Goal: Task Accomplishment & Management: Manage account settings

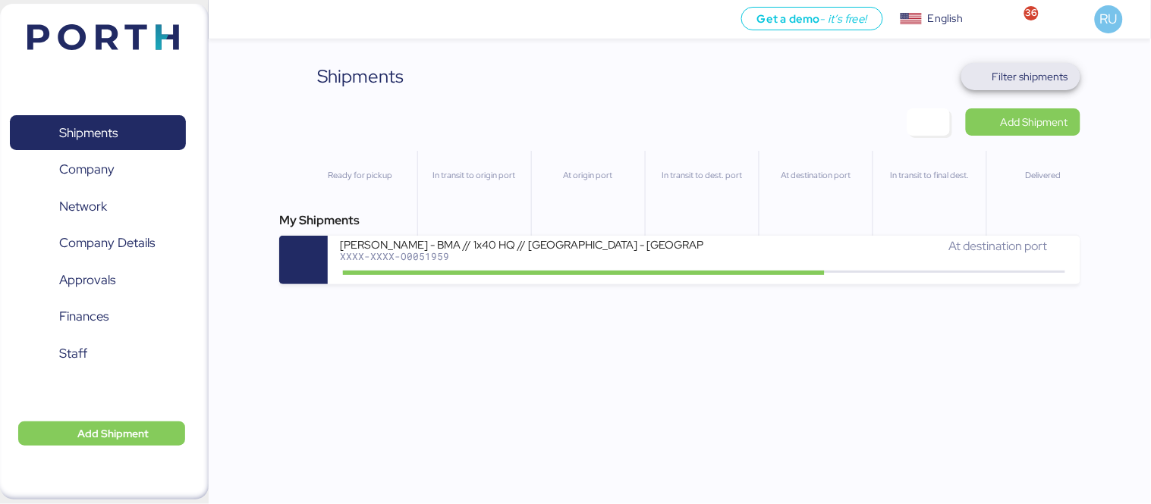
click at [1045, 72] on span "Filter shipments" at bounding box center [1030, 77] width 76 height 18
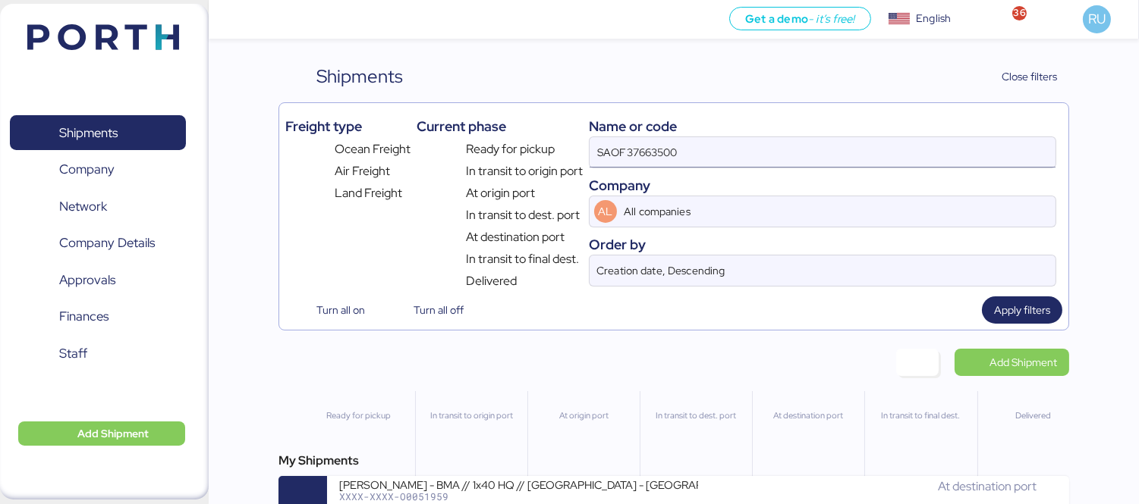
click at [708, 168] on input "SAOF37663500" at bounding box center [822, 152] width 466 height 30
type input "S"
paste input "BMA 066/25"
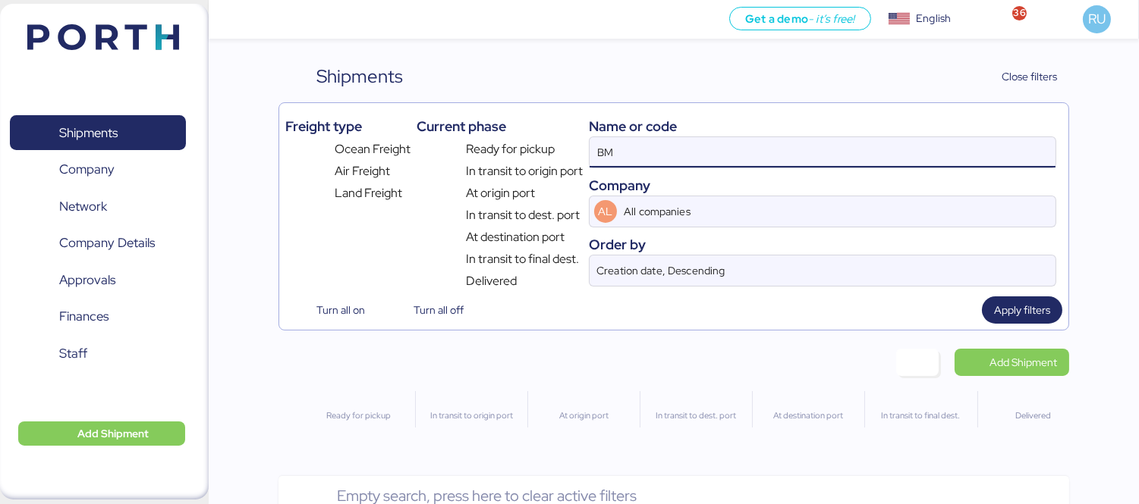
type input "B"
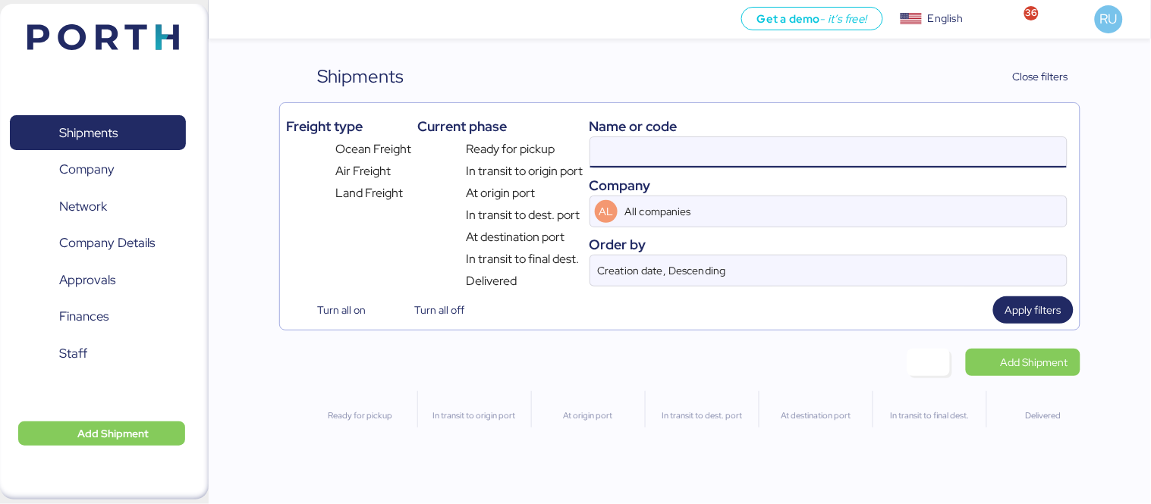
click at [686, 146] on input at bounding box center [828, 152] width 476 height 30
paste input "ADME255777"
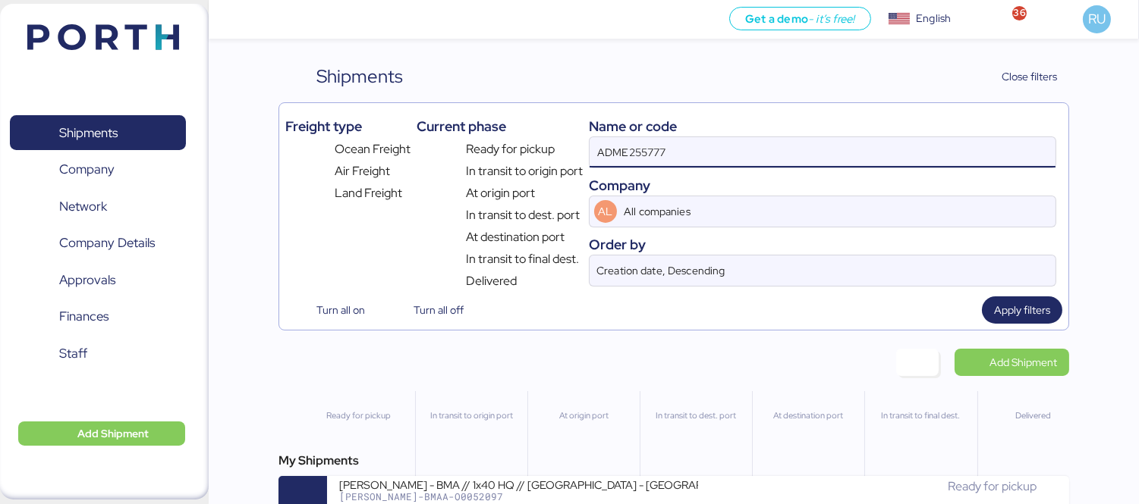
type input "ADME255777"
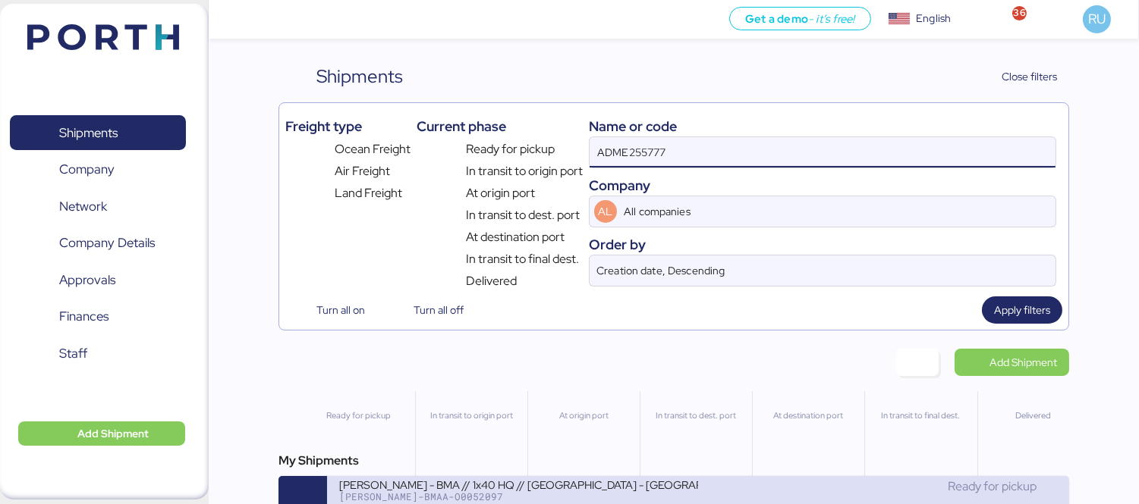
click at [647, 491] on div "BERTOLINI - BMA // 1x40 HQ // RIO DE JANEIRO - Veracruz // MBL:Pendiente - HBL:…" at bounding box center [518, 484] width 359 height 13
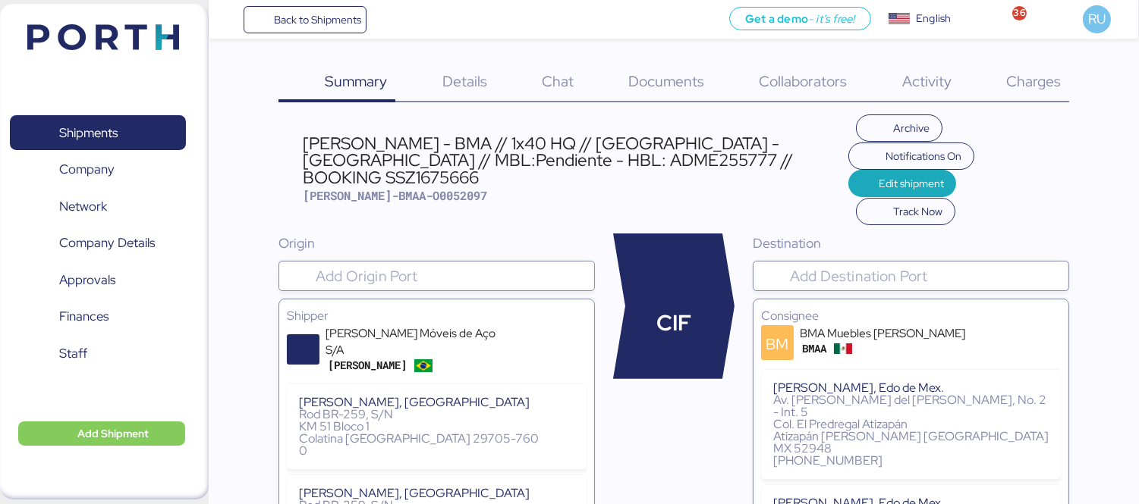
click at [671, 86] on span "Documents" at bounding box center [666, 81] width 76 height 20
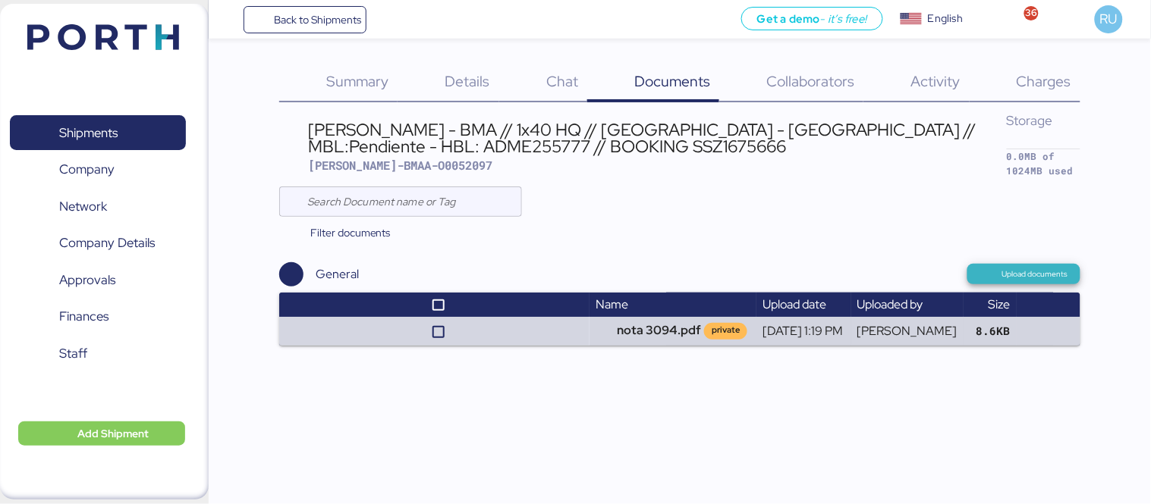
click at [1040, 268] on span "Upload documents" at bounding box center [1035, 275] width 66 height 14
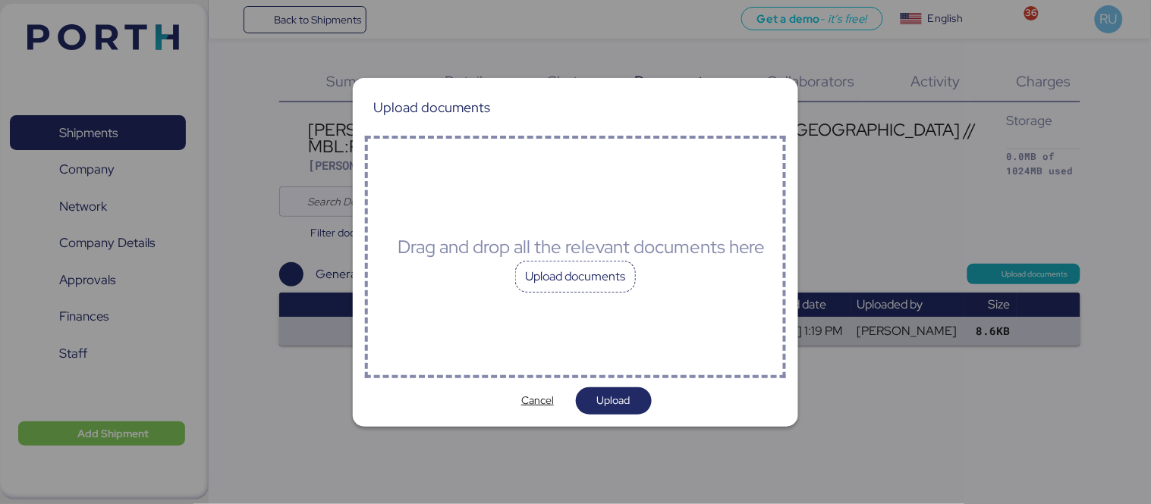
click at [564, 274] on div "Upload documents" at bounding box center [575, 277] width 121 height 32
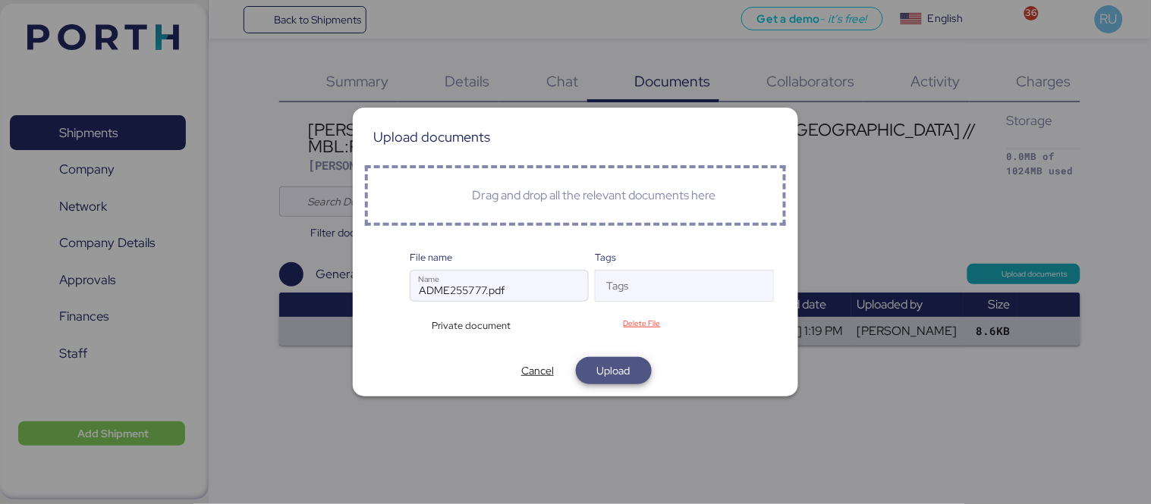
click at [633, 369] on span "Upload" at bounding box center [614, 370] width 52 height 21
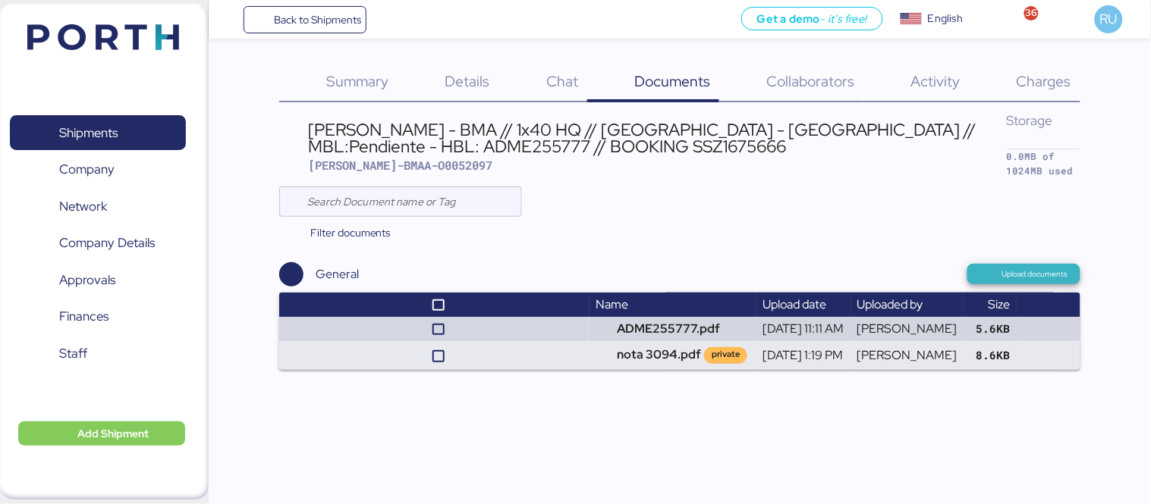
click at [997, 267] on span "Upload documents" at bounding box center [1023, 274] width 89 height 14
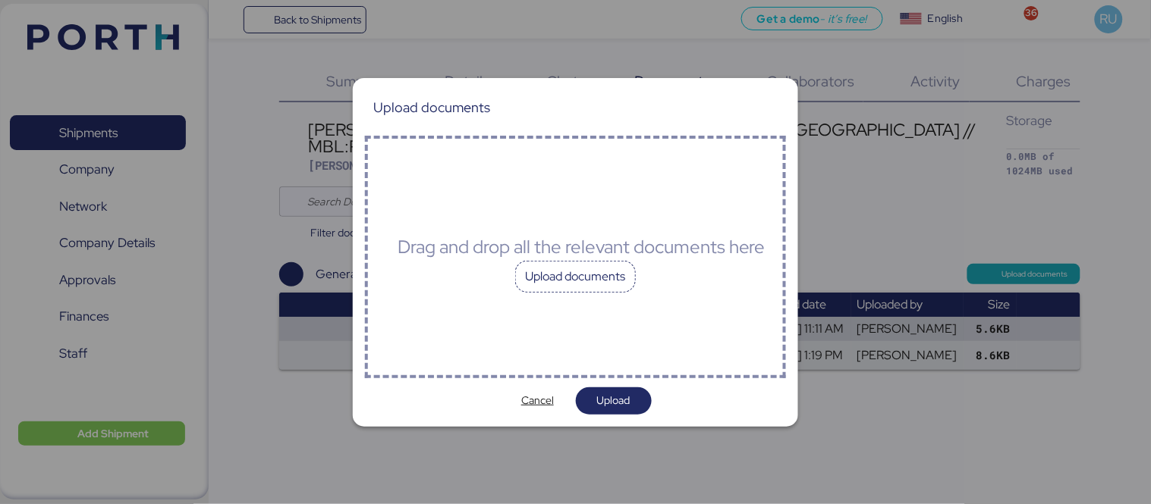
click at [596, 262] on div "Upload documents" at bounding box center [575, 277] width 121 height 32
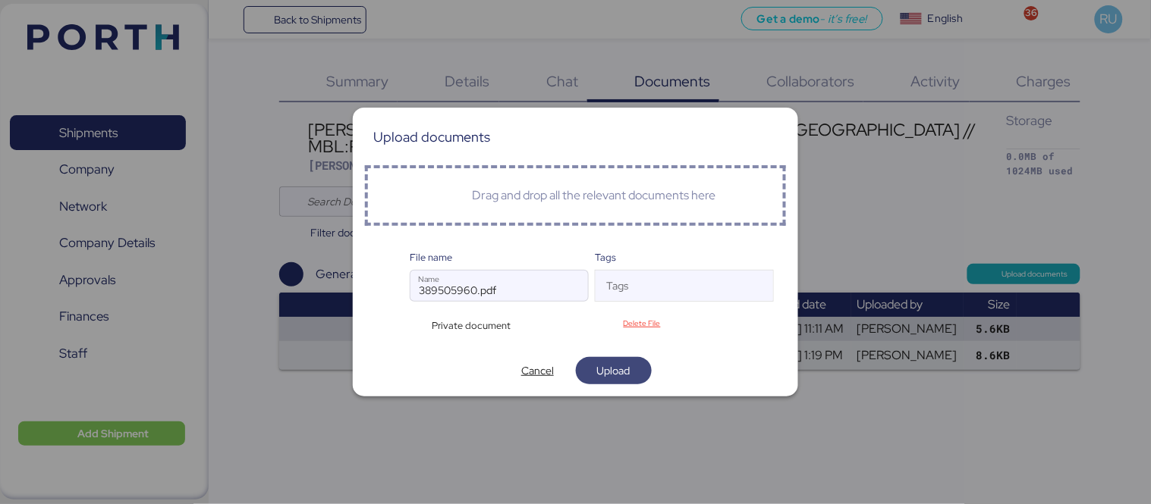
click at [620, 373] on span "Upload" at bounding box center [613, 371] width 33 height 18
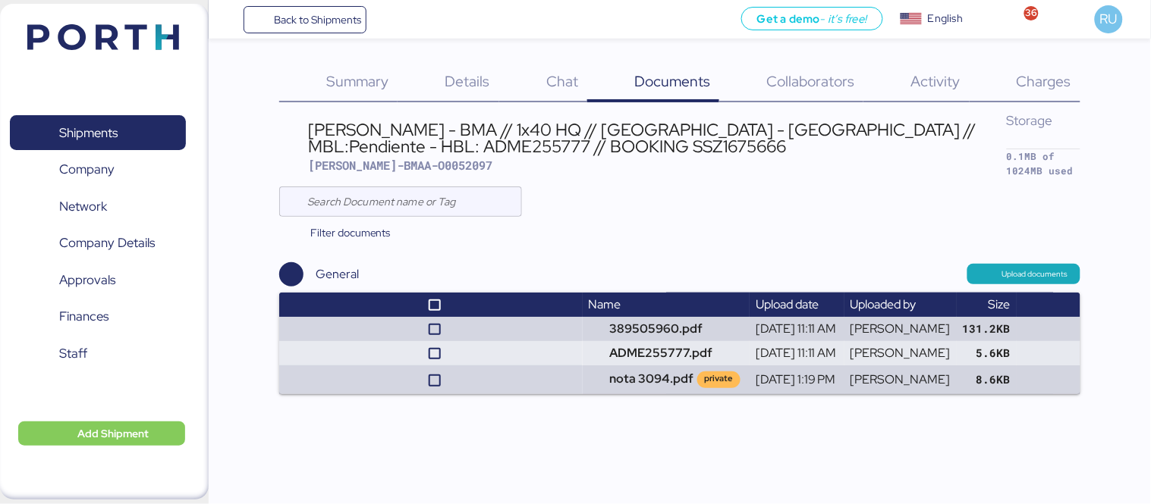
click at [168, 6] on div "Shipments 0 Company 0 Network 0 Company Details 0 Approvals 0 Finances 0 Staff …" at bounding box center [104, 252] width 209 height 496
click at [138, 51] on header at bounding box center [81, 34] width 146 height 47
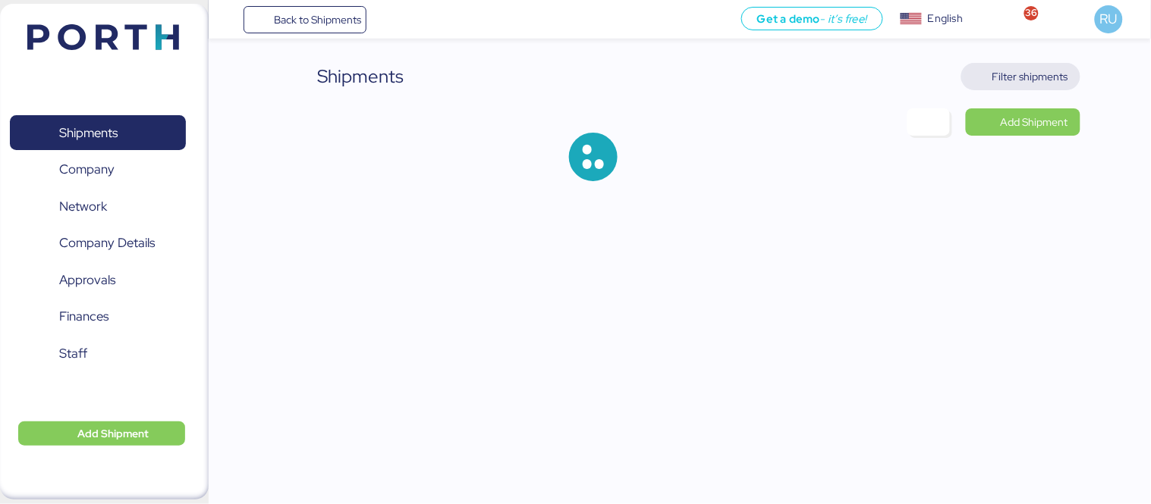
click at [1032, 90] on span "Filter shipments" at bounding box center [1020, 76] width 119 height 27
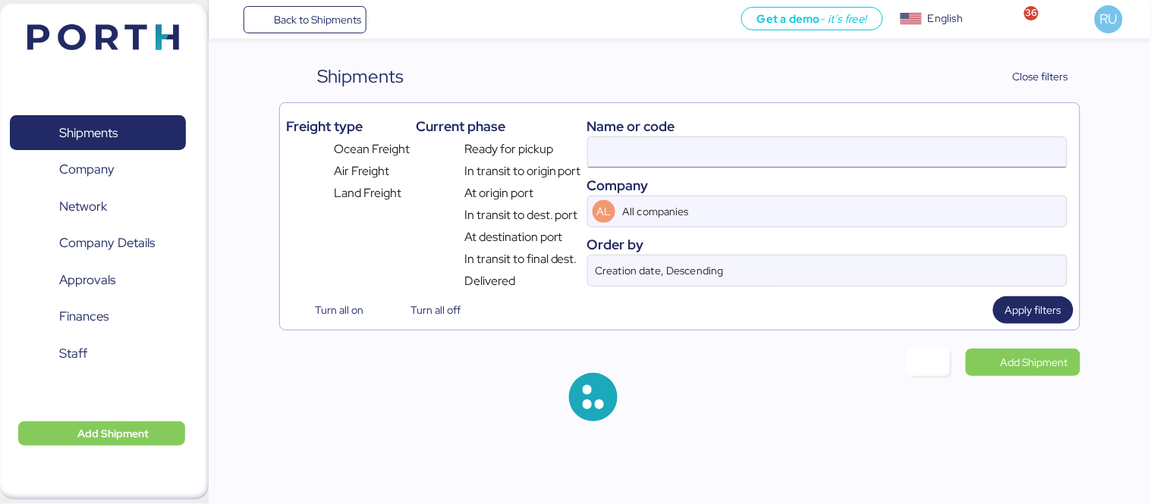
click at [762, 157] on input at bounding box center [827, 152] width 479 height 30
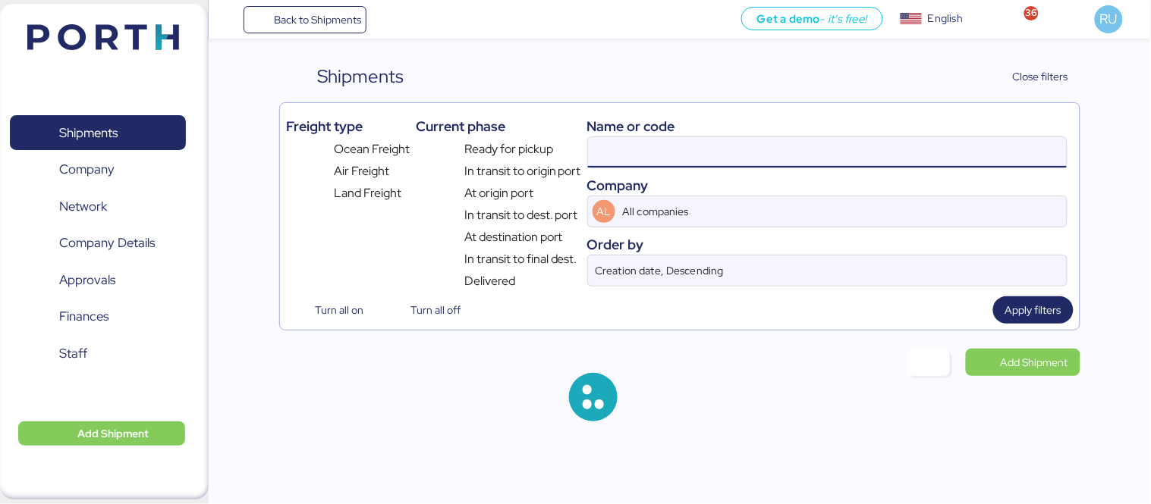
paste input "ADME255749"
type input "ADME255749"
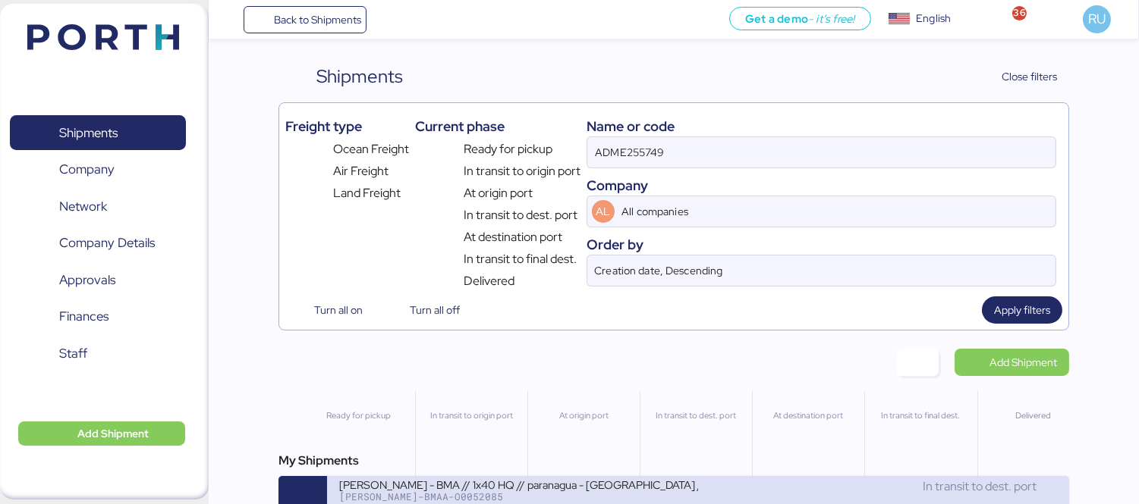
click at [653, 483] on div "BERTOLINI - BMA // 1x40 HQ // paranagua - Veracruz // MBL: PENDIENTE - HBL: ADM…" at bounding box center [518, 484] width 359 height 13
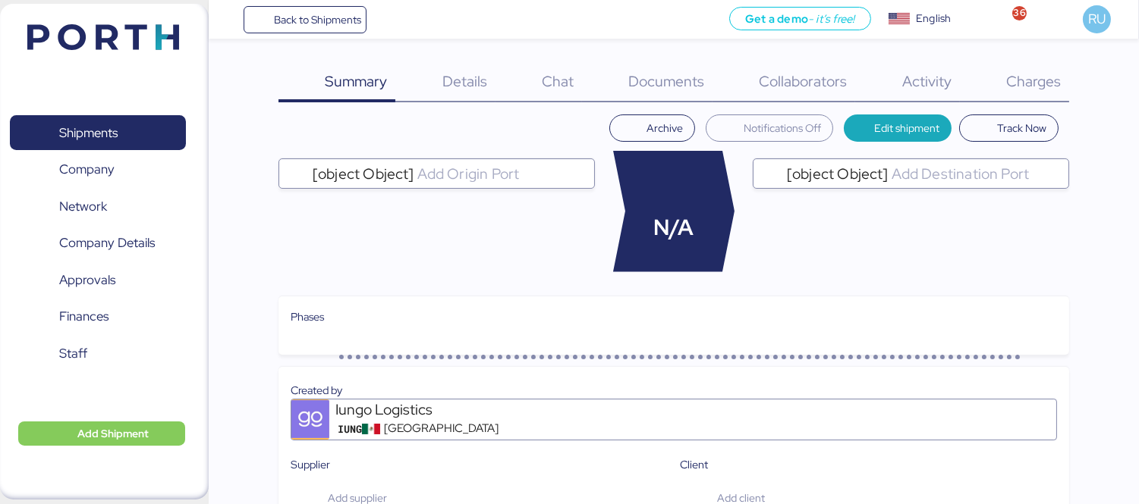
click at [677, 79] on span "Documents" at bounding box center [666, 81] width 76 height 20
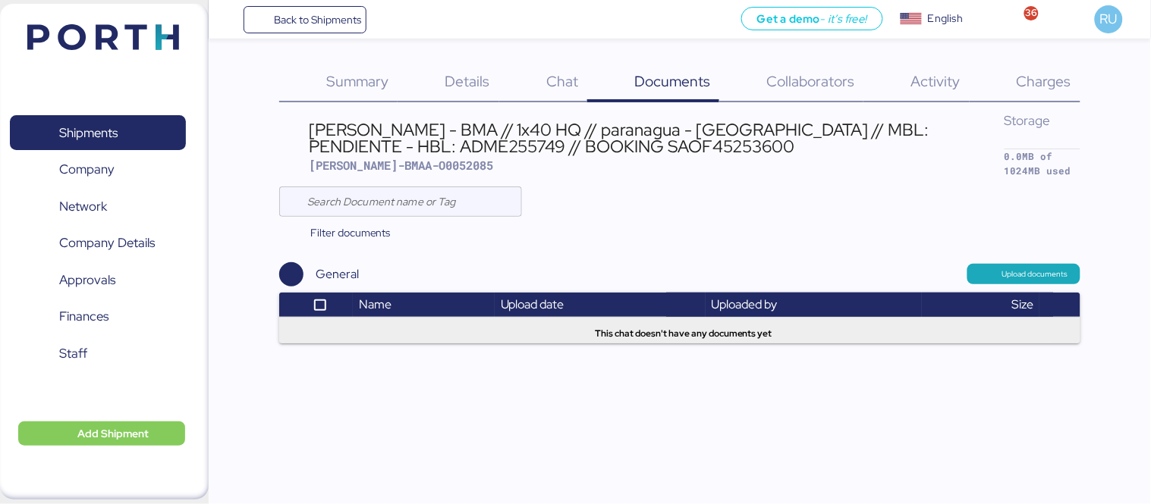
click at [688, 315] on div "This chat doesn't have any documents yet" at bounding box center [680, 328] width 778 height 26
click at [690, 327] on span "This chat doesn't have any documents yet" at bounding box center [684, 334] width 178 height 14
click at [724, 340] on div "Back to Shipments Get a demo - it’s free! Get a demo English Inglés English 36 …" at bounding box center [575, 252] width 1151 height 504
click at [742, 200] on div at bounding box center [679, 202] width 801 height 30
click at [1048, 268] on span "Upload documents" at bounding box center [1035, 275] width 66 height 14
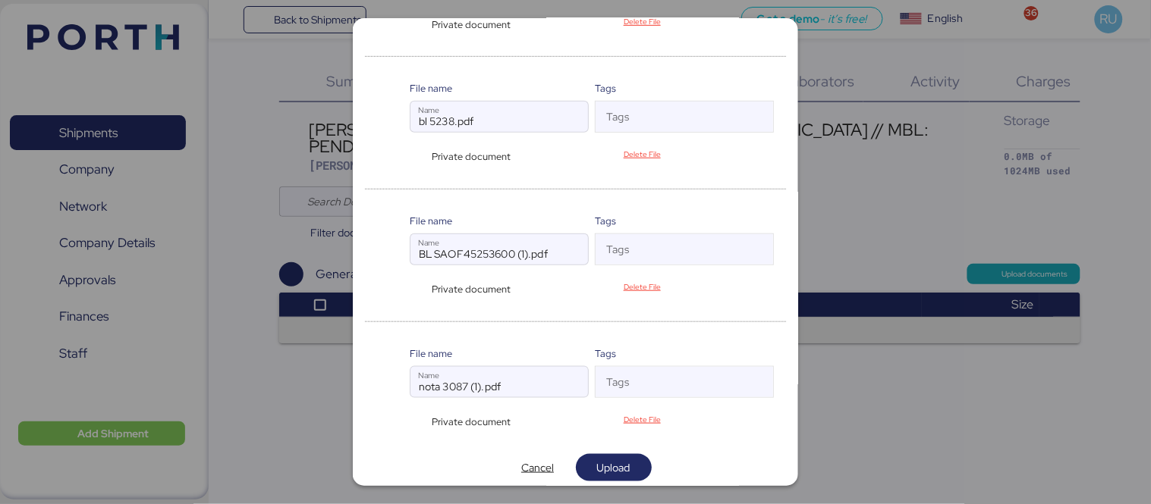
scroll to position [218, 0]
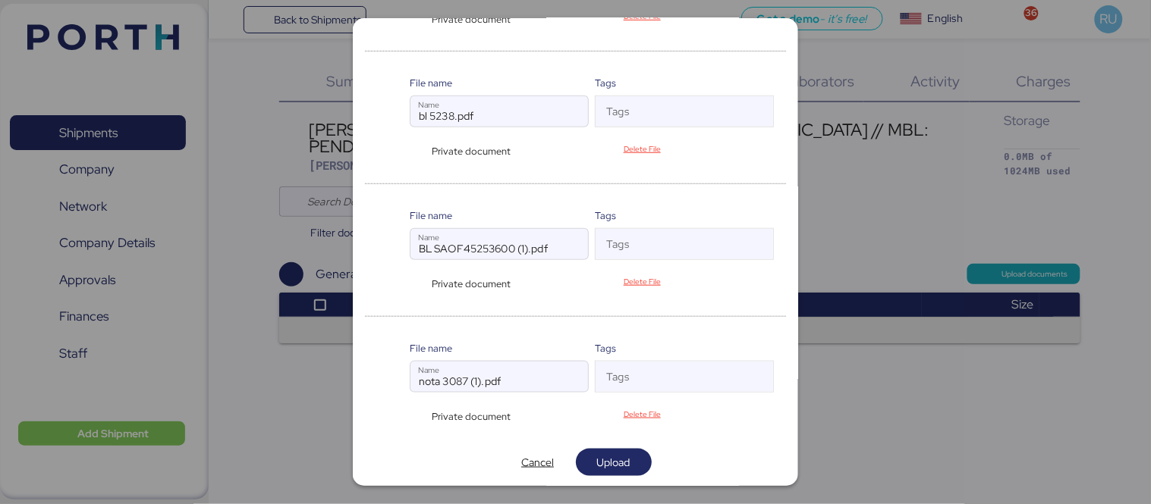
click at [417, 284] on div "Private document" at bounding box center [468, 284] width 117 height 14
click at [588, 457] on span "Upload" at bounding box center [614, 462] width 52 height 21
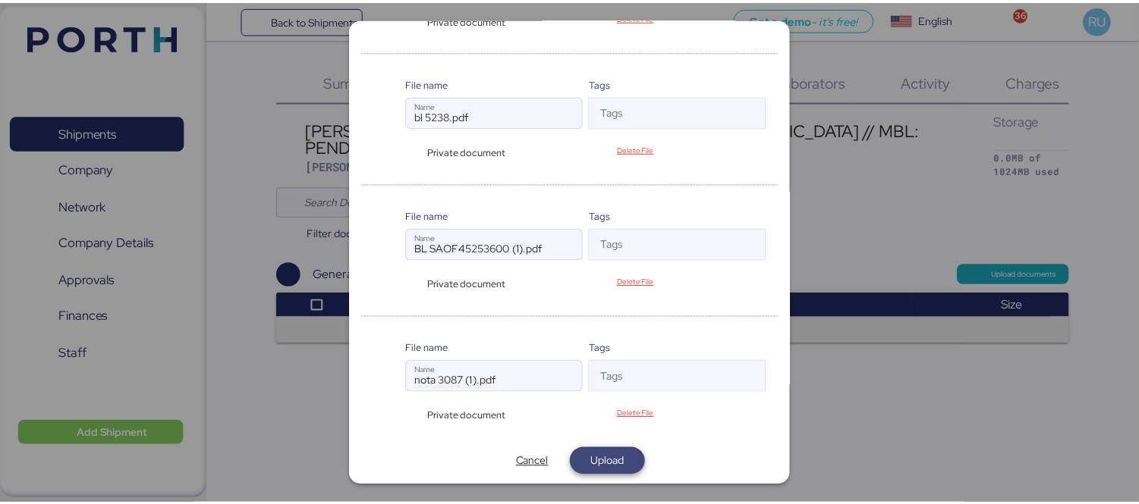
scroll to position [0, 0]
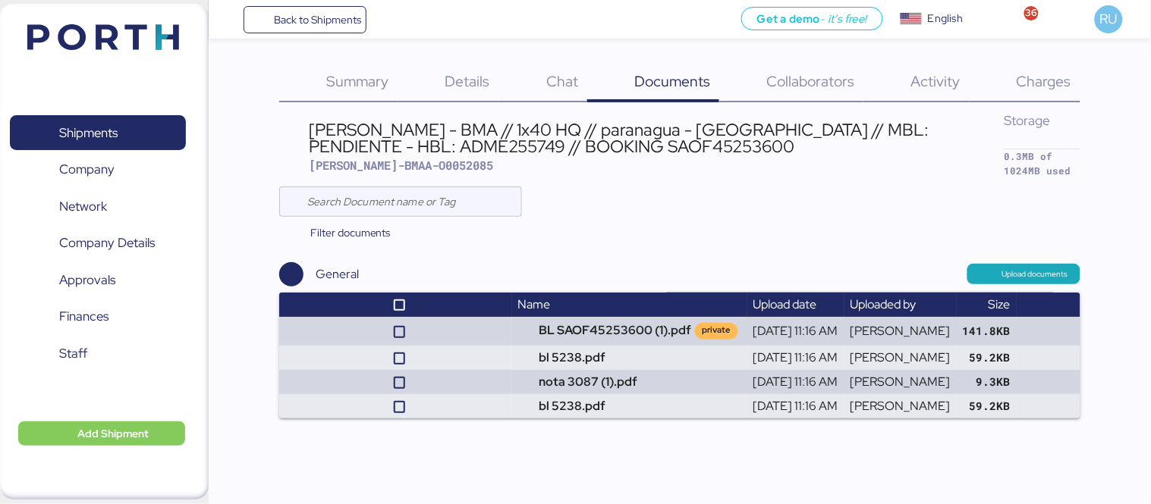
click at [132, 48] on img at bounding box center [103, 37] width 152 height 26
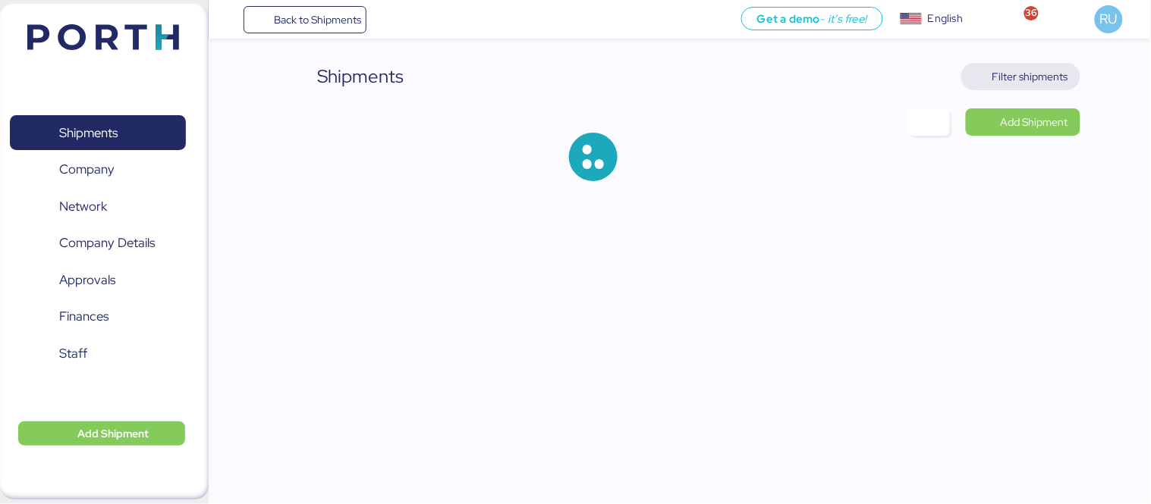
click at [1017, 83] on span "Filter shipments" at bounding box center [1030, 77] width 76 height 18
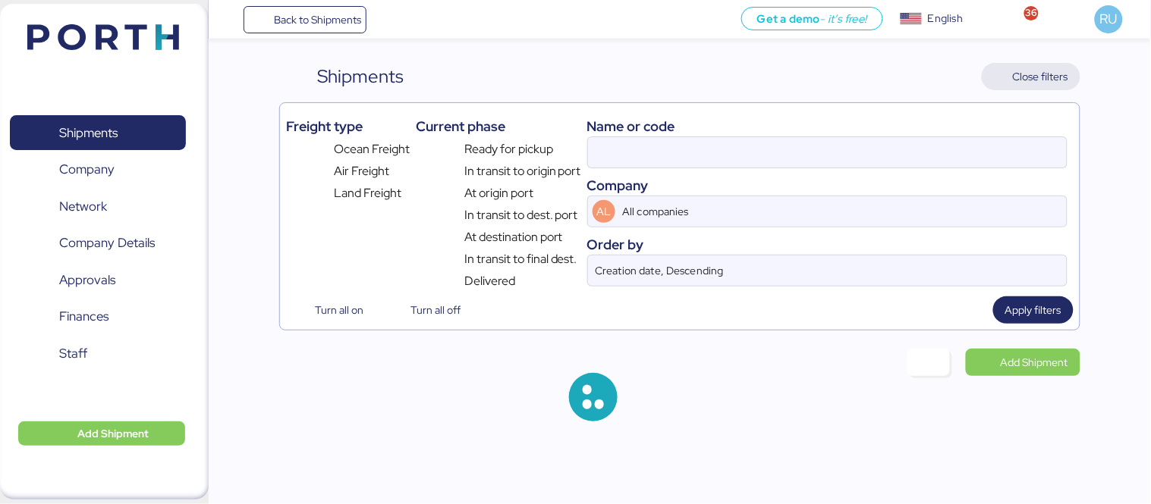
type input "ADME255749"
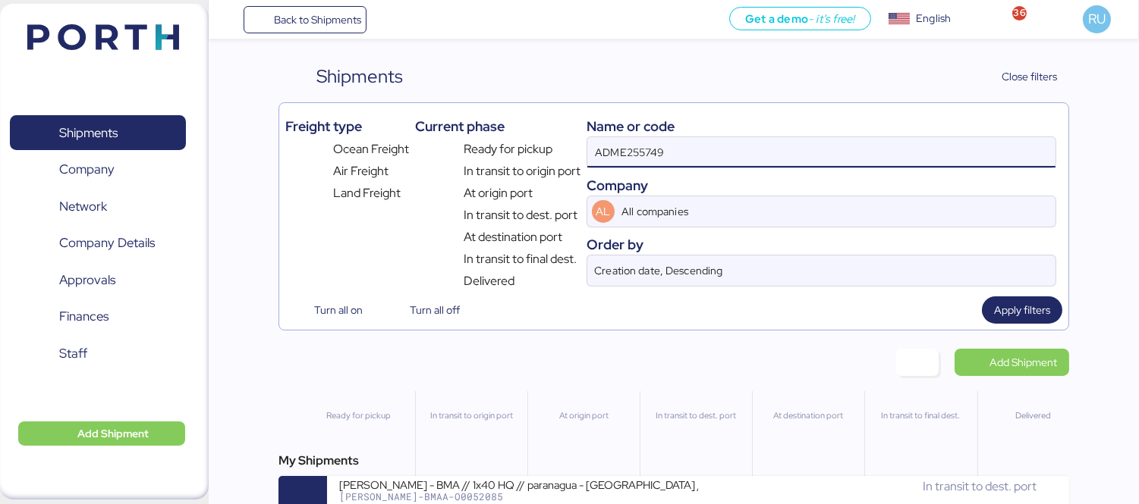
click at [653, 158] on input "ADME255749" at bounding box center [821, 152] width 468 height 30
click at [695, 140] on input at bounding box center [821, 152] width 468 height 30
paste input "ADME255722"
type input "ADME255722"
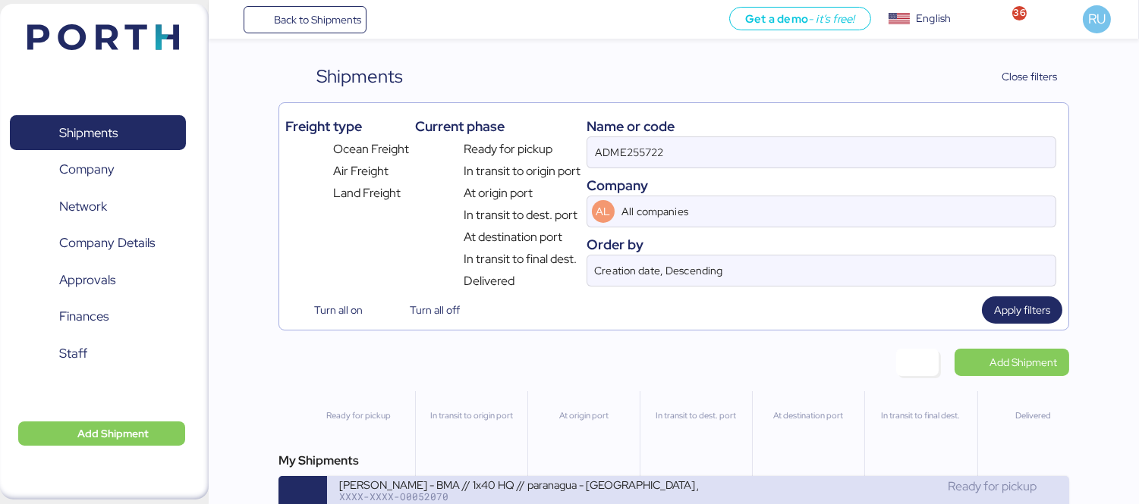
click at [748, 487] on div "Ready for pickup" at bounding box center [877, 487] width 359 height 18
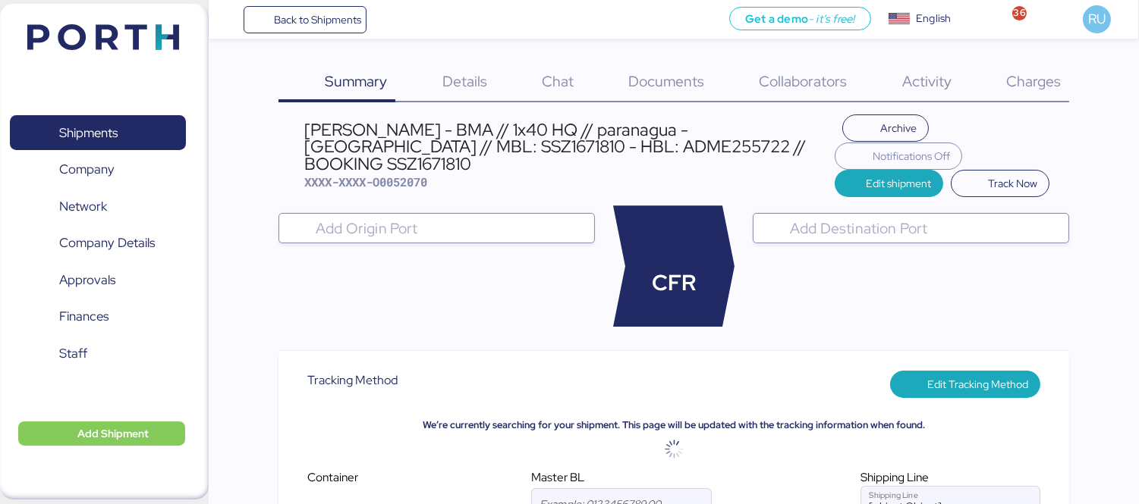
click at [664, 71] on span "Documents" at bounding box center [666, 81] width 76 height 20
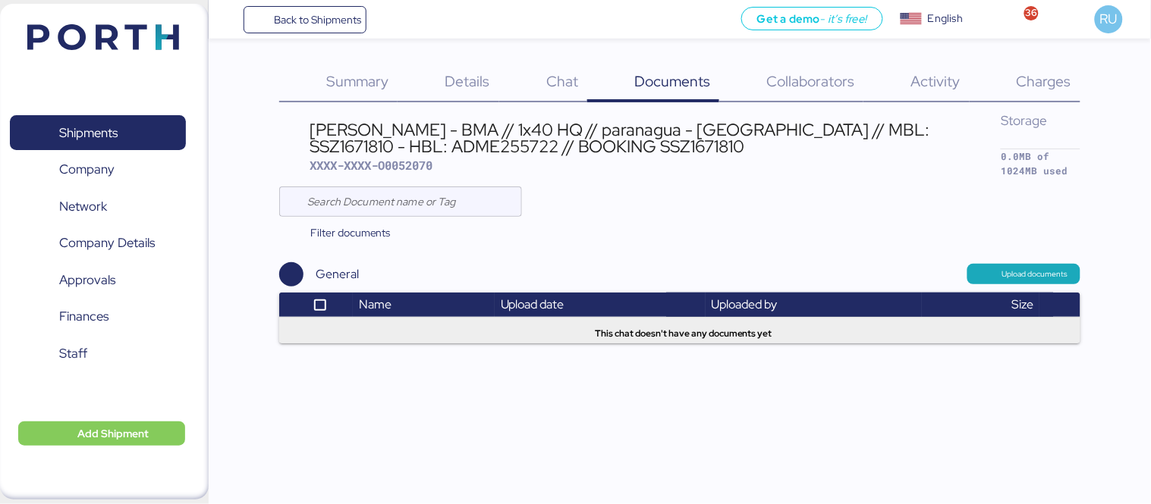
click at [574, 268] on div "Upload documents" at bounding box center [733, 274] width 694 height 20
click at [1014, 268] on span "Upload documents" at bounding box center [1035, 275] width 66 height 14
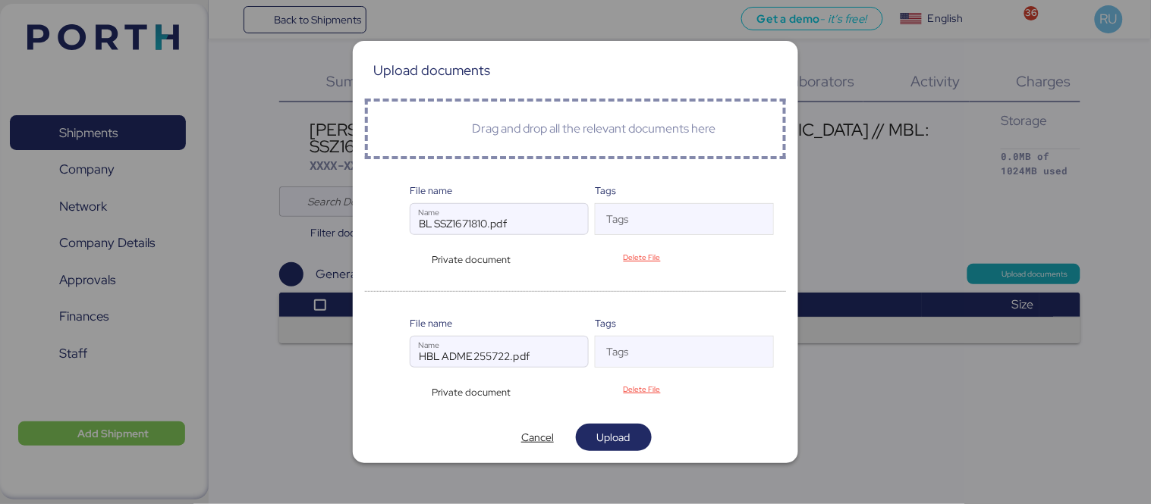
click at [413, 262] on div "Private document" at bounding box center [468, 260] width 117 height 14
click at [633, 436] on span "Upload" at bounding box center [614, 437] width 52 height 21
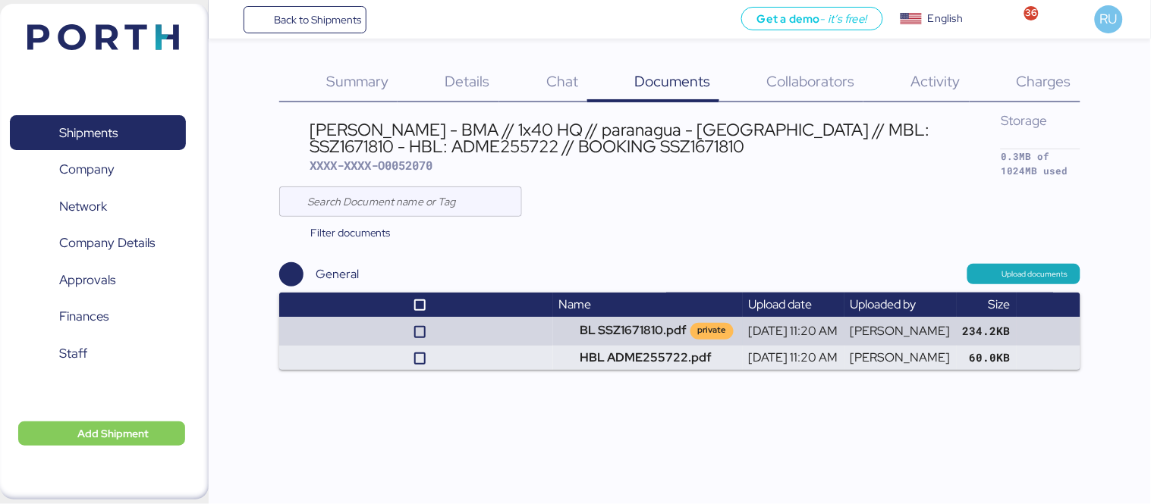
click at [73, 49] on img at bounding box center [103, 37] width 152 height 26
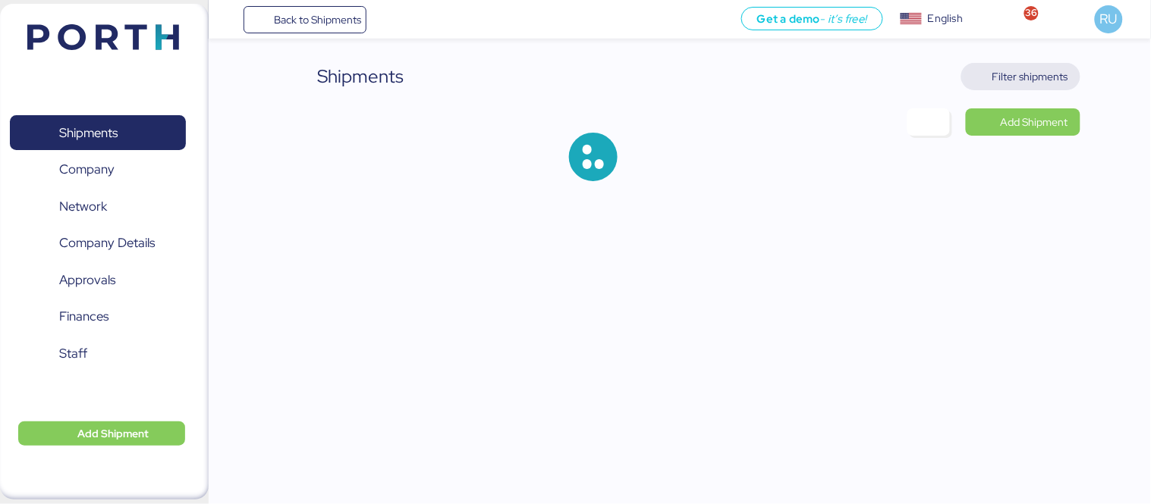
click at [1034, 74] on span "Filter shipments" at bounding box center [1030, 77] width 76 height 18
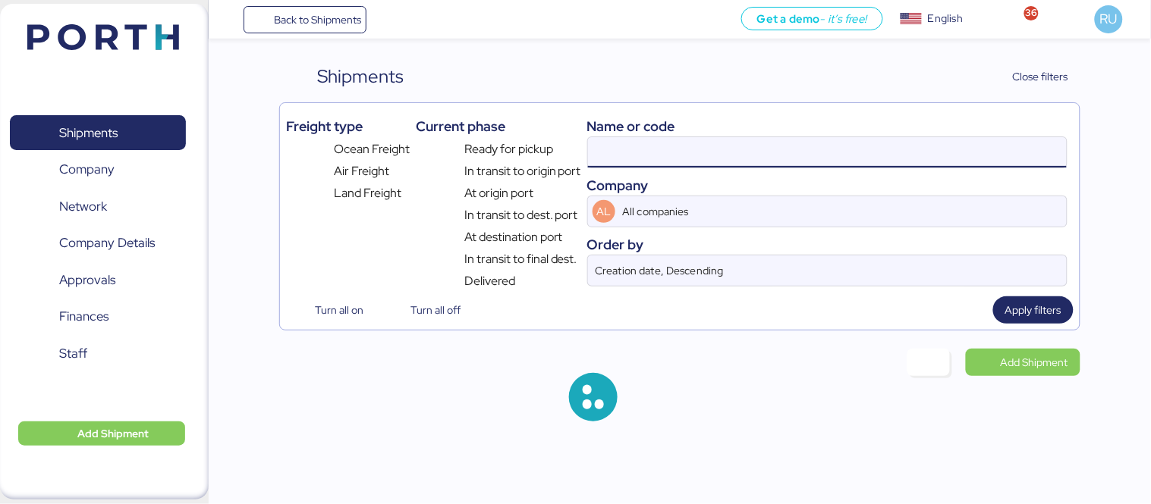
click at [687, 149] on input at bounding box center [827, 152] width 479 height 30
paste input "O0052083"
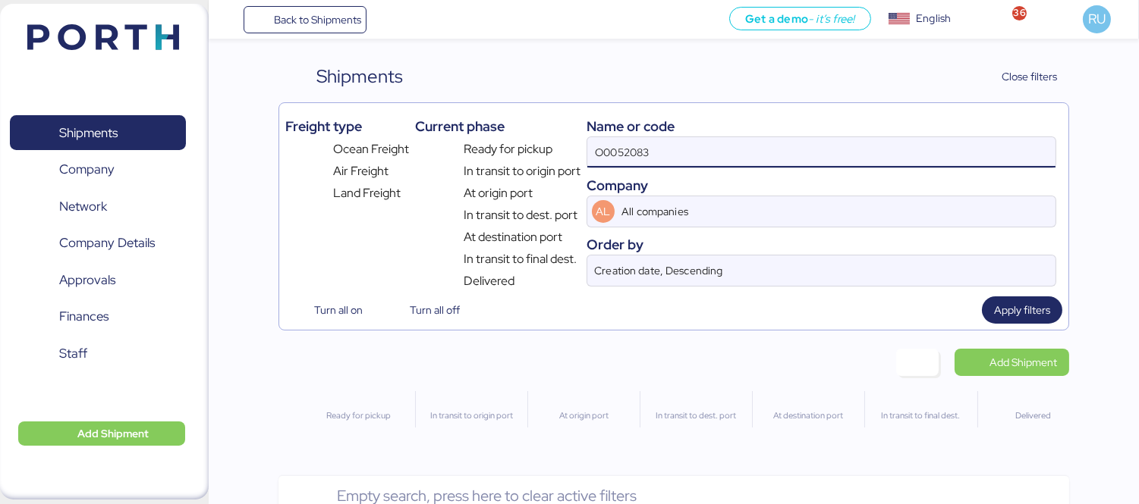
type input "O0052083"
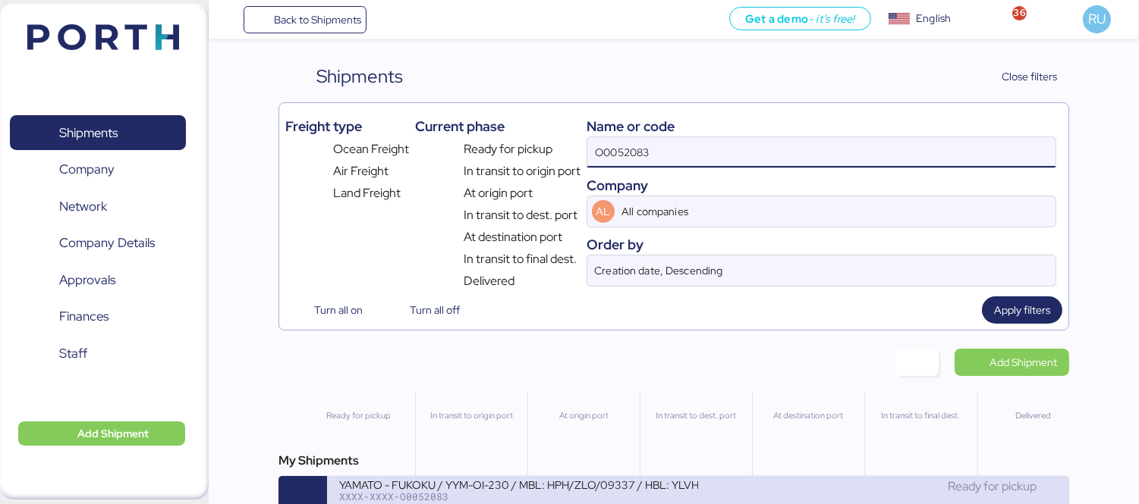
click at [589, 488] on div "YAMATO - FUKOKU / YYM-OI-230 / MBL: HPH/ZLO/09337 / HBL: YLVHS5082814 / LCL" at bounding box center [518, 484] width 359 height 13
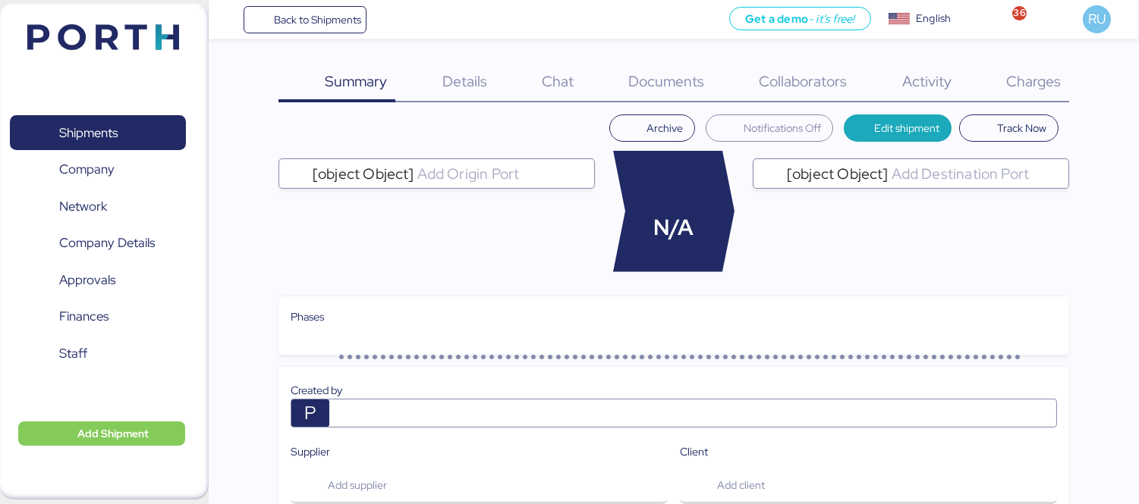
click at [658, 74] on span "Documents" at bounding box center [666, 81] width 76 height 20
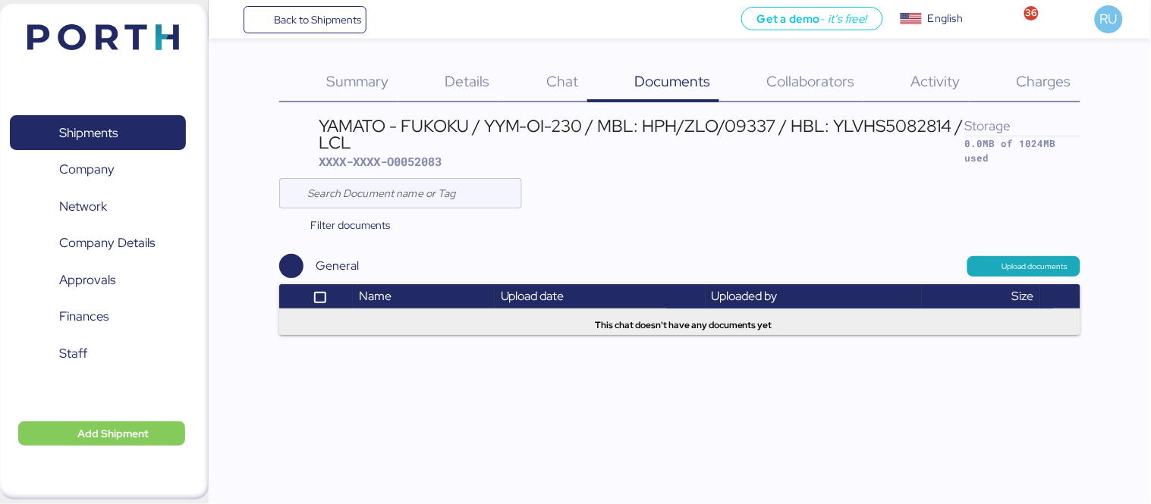
click at [148, 55] on header at bounding box center [81, 34] width 146 height 47
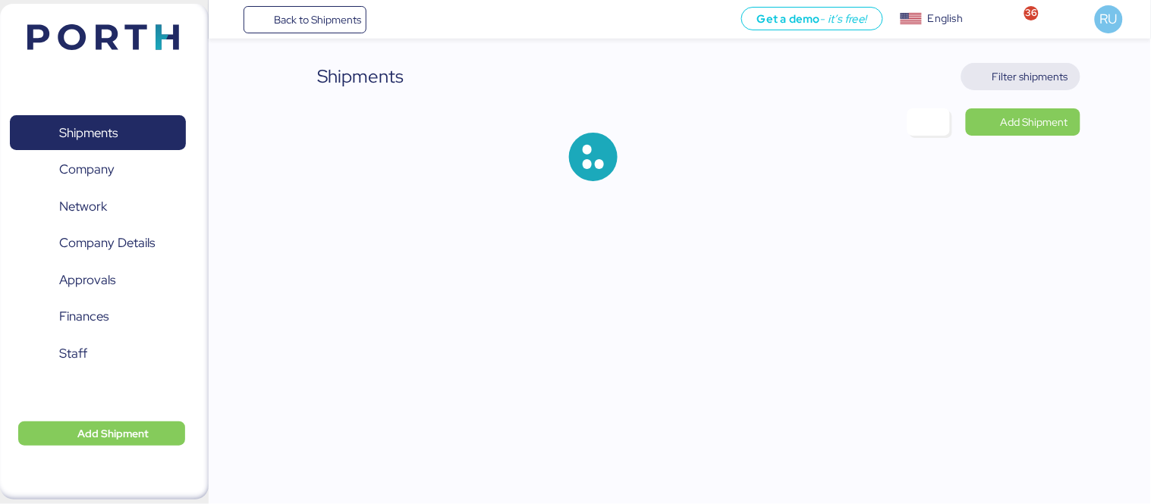
click at [1040, 68] on span "Filter shipments" at bounding box center [1030, 77] width 76 height 18
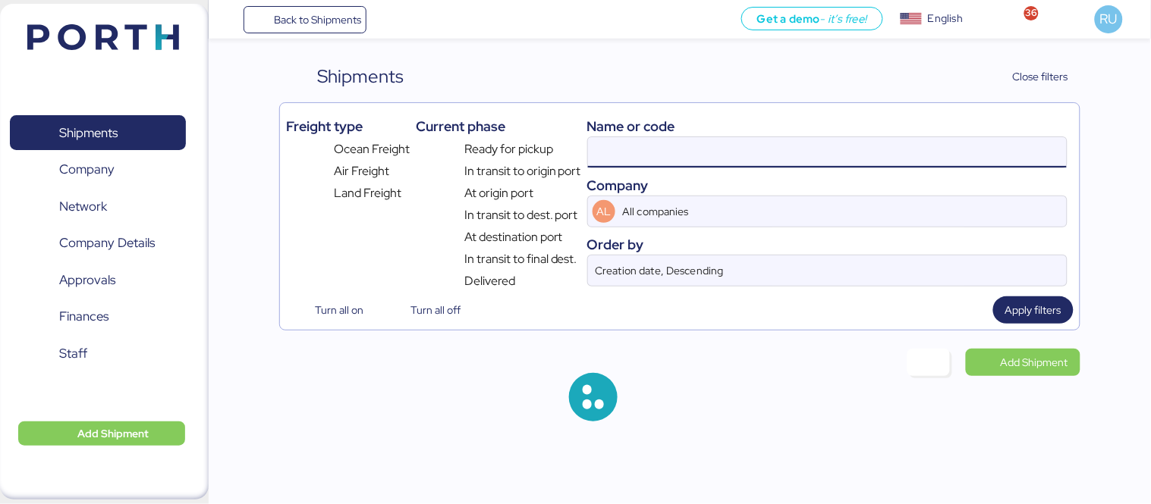
click at [765, 156] on input at bounding box center [827, 152] width 479 height 30
paste input "O0052085"
click at [765, 156] on input "O0052085" at bounding box center [827, 152] width 479 height 30
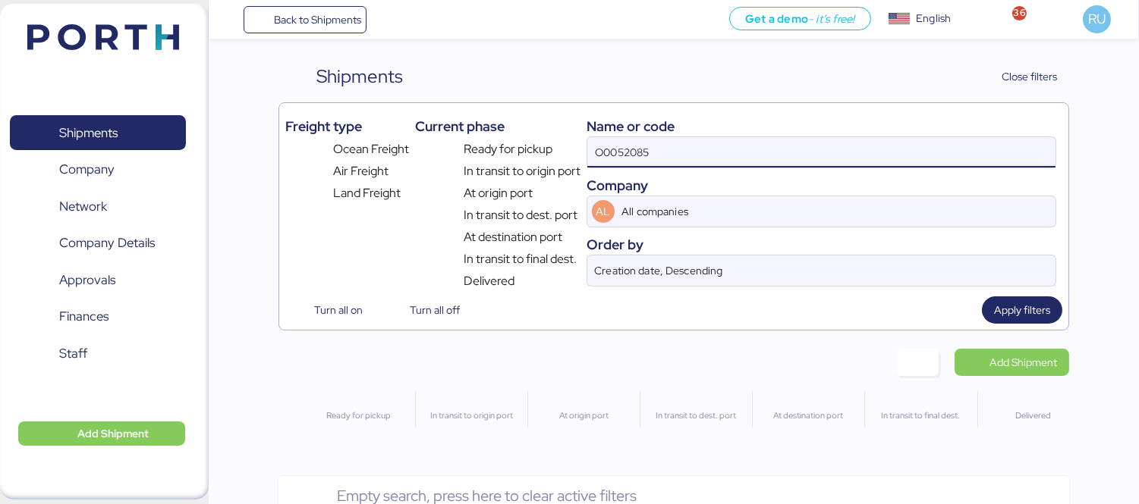
type input "O0052085"
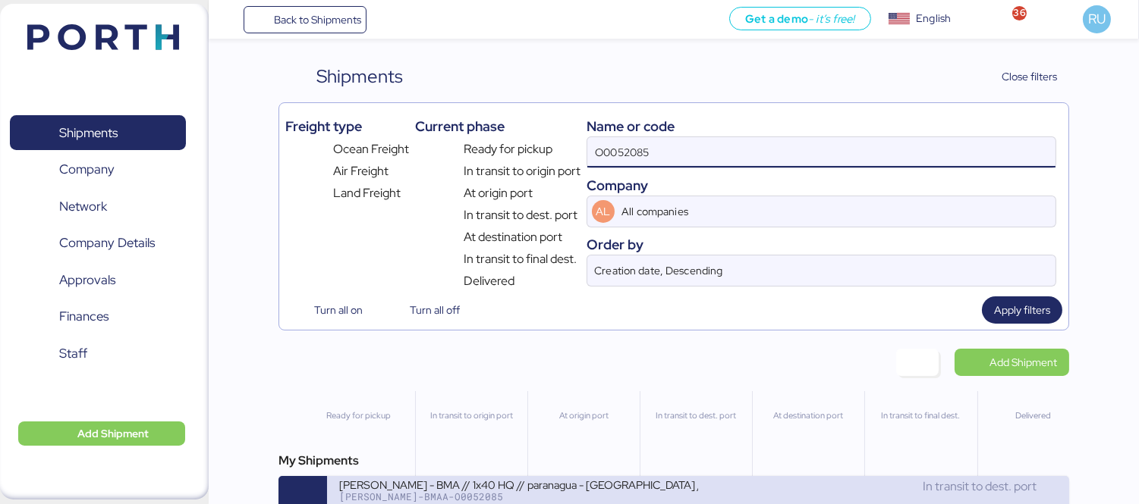
click at [719, 488] on div "In transit to dest. port" at bounding box center [877, 487] width 359 height 18
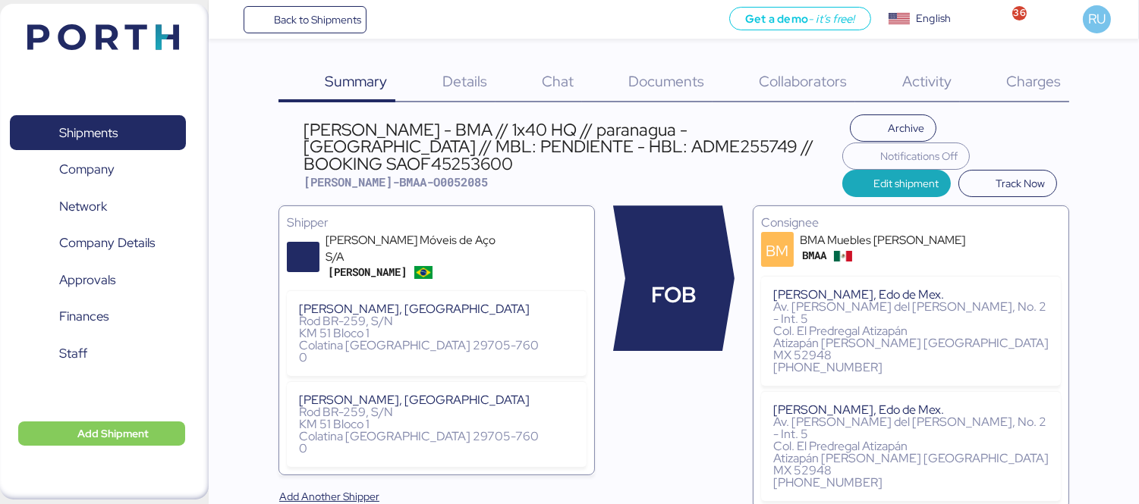
click at [1051, 66] on div "Charges 0" at bounding box center [1014, 82] width 109 height 39
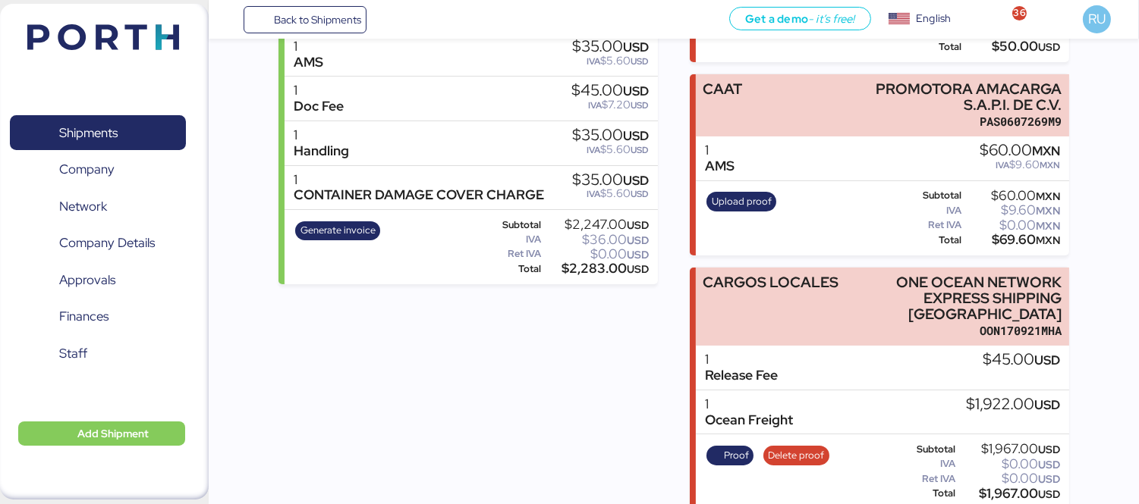
scroll to position [382, 0]
click at [605, 400] on div "Incomes FACTURA BMA BMA MUEBLES DE ACERO BMA1507078P5 1 Ocean Freight $2,022.00…" at bounding box center [467, 182] width 379 height 656
drag, startPoint x: 771, startPoint y: 444, endPoint x: 638, endPoint y: 448, distance: 132.8
click at [638, 448] on div "Incomes FACTURA BMA BMA MUEBLES DE ACERO BMA1507078P5 1 Ocean Freight $2,022.00…" at bounding box center [673, 182] width 790 height 656
click at [743, 448] on span "Proof" at bounding box center [736, 456] width 25 height 17
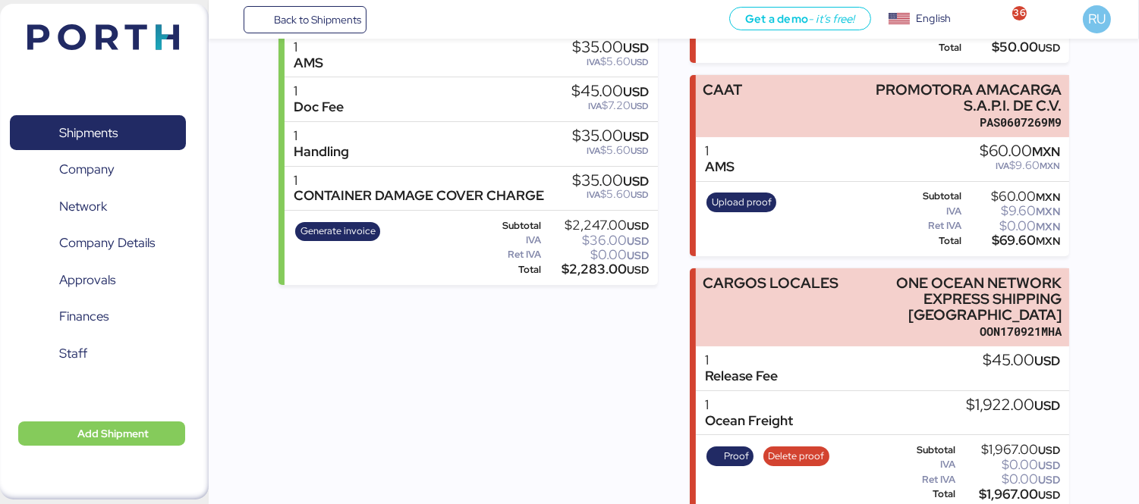
scroll to position [0, 0]
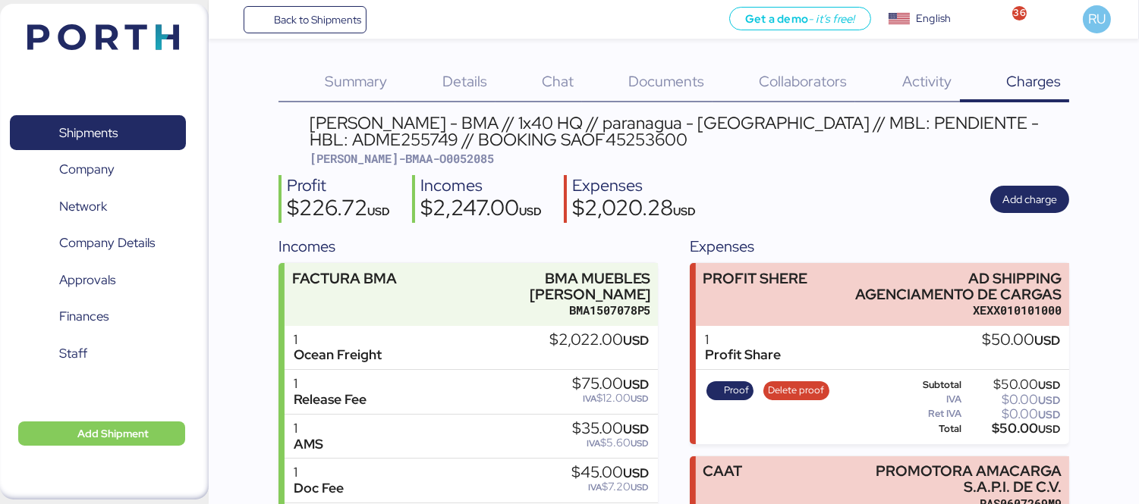
click at [415, 154] on span "BERT-BMAA-O0052085" at bounding box center [402, 158] width 184 height 15
copy span "O0052085"
click at [877, 163] on div "BERTOLINI - BMA // 1x40 HQ // paranagua - Veracruz // MBL: PENDIENTE - HBL: ADM…" at bounding box center [689, 141] width 759 height 52
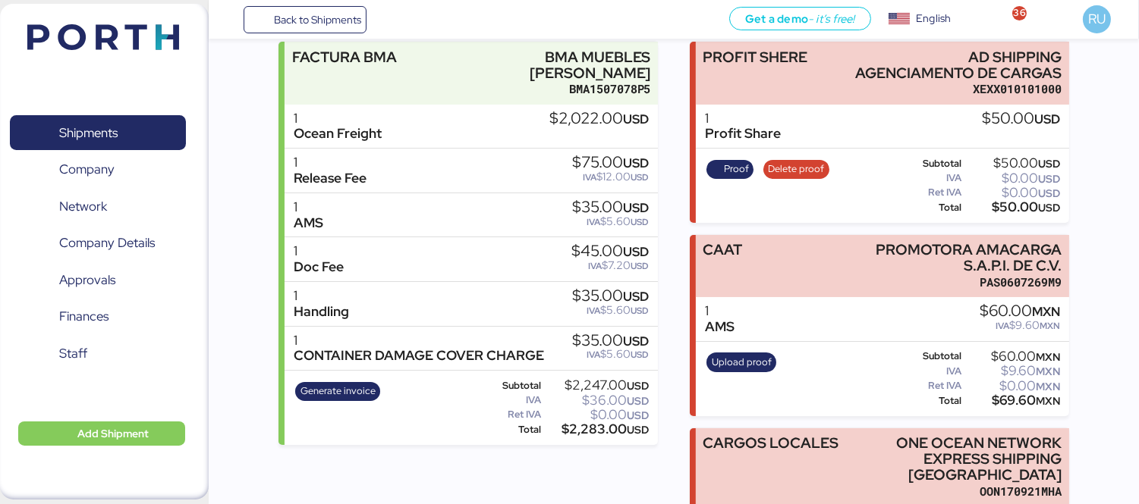
scroll to position [382, 0]
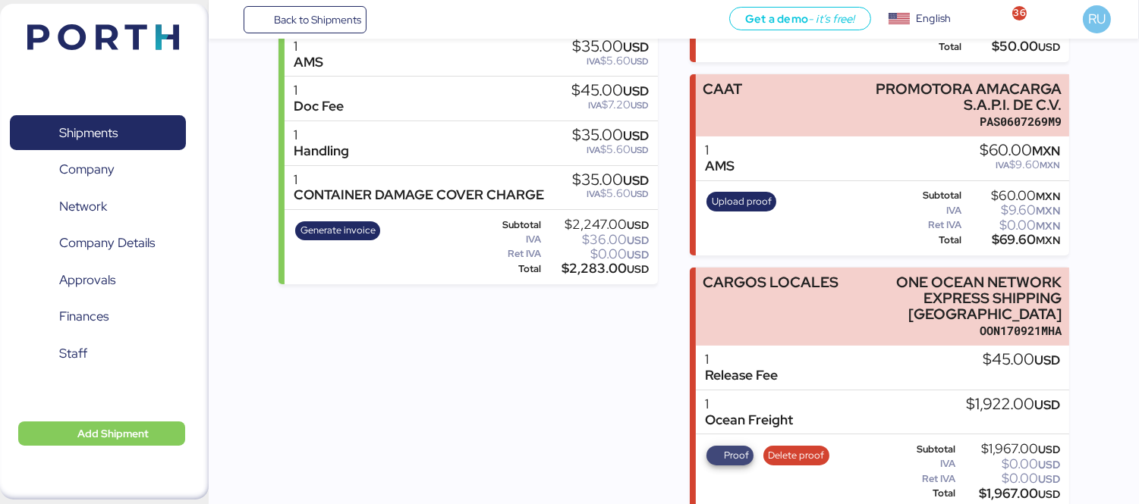
click at [743, 448] on span "Proof" at bounding box center [736, 456] width 25 height 17
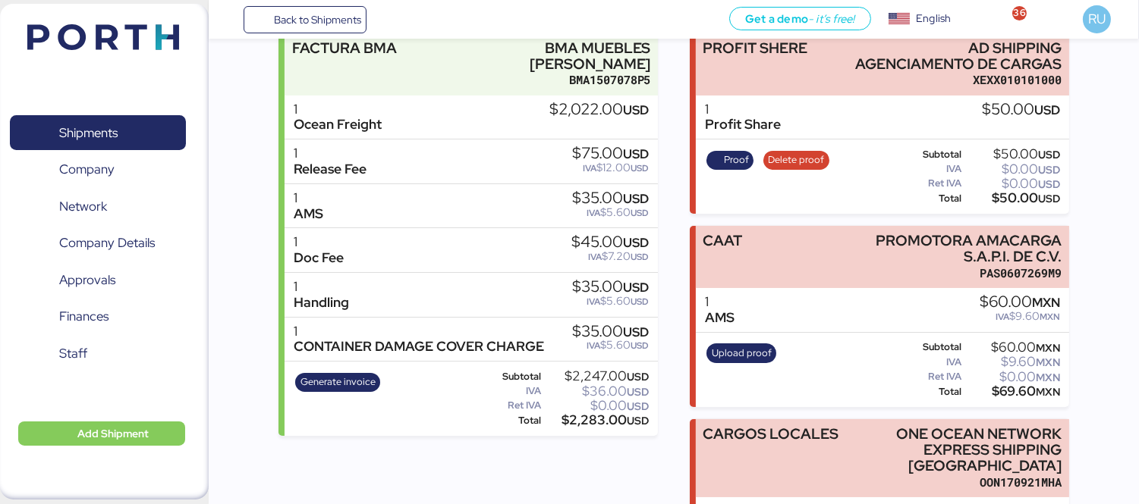
scroll to position [232, 0]
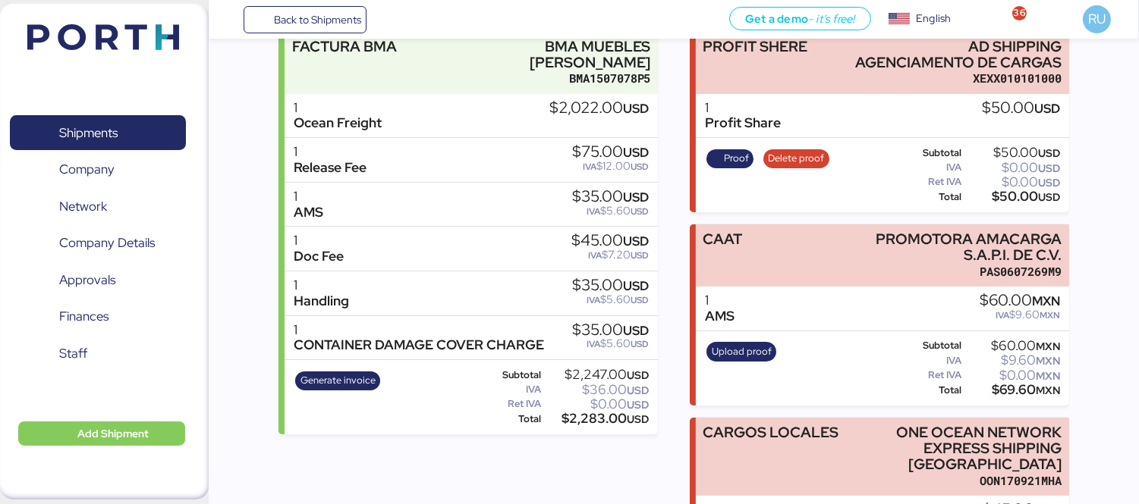
click at [456, 479] on div "Incomes FACTURA BMA BMA MUEBLES DE ACERO BMA1507078P5 1 Ocean Freight $2,022.00…" at bounding box center [467, 331] width 379 height 656
click at [144, 28] on img at bounding box center [103, 37] width 152 height 26
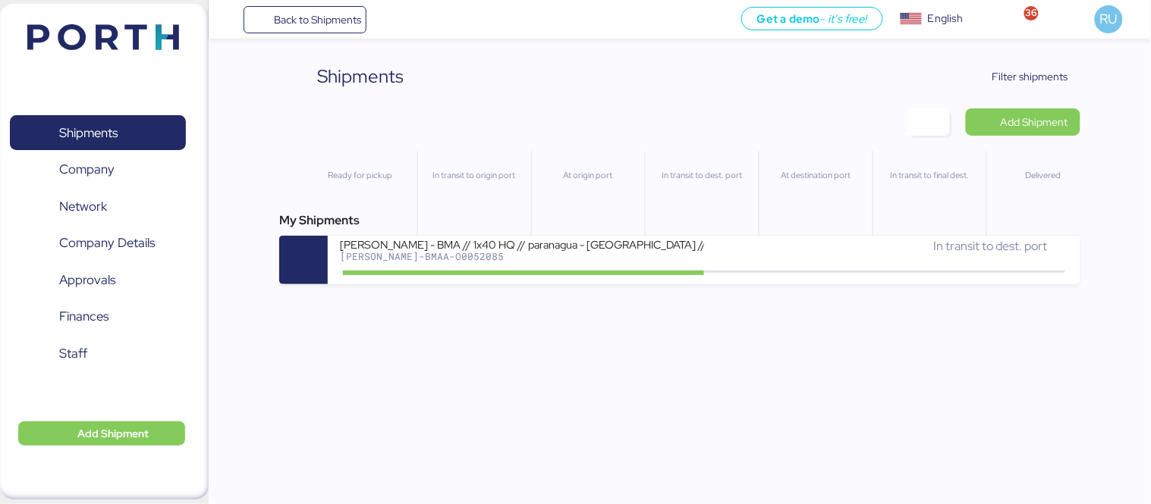
click at [1081, 89] on div "Shipments Clear Filters Filter shipments Add Shipment Ready for pickup In trans…" at bounding box center [575, 142] width 1151 height 284
click at [1017, 80] on span "Filter shipments" at bounding box center [1030, 77] width 76 height 18
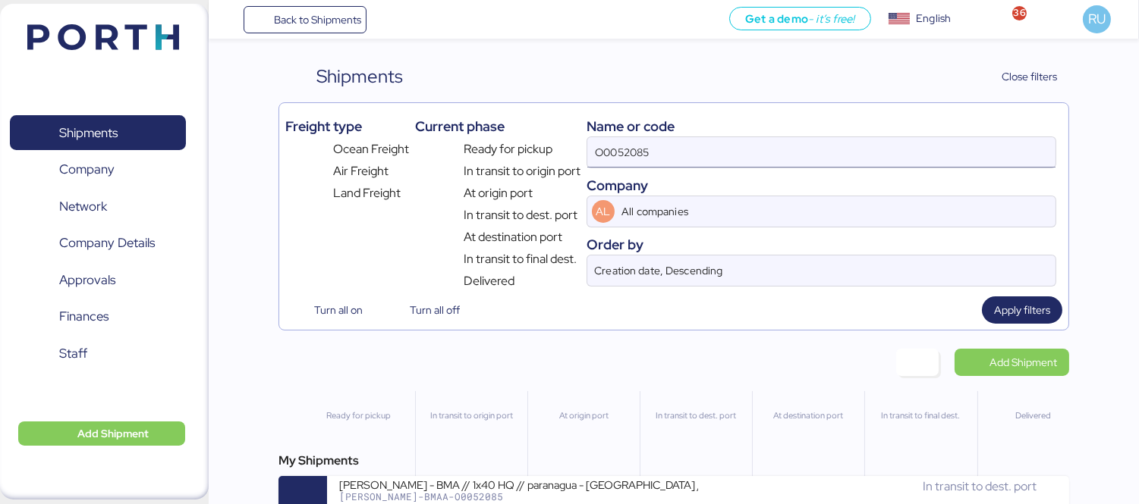
click at [764, 147] on input "O0052085" at bounding box center [821, 152] width 468 height 30
type input "O"
paste input "ADME255777"
type input "ADME255777"
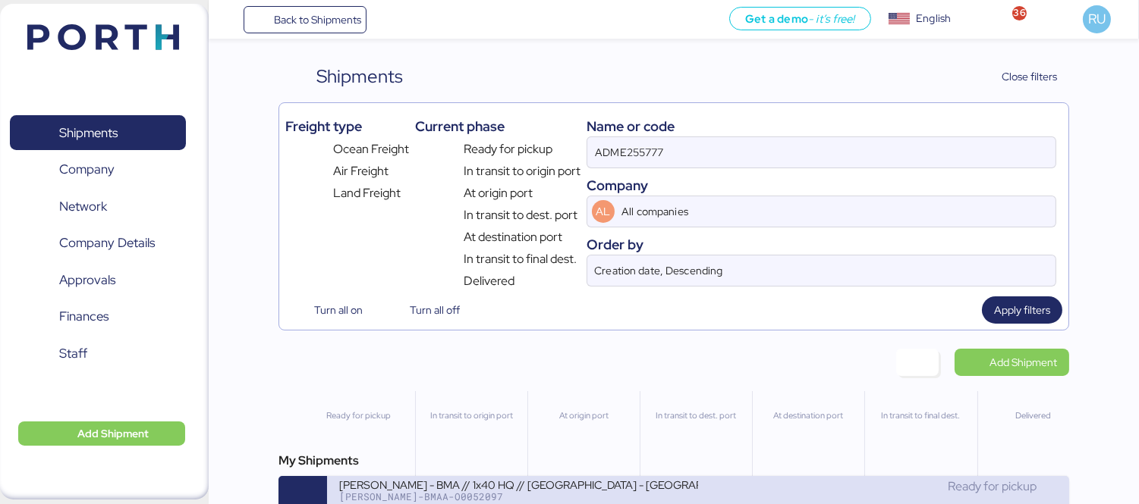
click at [755, 502] on div "Ready for pickup" at bounding box center [877, 494] width 359 height 33
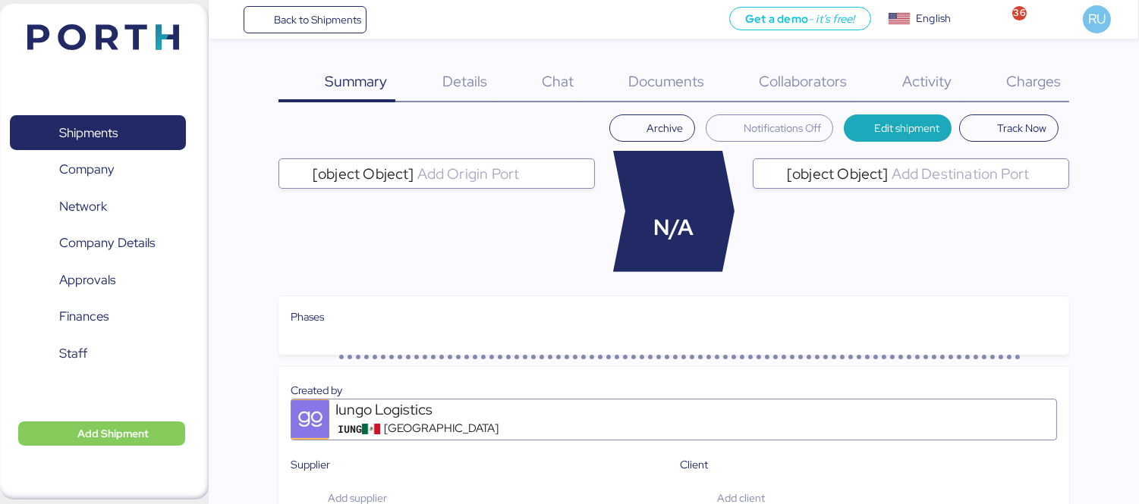
click at [1035, 95] on div "Charges 0" at bounding box center [1014, 82] width 109 height 39
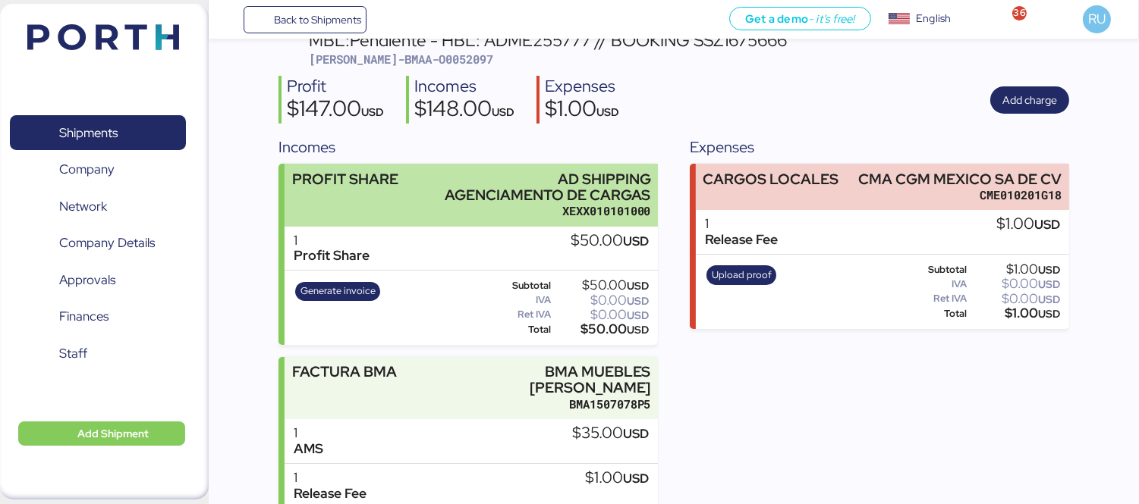
scroll to position [135, 0]
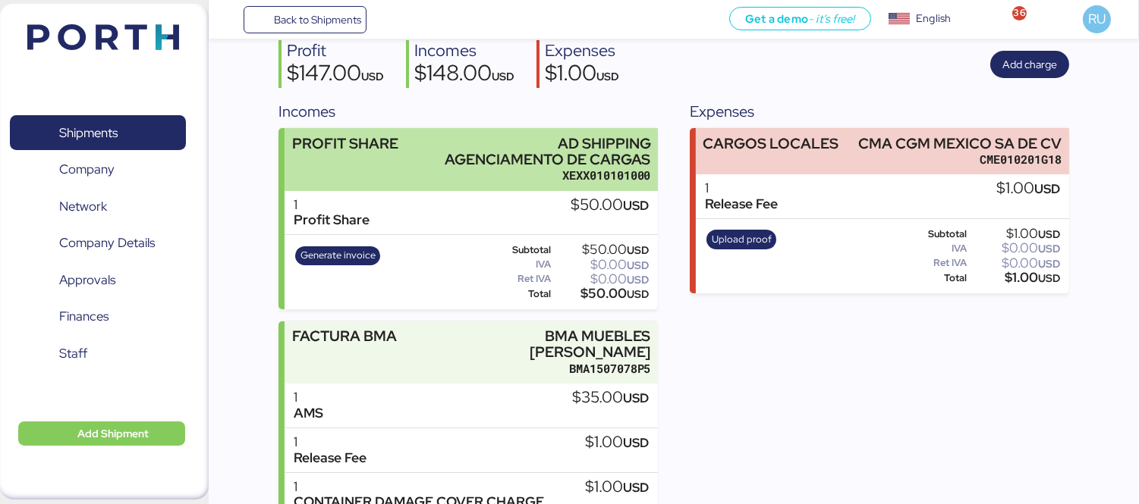
click at [598, 307] on div "Generate invoice Subtotal $50.00 USD IVA $0.00 USD Ret IVA $0.00 USD Total $50.…" at bounding box center [470, 272] width 373 height 74
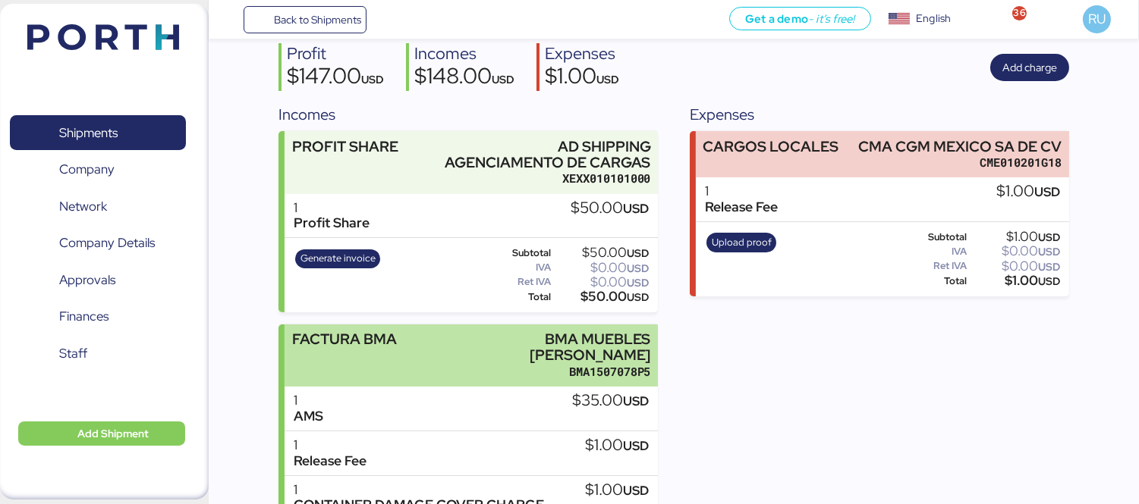
scroll to position [306, 0]
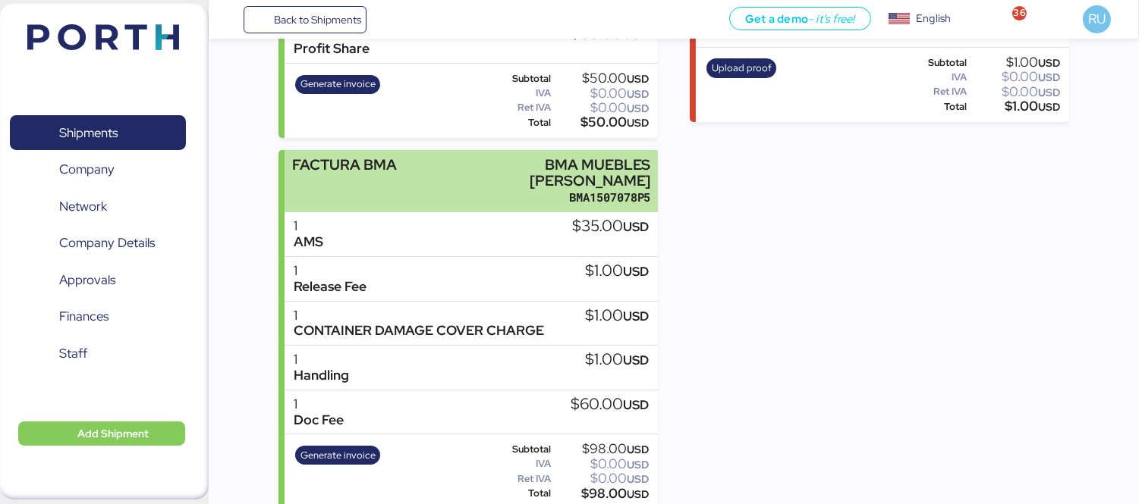
click at [451, 179] on div "FACTURA BMA BMA MUEBLES DE ACERO BMA1507078P5" at bounding box center [470, 181] width 373 height 63
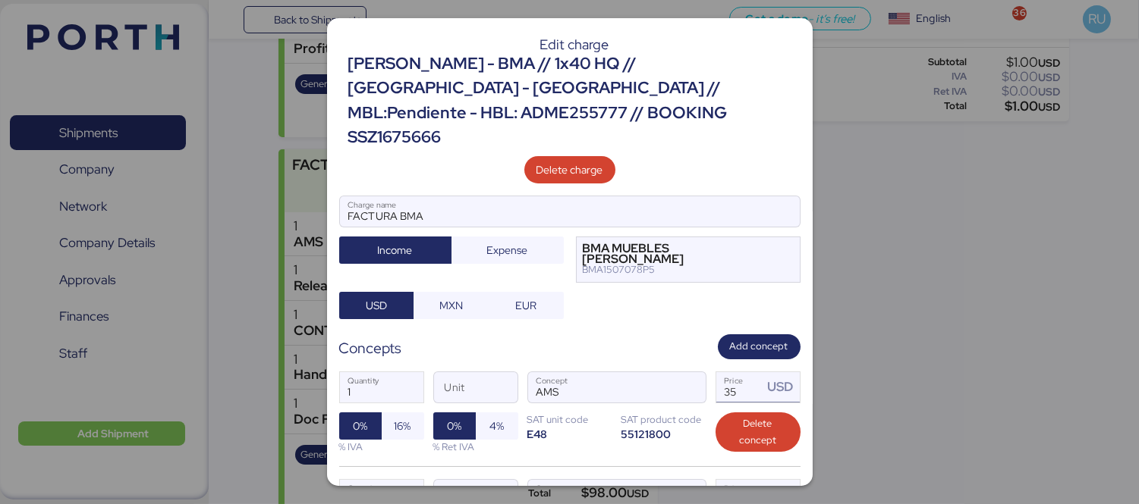
scroll to position [71, 0]
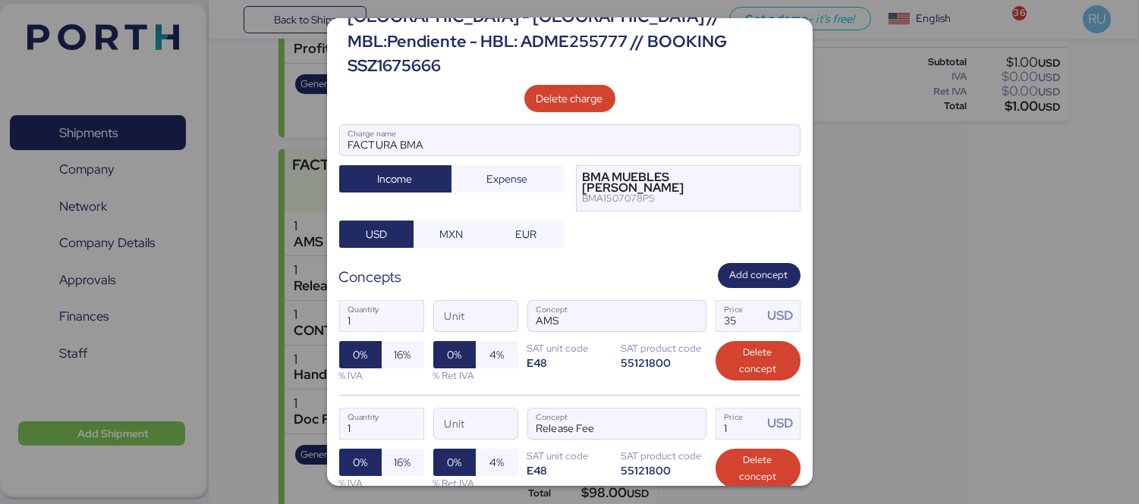
click at [740, 408] on label "1 Price USD" at bounding box center [757, 424] width 85 height 32
click at [740, 409] on input "1" at bounding box center [739, 424] width 47 height 30
type input "75"
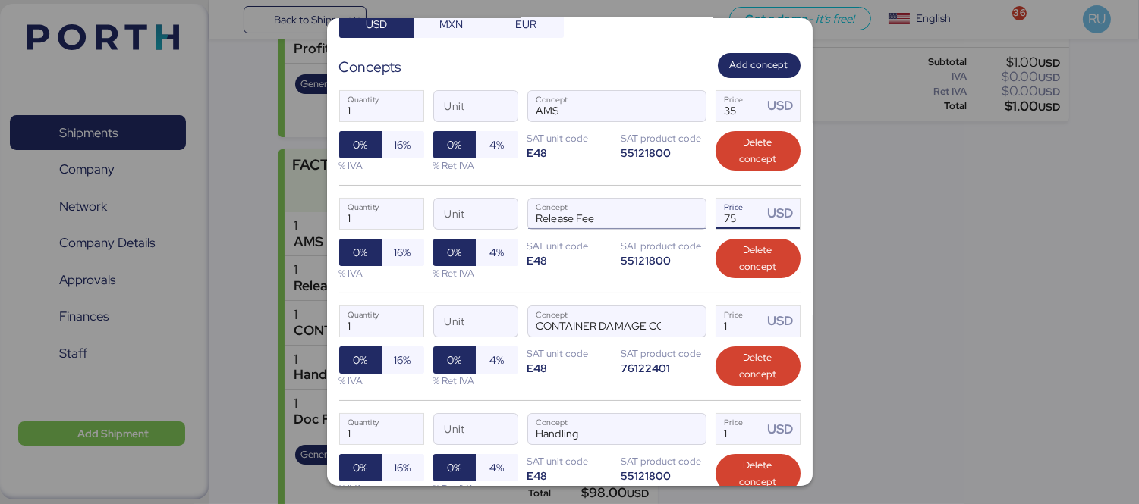
scroll to position [281, 0]
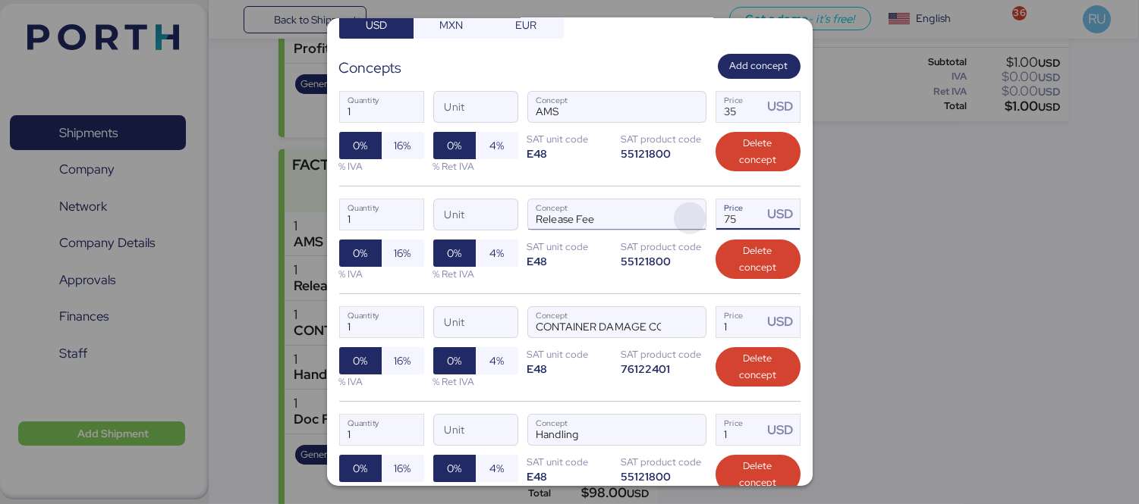
click at [674, 203] on span "button" at bounding box center [690, 219] width 32 height 32
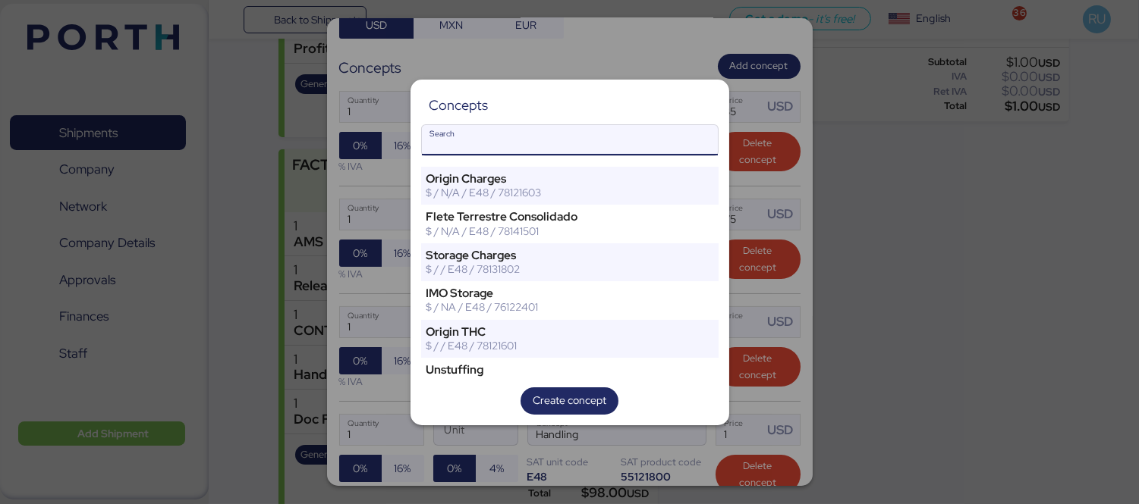
click at [562, 135] on input "Search" at bounding box center [570, 140] width 296 height 30
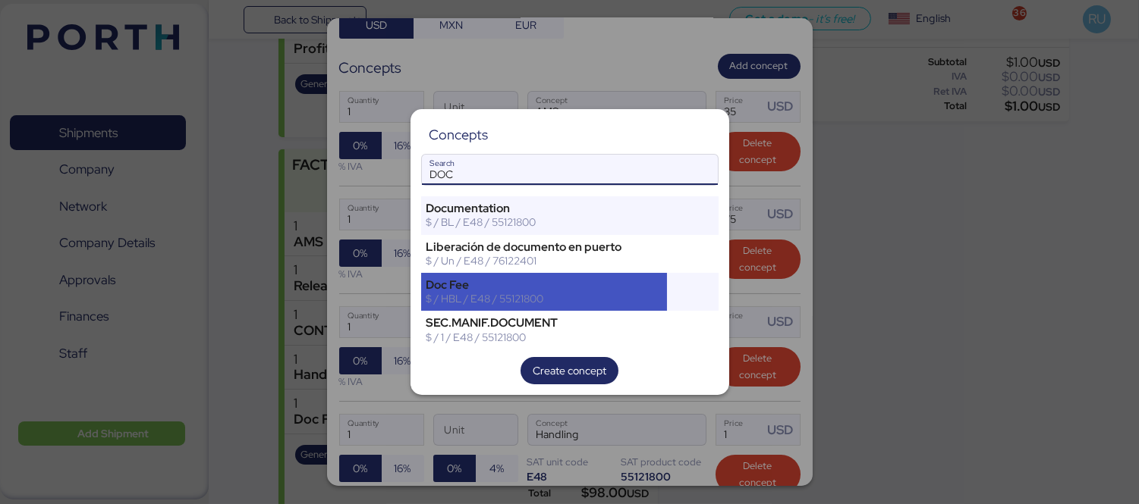
type input "DOC"
click at [517, 304] on div "$ / HBL / E48 / 55121800" at bounding box center [544, 299] width 236 height 14
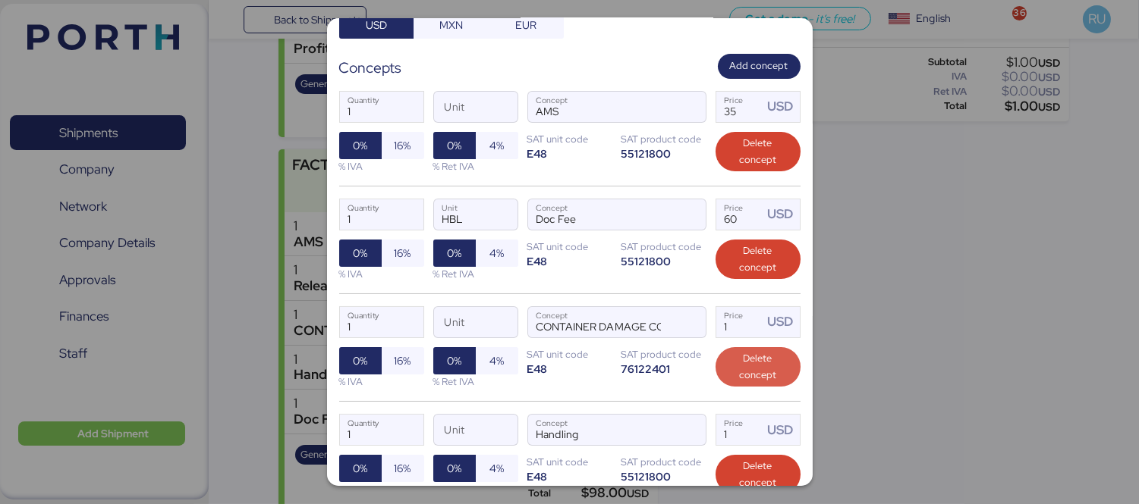
click at [747, 350] on span "Delete concept" at bounding box center [758, 366] width 61 height 33
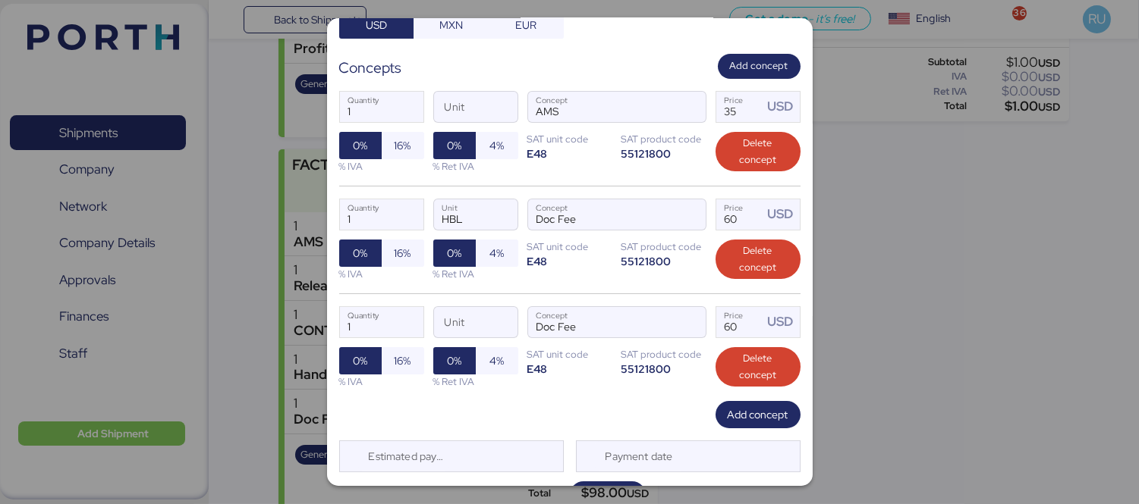
click at [747, 350] on span "Delete concept" at bounding box center [758, 366] width 61 height 33
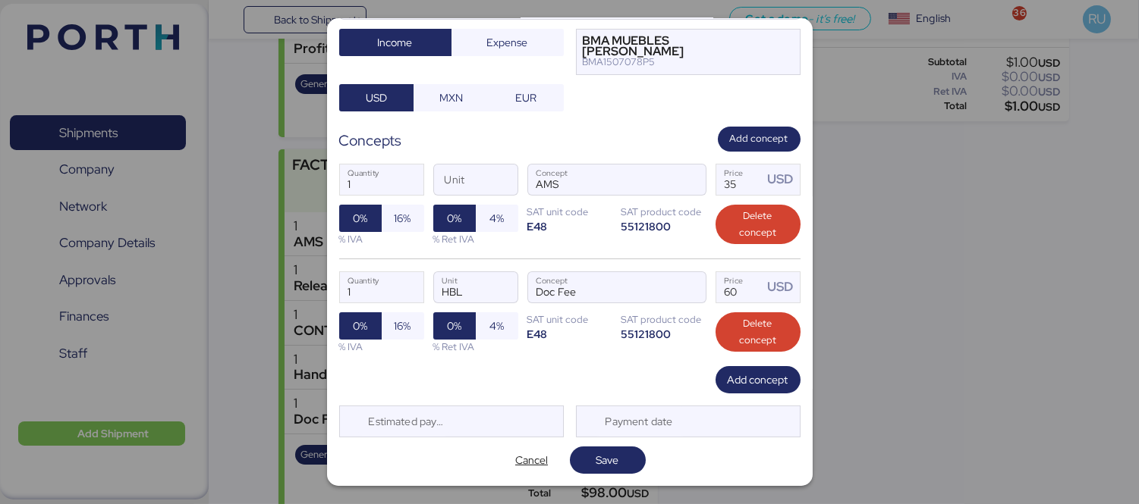
scroll to position [172, 0]
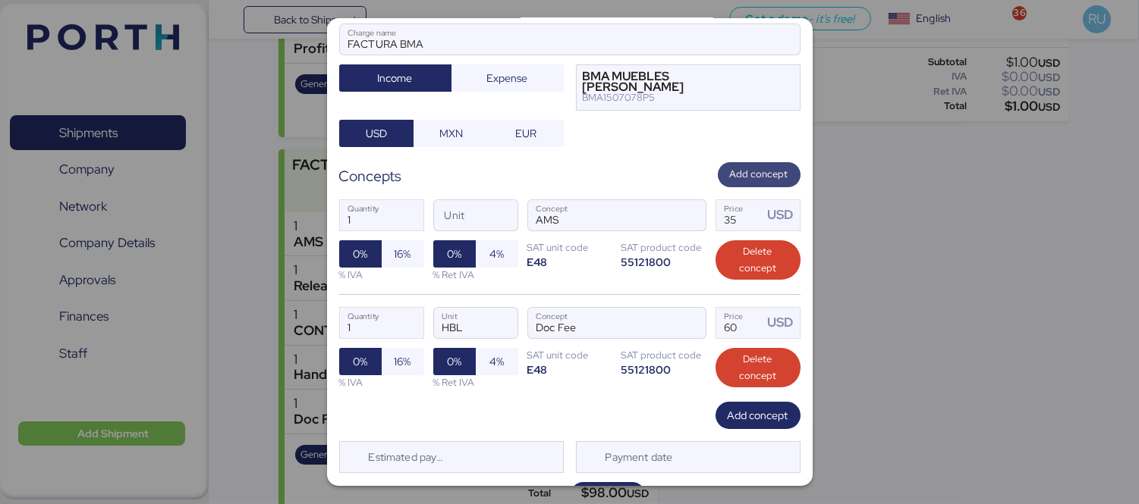
click at [733, 162] on span "Add concept" at bounding box center [759, 174] width 83 height 25
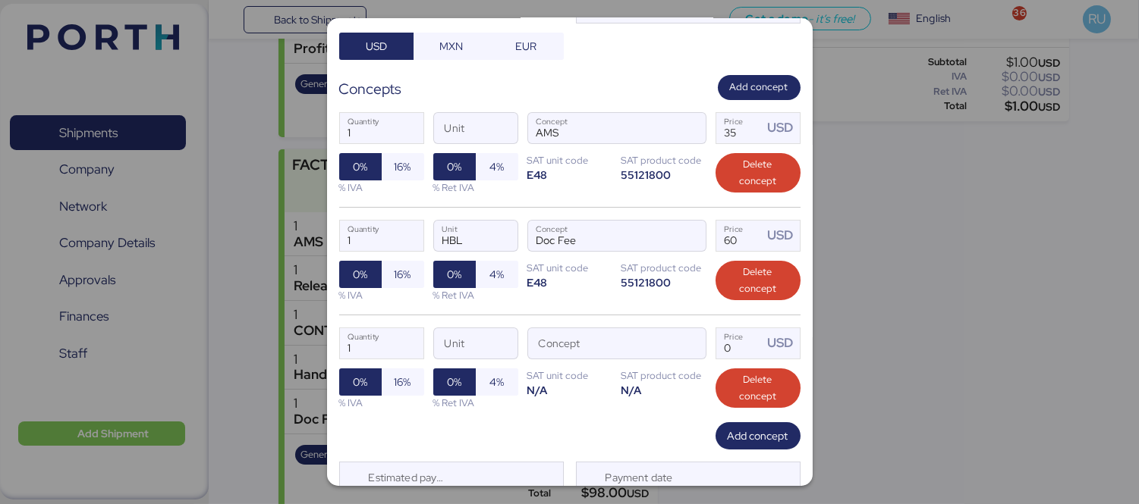
scroll to position [260, 0]
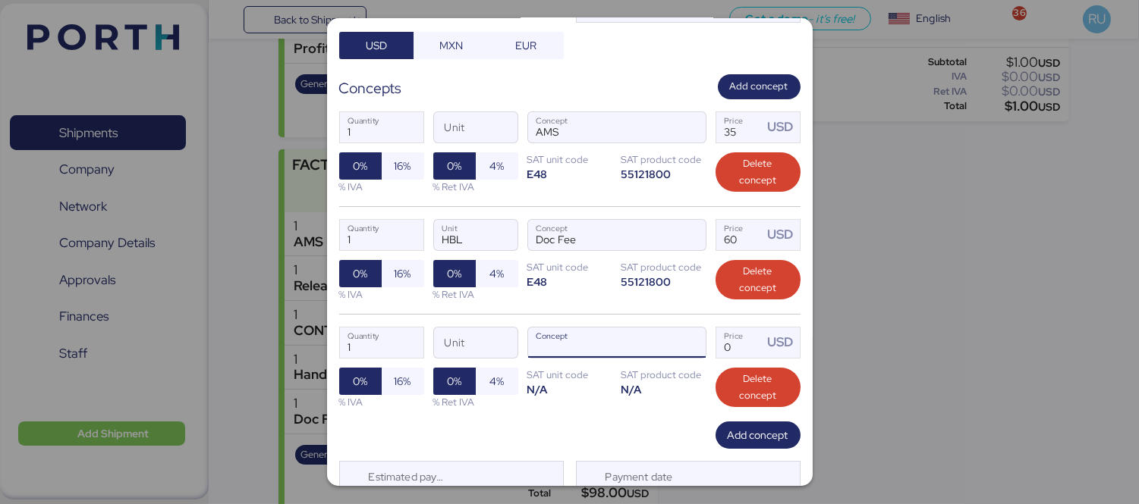
click at [574, 328] on input "Concept" at bounding box center [598, 343] width 141 height 30
type input "C"
click at [680, 331] on span "button" at bounding box center [690, 347] width 32 height 32
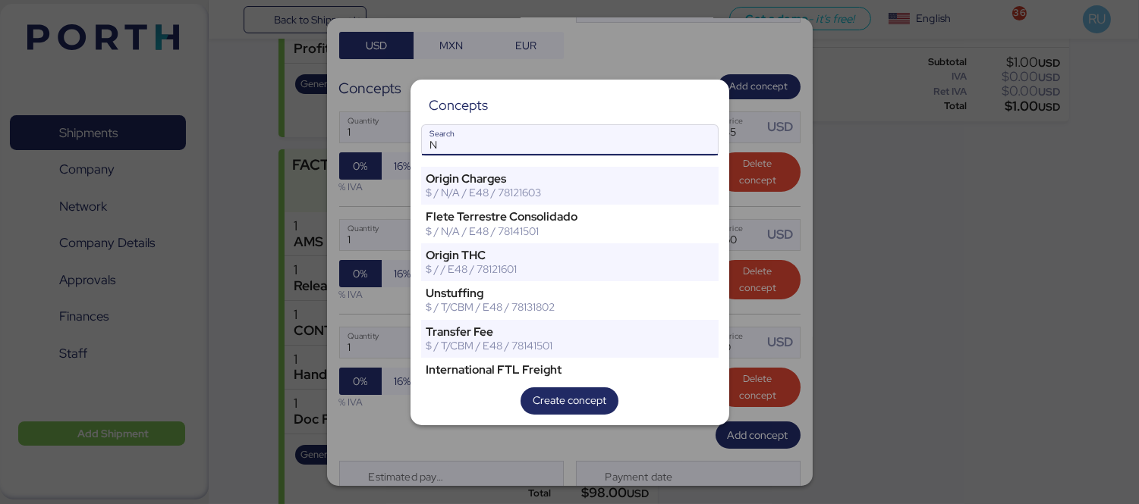
type input "N"
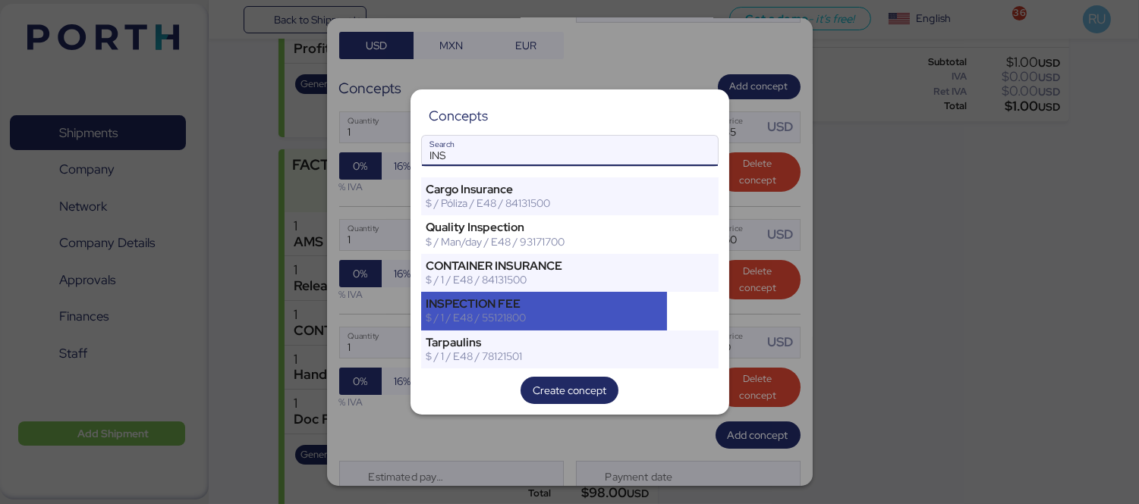
type input "INS"
click at [486, 301] on div "INSPECTION FEE" at bounding box center [544, 304] width 236 height 14
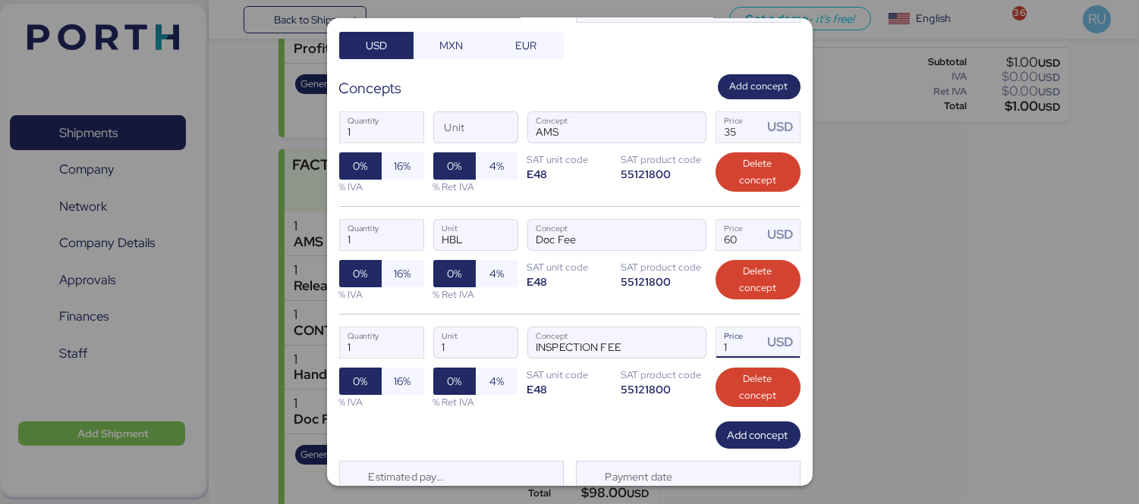
click at [733, 328] on input "1" at bounding box center [739, 343] width 47 height 30
type input "100"
click at [750, 426] on span "Add concept" at bounding box center [758, 435] width 61 height 18
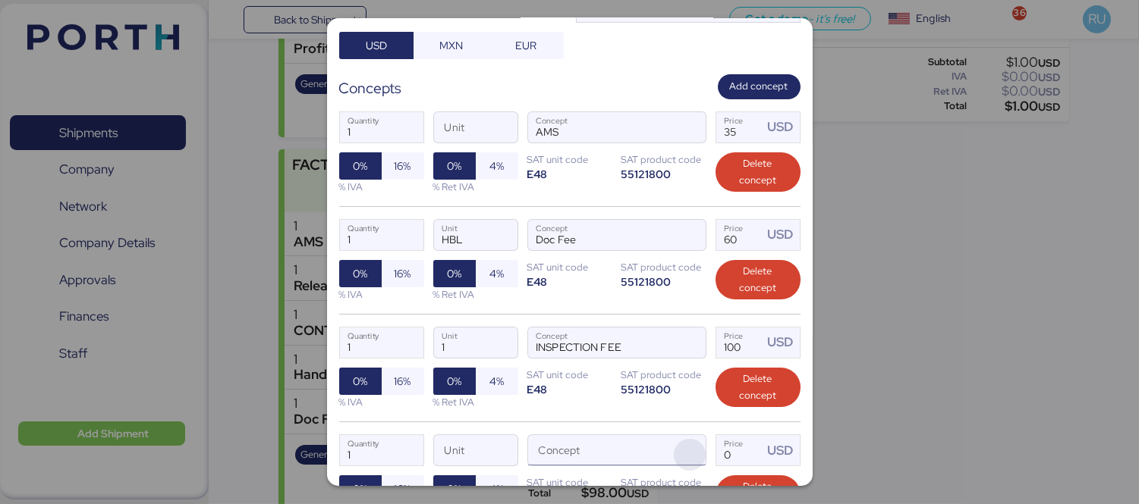
click at [684, 439] on span "button" at bounding box center [690, 455] width 32 height 32
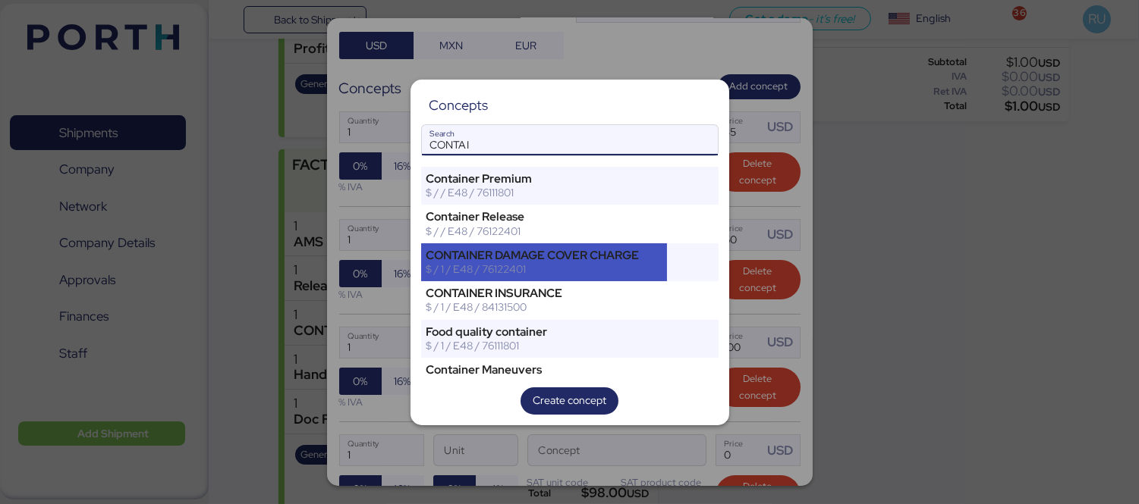
type input "CONTAI"
click at [593, 264] on div "$ / 1 / E48 / 76122401" at bounding box center [544, 269] width 236 height 14
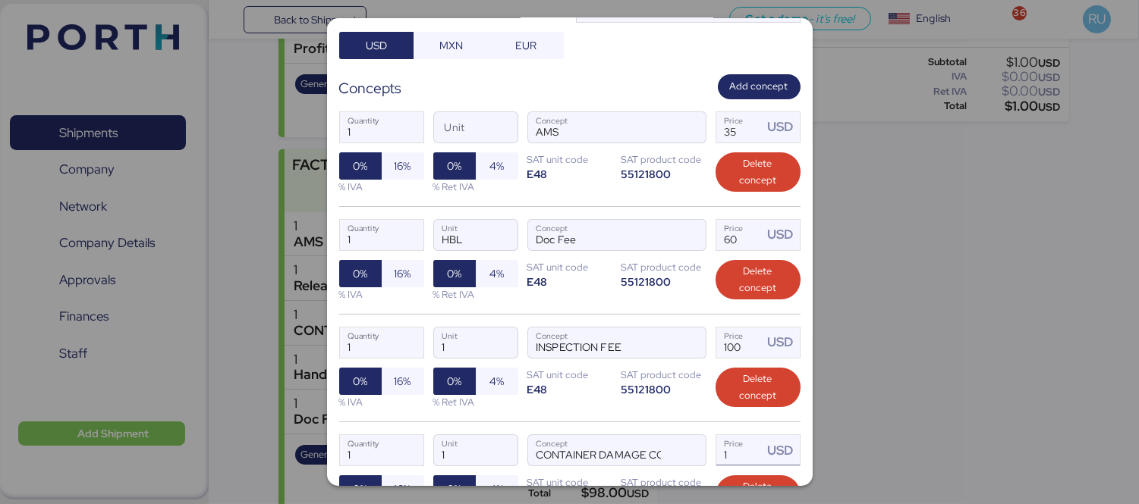
click at [731, 435] on input "1" at bounding box center [739, 450] width 47 height 30
type input "85"
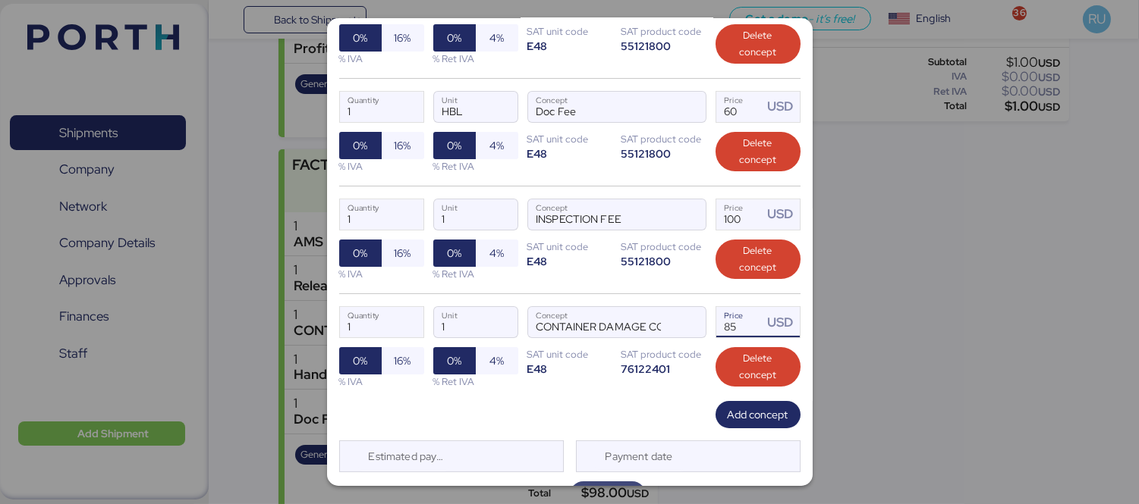
click at [608, 485] on span "Save" at bounding box center [608, 495] width 52 height 21
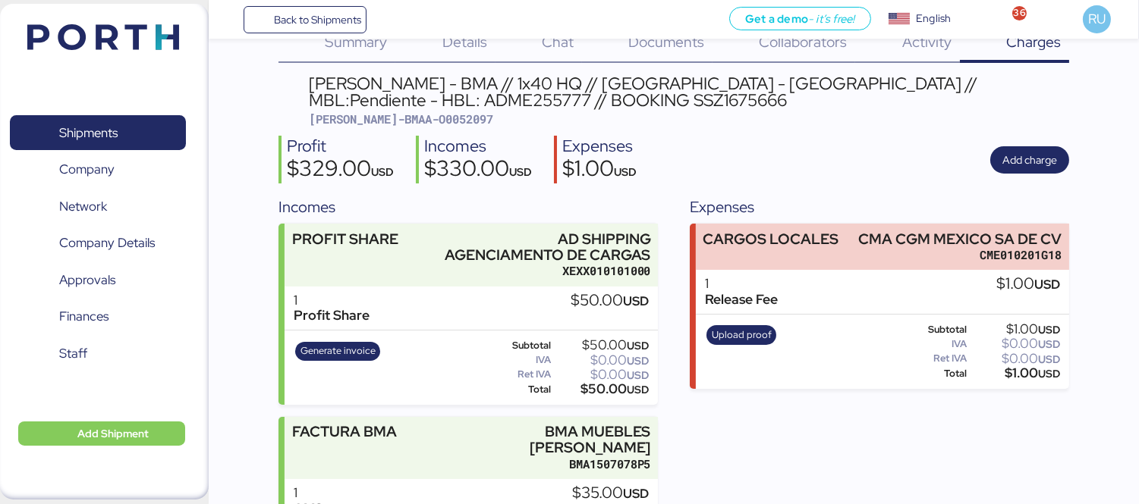
scroll to position [35, 0]
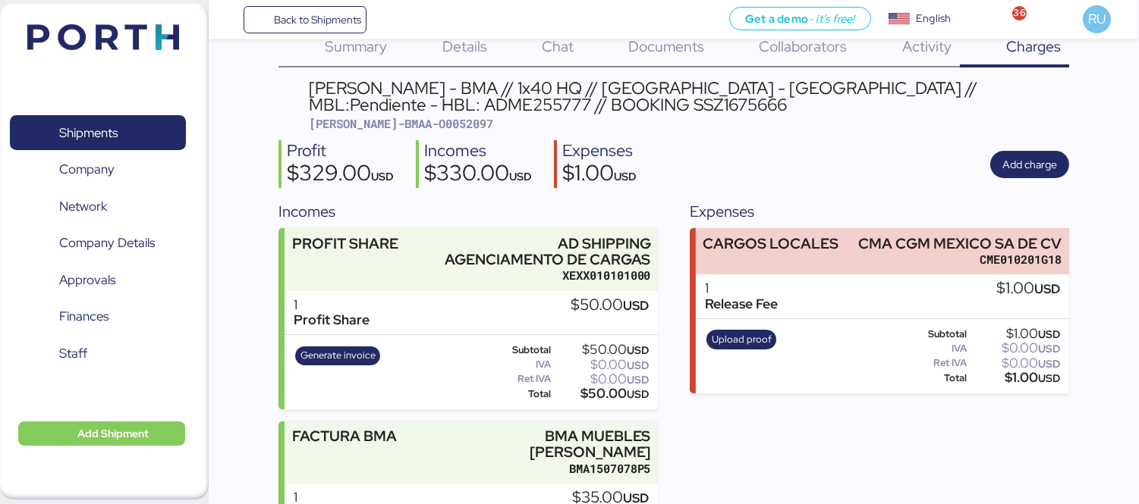
click at [445, 108] on div "BERTOLINI - BMA // 1x40 HQ // RIO DE JANEIRO - Veracruz // MBL:Pendiente - HBL:…" at bounding box center [689, 97] width 760 height 34
copy div "SSZ1675666"
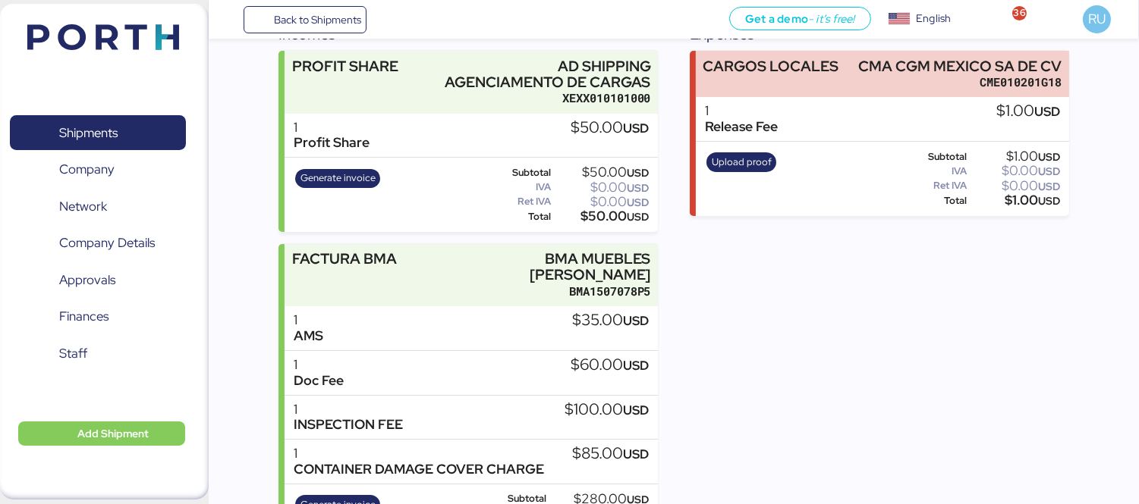
scroll to position [262, 0]
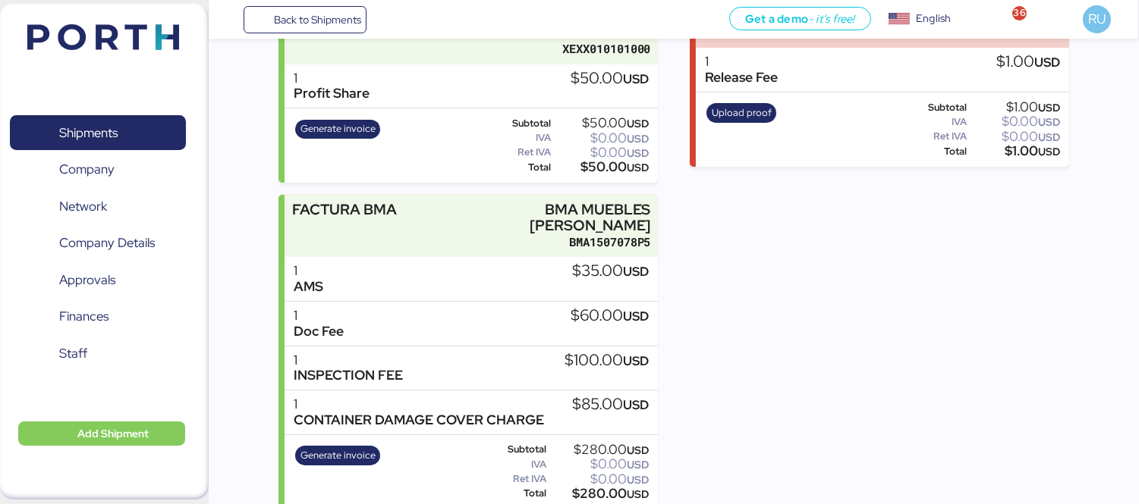
click at [382, 180] on div "Generate invoice Subtotal $50.00 USD IVA $0.00 USD Ret IVA $0.00 USD Total $50.…" at bounding box center [470, 145] width 373 height 74
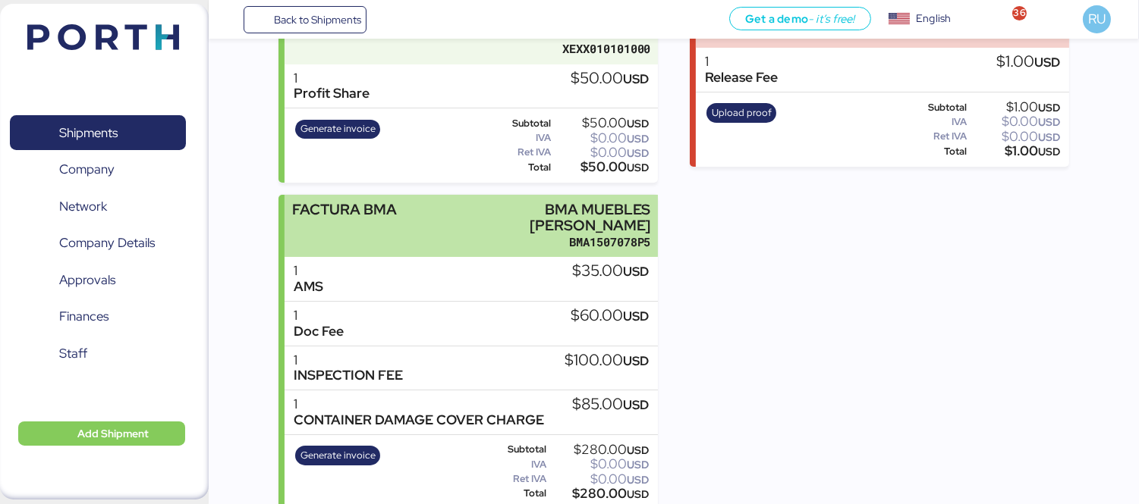
click at [402, 209] on div "FACTURA BMA BMA MUEBLES DE ACERO BMA1507078P5" at bounding box center [470, 226] width 373 height 63
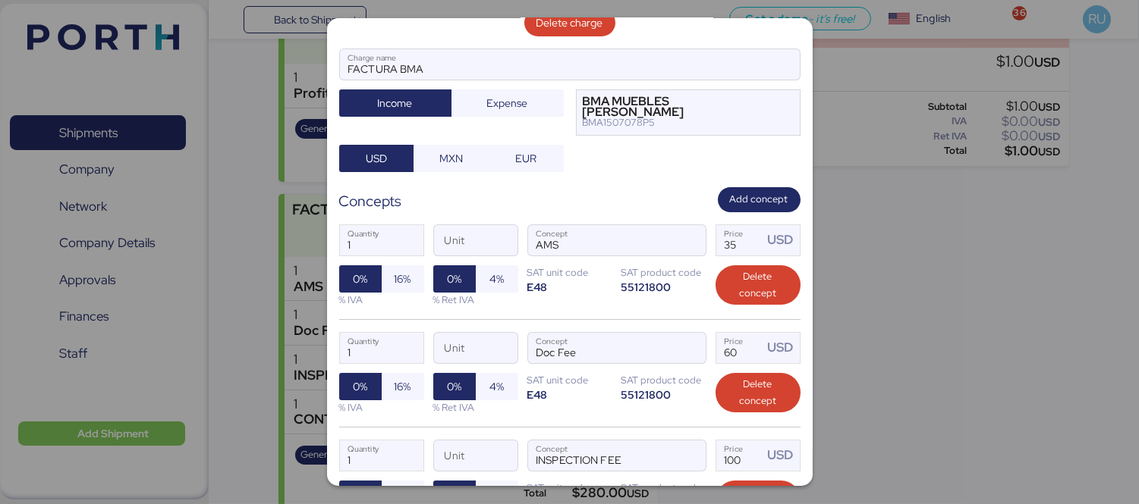
scroll to position [148, 0]
click at [413, 265] on span "16%" at bounding box center [403, 278] width 42 height 27
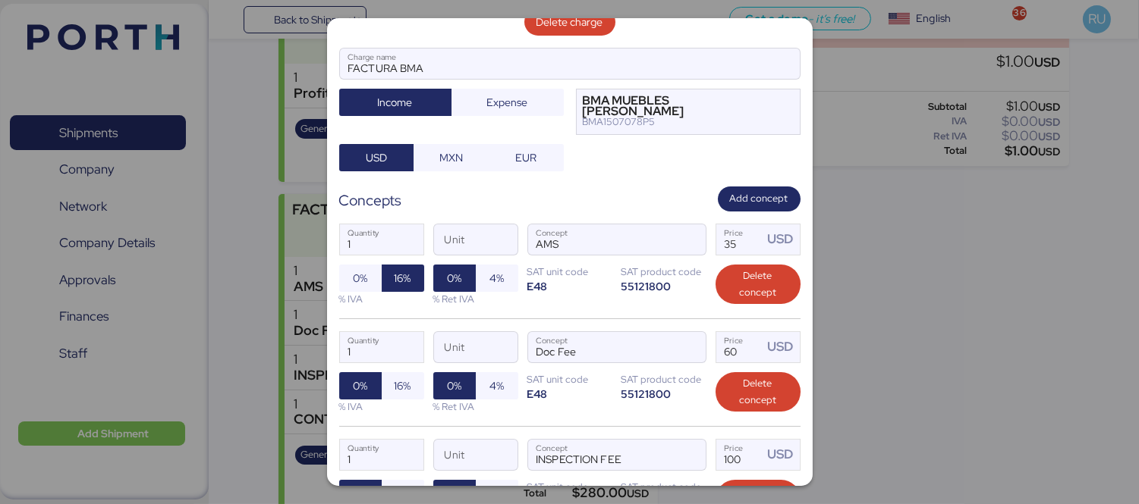
click at [398, 400] on div "% IVA" at bounding box center [381, 407] width 85 height 14
click at [401, 377] on span "16%" at bounding box center [402, 386] width 17 height 18
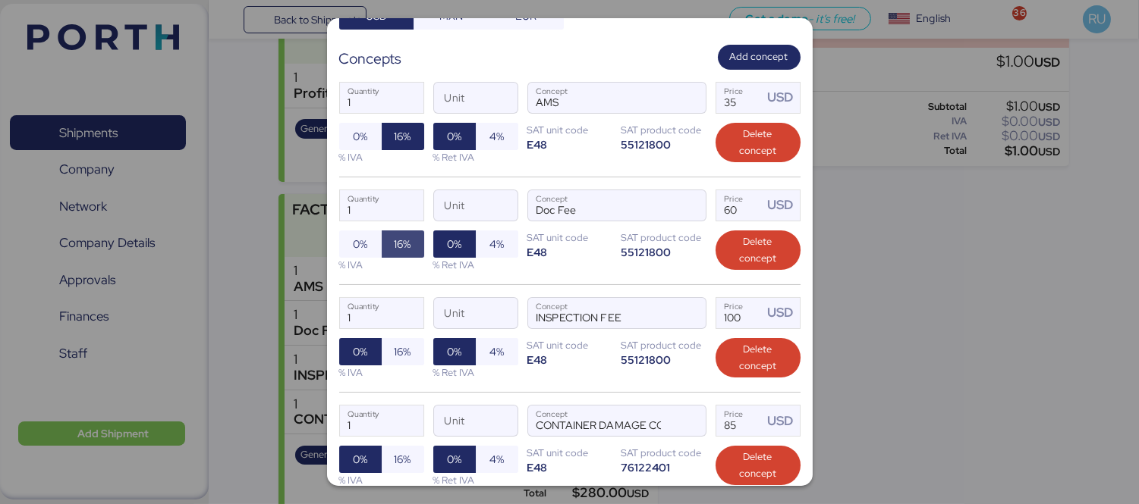
scroll to position [294, 0]
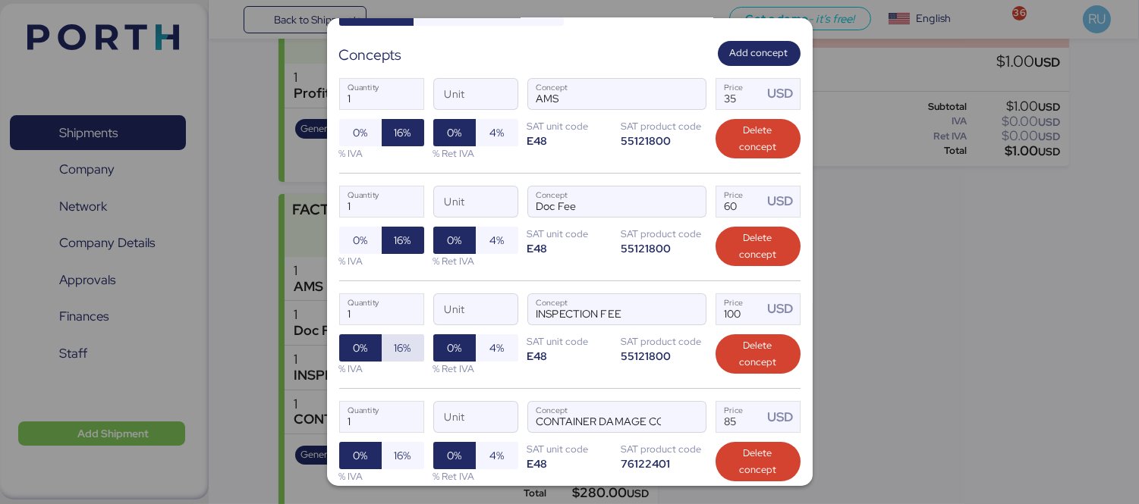
click at [394, 339] on span "16%" at bounding box center [402, 348] width 17 height 18
click at [410, 442] on span "16%" at bounding box center [403, 455] width 42 height 27
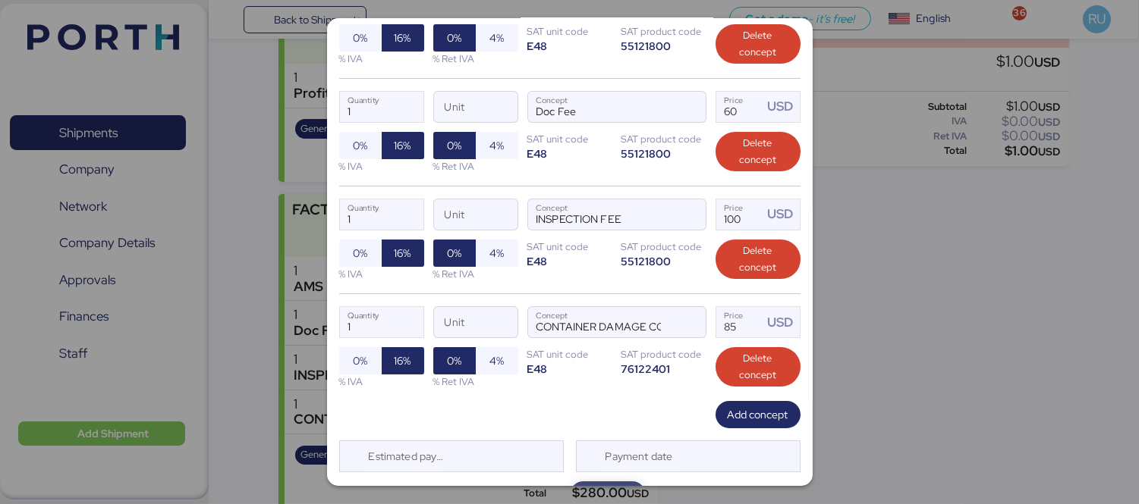
click at [579, 482] on span "Save" at bounding box center [608, 495] width 76 height 27
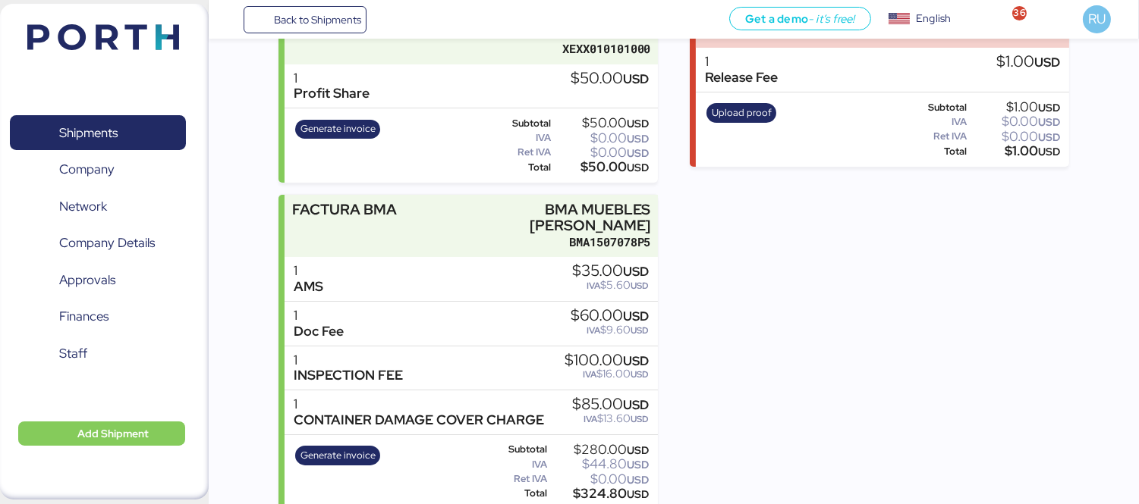
scroll to position [0, 0]
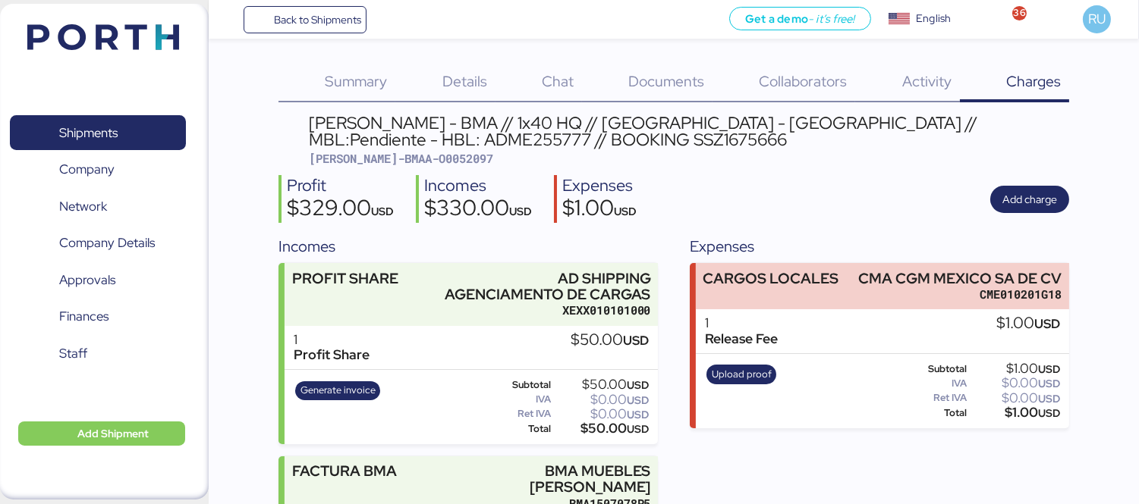
click at [414, 160] on span "BERT-BMAA-O0052097" at bounding box center [401, 158] width 184 height 15
copy span "O0052097"
click at [112, 33] on img at bounding box center [103, 37] width 152 height 26
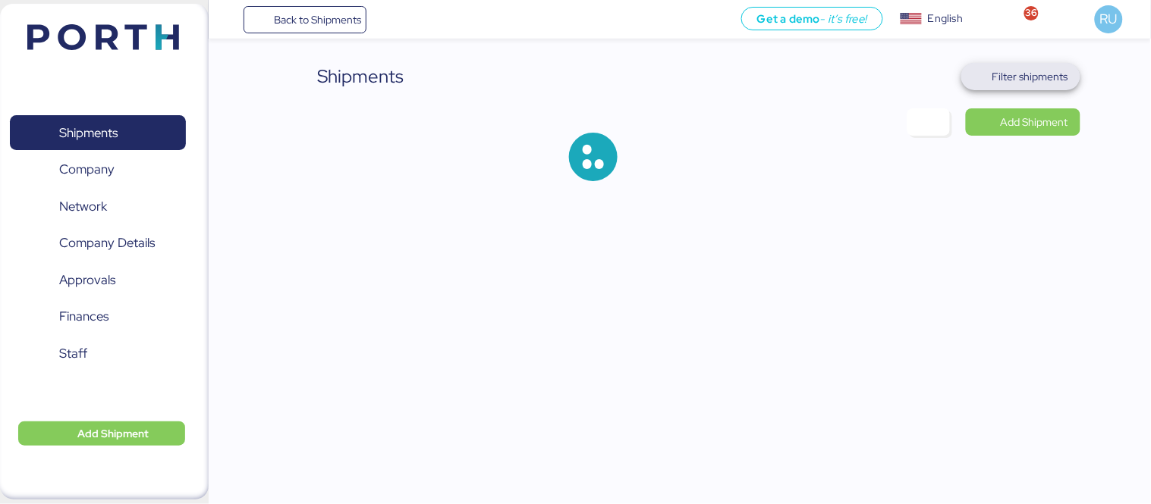
click at [1007, 74] on span "Filter shipments" at bounding box center [1030, 77] width 76 height 18
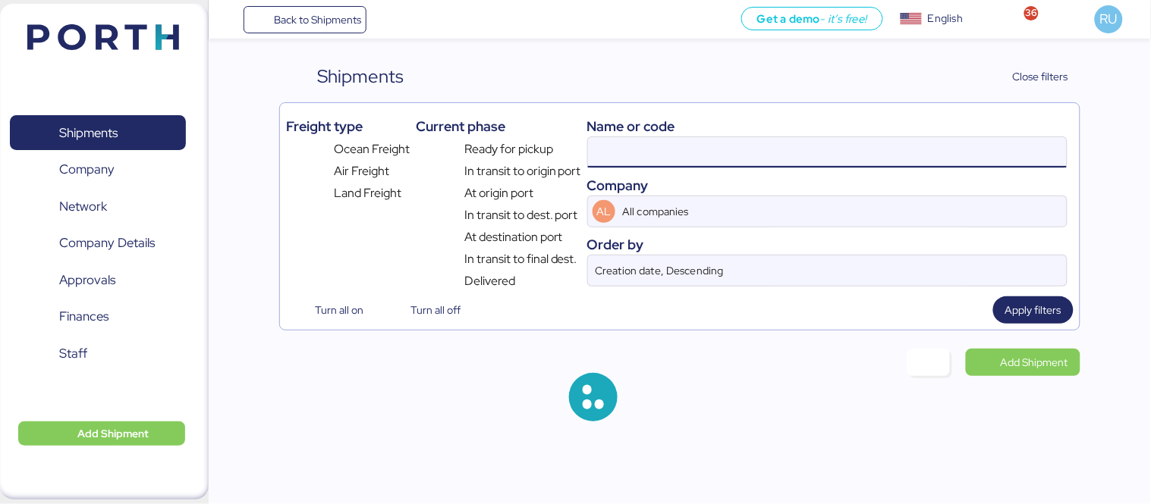
click at [733, 147] on input at bounding box center [827, 152] width 479 height 30
paste input "O0052085"
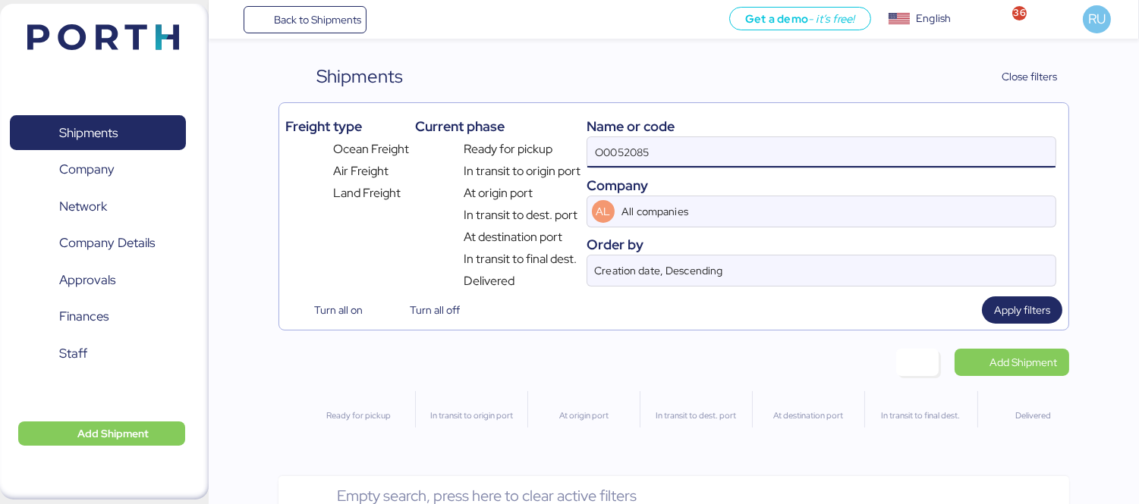
type input "O0052085"
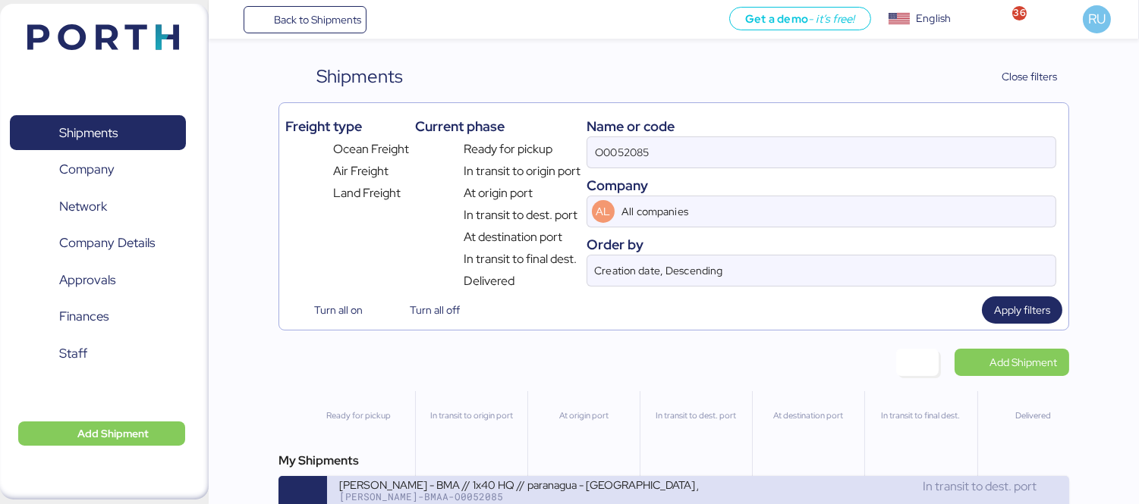
click at [504, 491] on div "BERTOLINI - BMA // 1x40 HQ // paranagua - Veracruz // MBL: PENDIENTE - HBL: ADM…" at bounding box center [518, 484] width 359 height 13
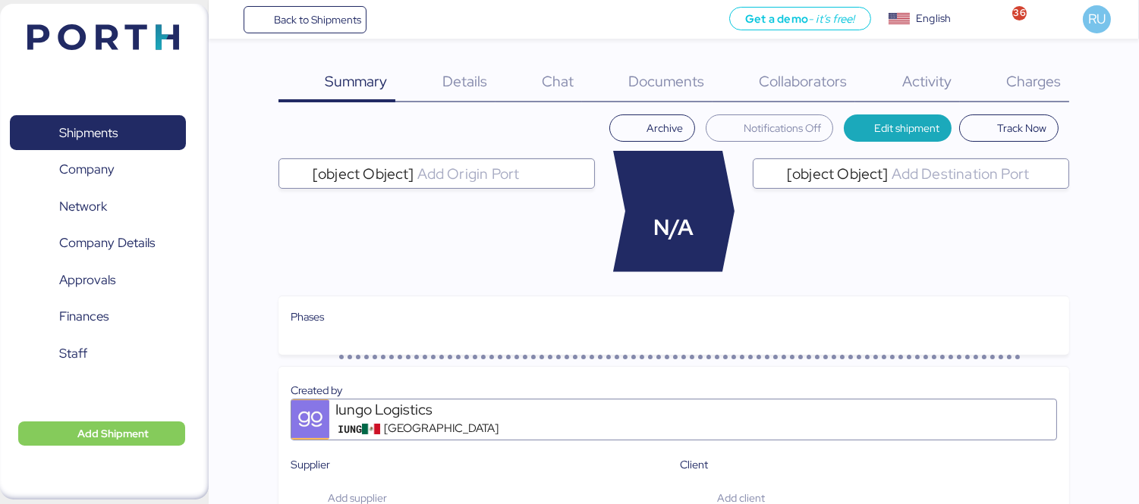
click at [1045, 87] on span "Charges" at bounding box center [1033, 81] width 55 height 20
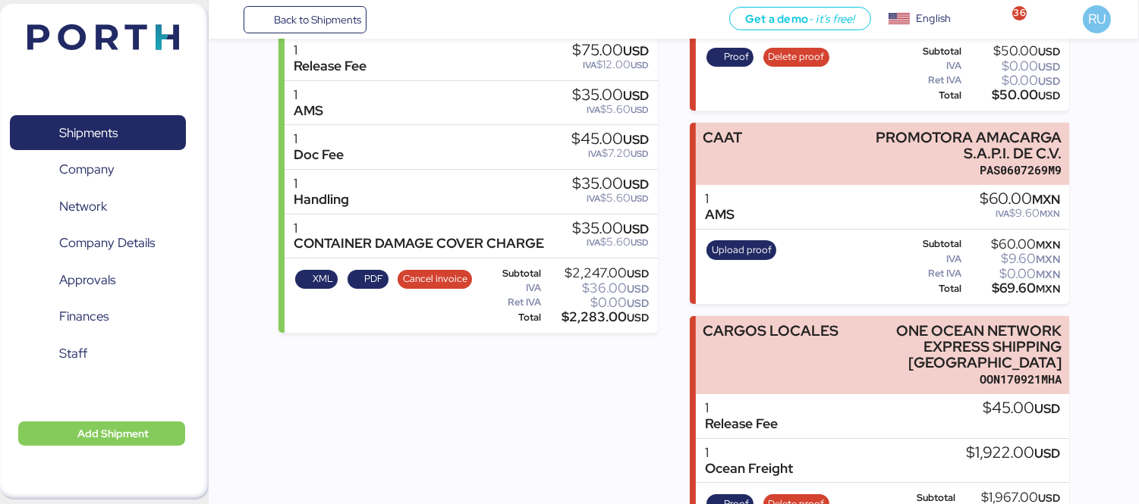
scroll to position [352, 0]
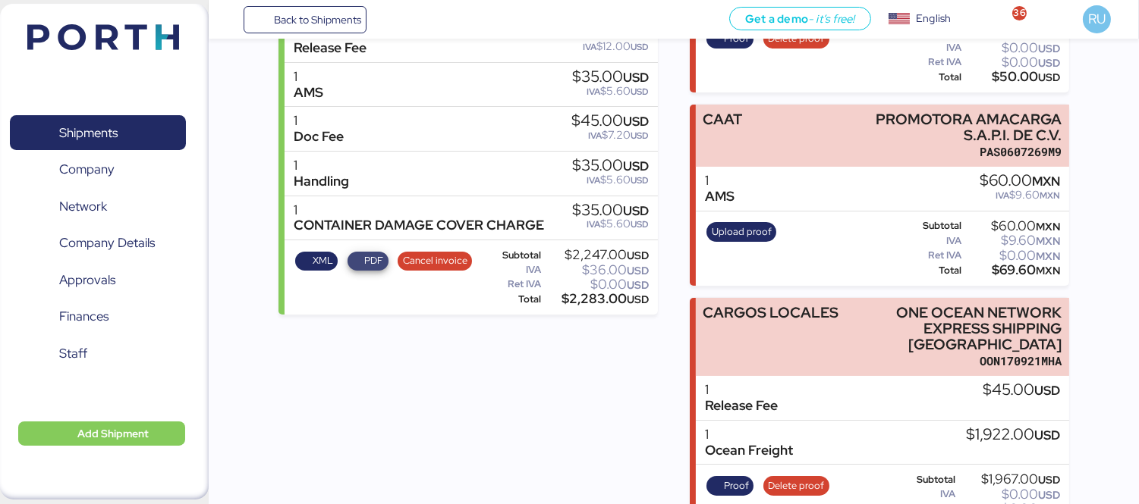
click at [364, 253] on span "PDF" at bounding box center [373, 261] width 19 height 17
click at [323, 253] on span "XML" at bounding box center [323, 261] width 20 height 17
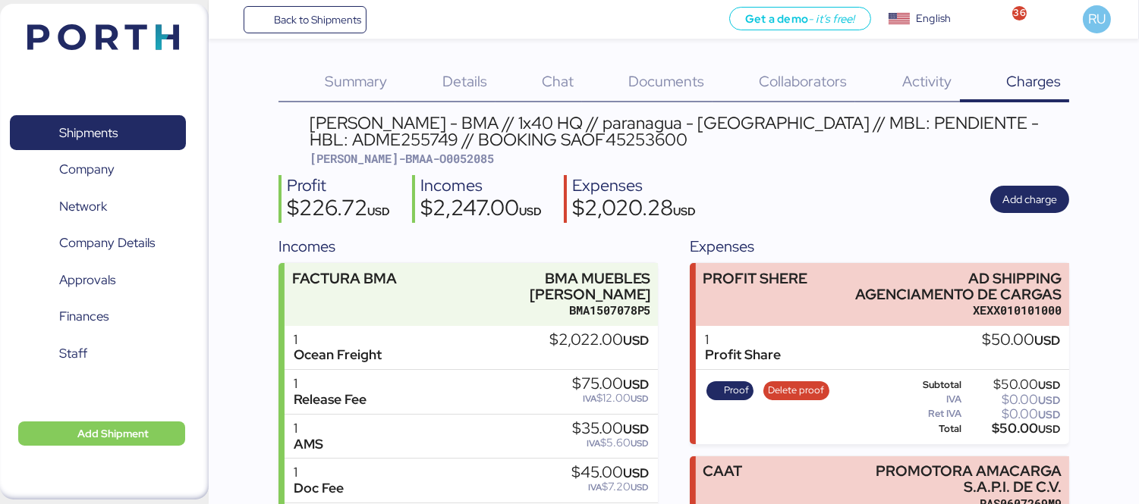
click at [944, 124] on div "BERTOLINI - BMA // 1x40 HQ // paranagua - Veracruz // MBL: PENDIENTE - HBL: ADM…" at bounding box center [689, 132] width 759 height 34
copy div "ADME255749"
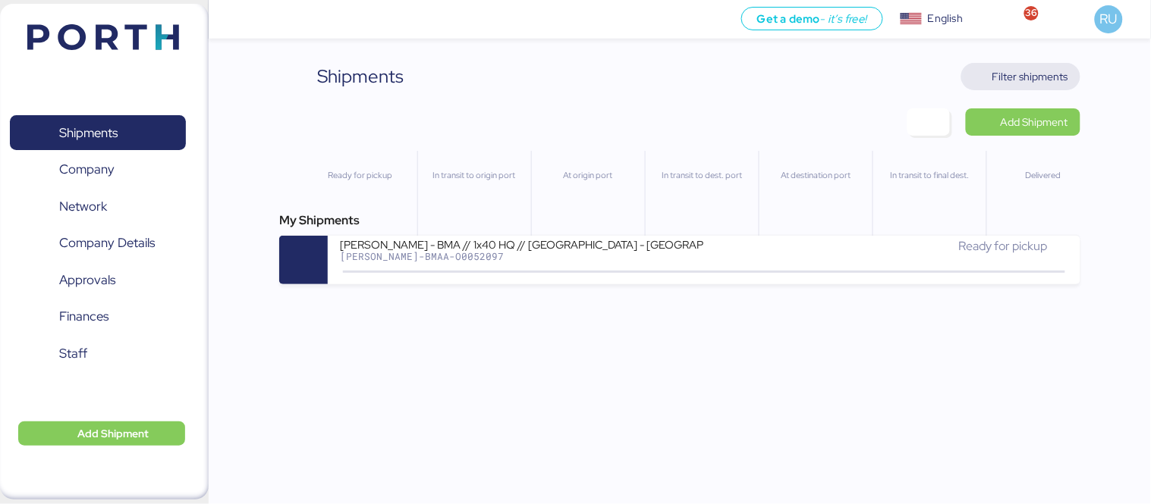
click at [1053, 78] on span "Filter shipments" at bounding box center [1030, 77] width 76 height 18
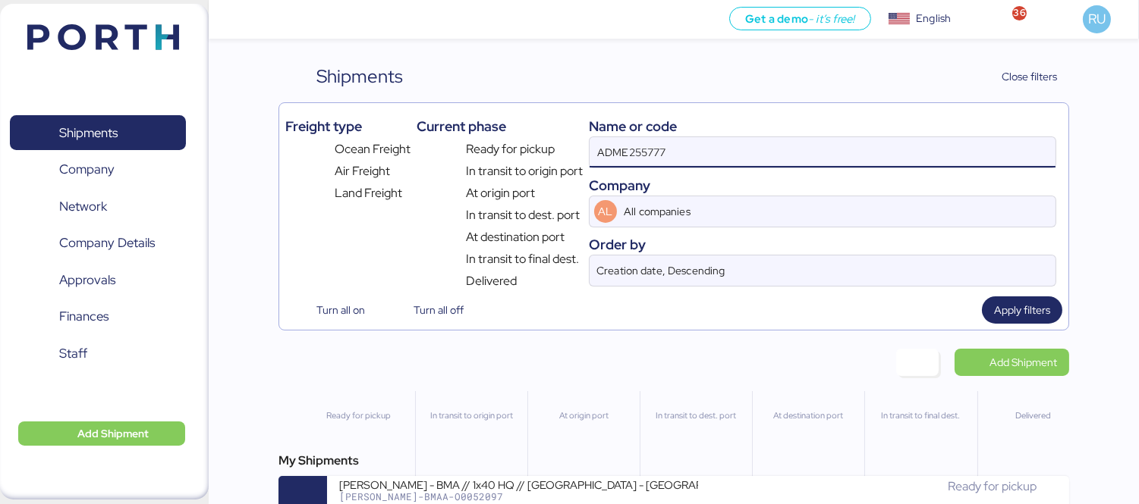
click at [718, 165] on input "ADME255777" at bounding box center [822, 152] width 466 height 30
type input "A"
paste input "O0046060"
type input "O0046060"
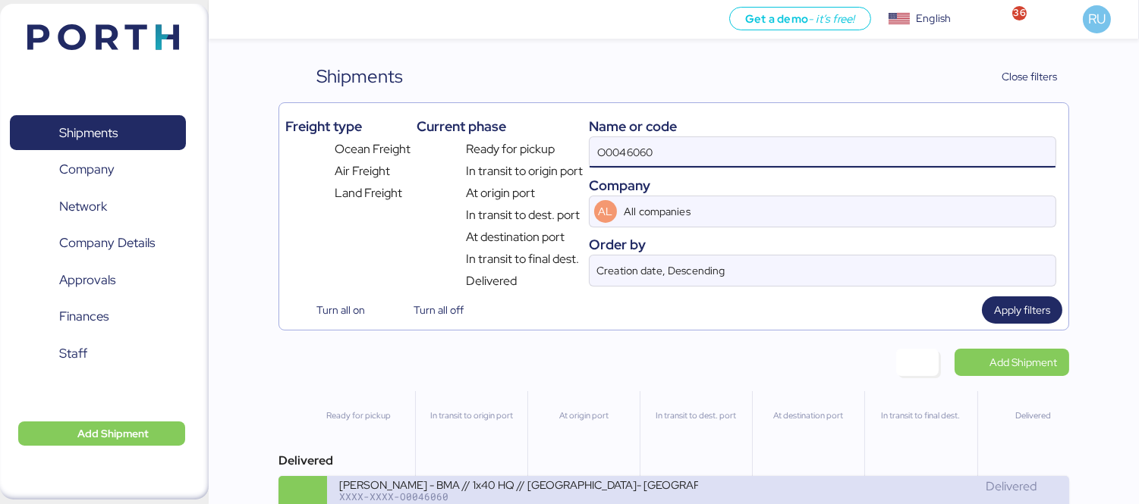
click at [575, 491] on div "[PERSON_NAME] - BMA // 1x40 HQ // [GEOGRAPHIC_DATA]- [GEOGRAPHIC_DATA] // MBL: …" at bounding box center [518, 484] width 359 height 13
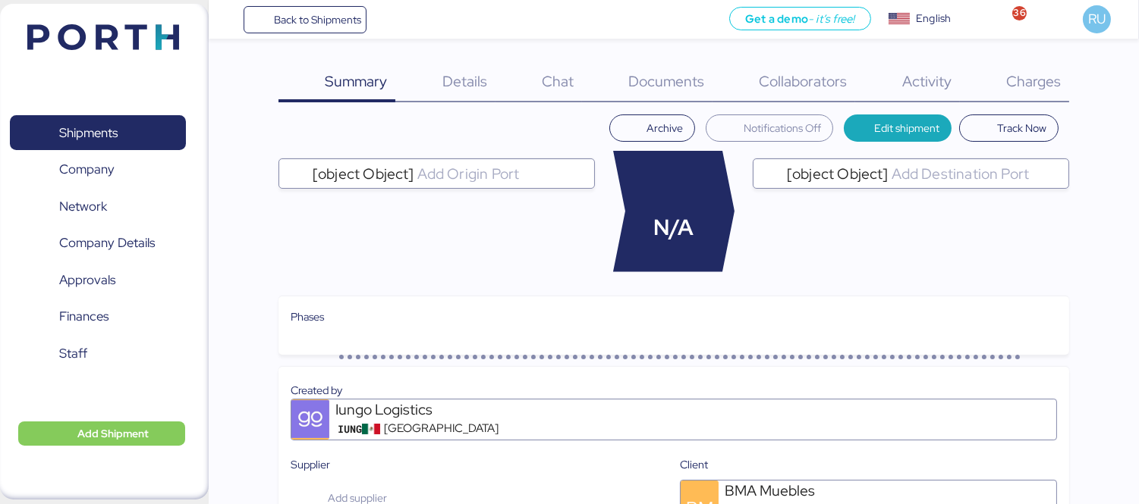
click at [1020, 91] on div "Charges 0" at bounding box center [1014, 82] width 109 height 39
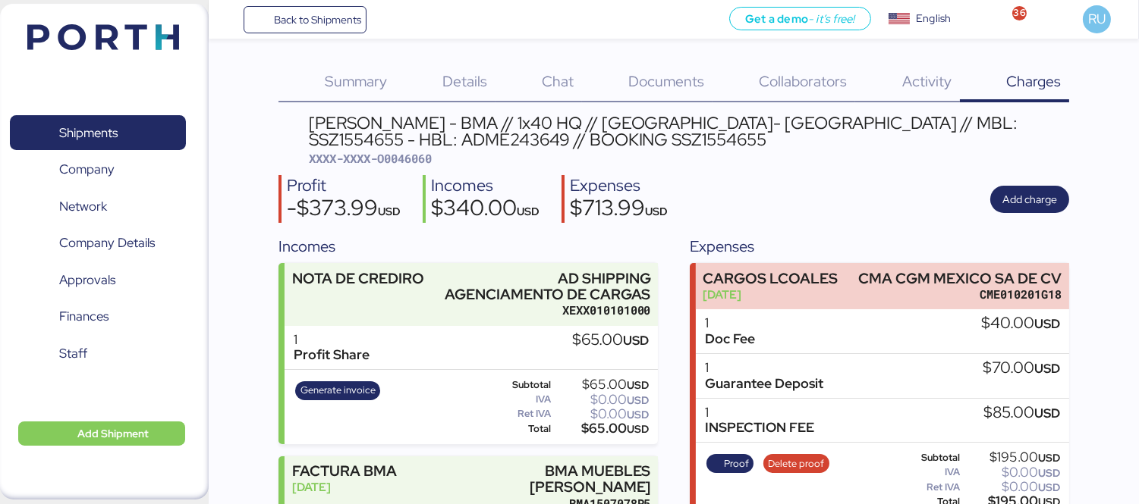
click at [196, 44] on div "Shipments 0 Company 0 Network 0 Company Details 0 Approvals 0 Finances 0 Staff …" at bounding box center [104, 252] width 209 height 496
click at [171, 42] on img at bounding box center [103, 37] width 152 height 26
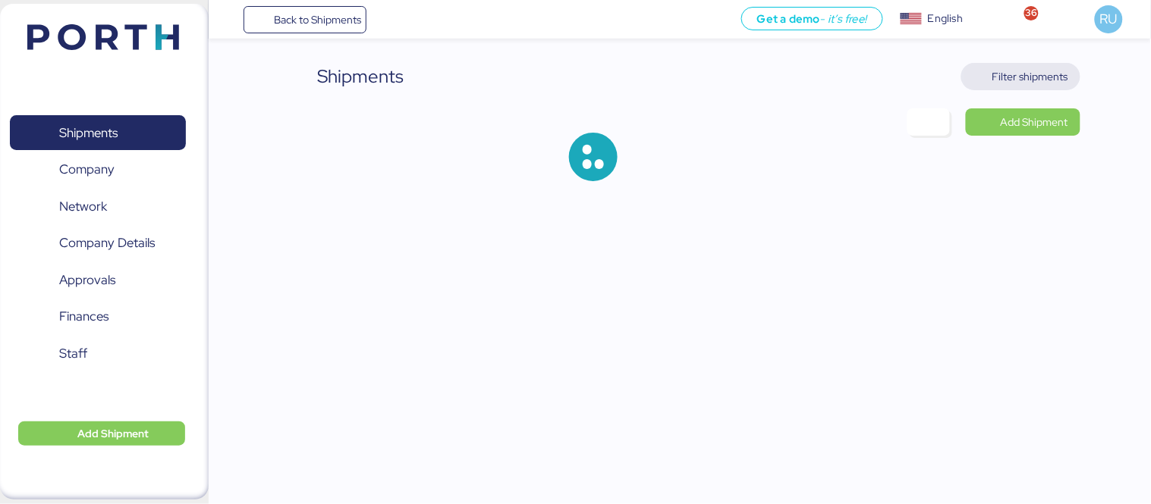
click at [1013, 74] on span "Filter shipments" at bounding box center [1030, 77] width 76 height 18
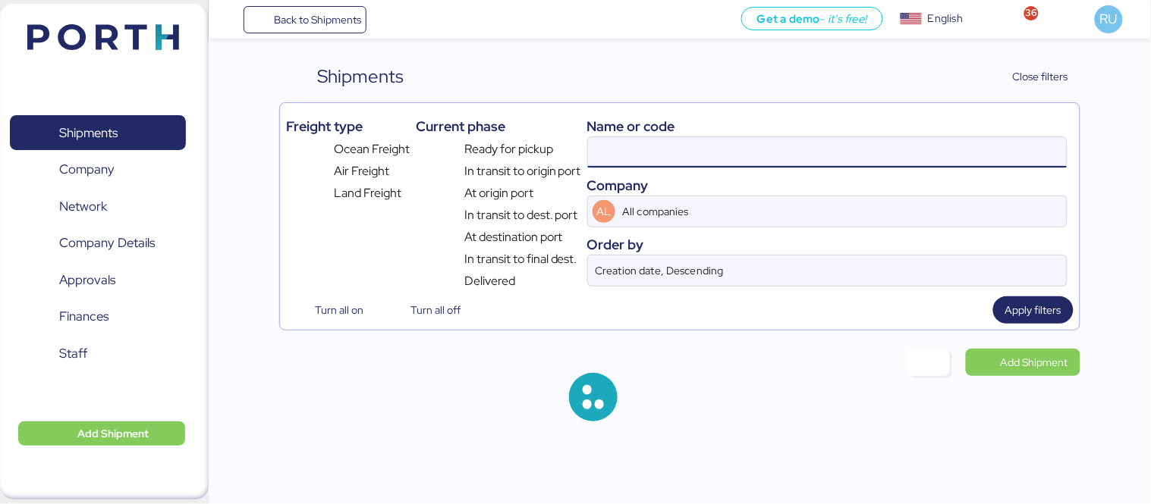
click at [721, 140] on input at bounding box center [827, 152] width 479 height 30
paste input "O0046060"
type input "O"
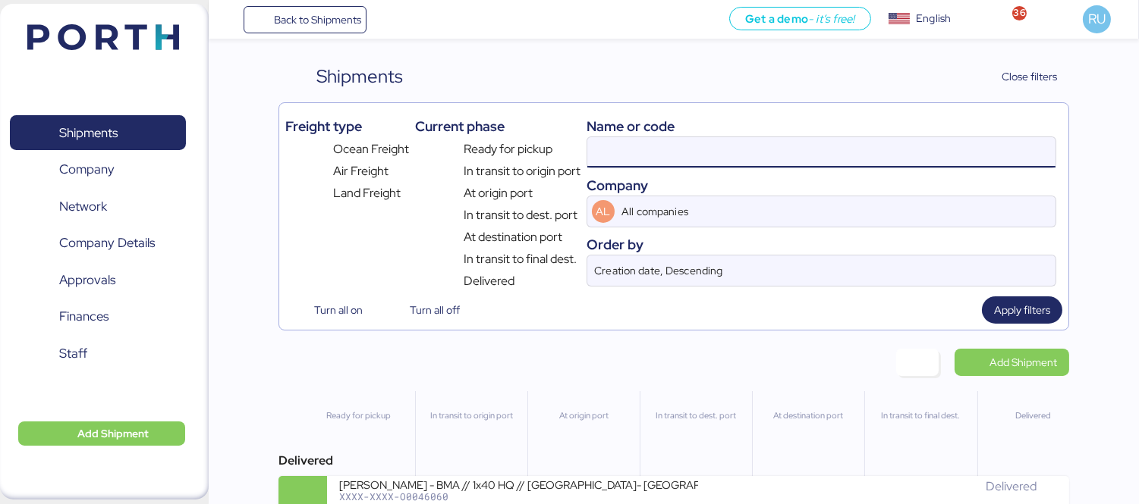
paste input "O0046060"
type input "O0046060"
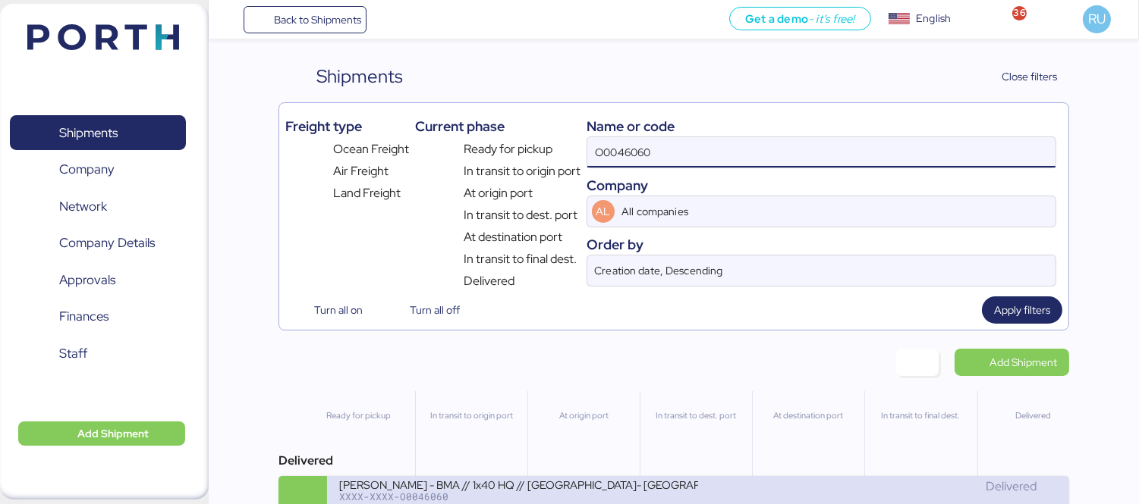
click at [570, 488] on div "BERTOLINI - BMA // 1x40 HQ // Rio de janeiro- Veracruz // MBL: SSZ1554655 - HBL…" at bounding box center [518, 484] width 359 height 13
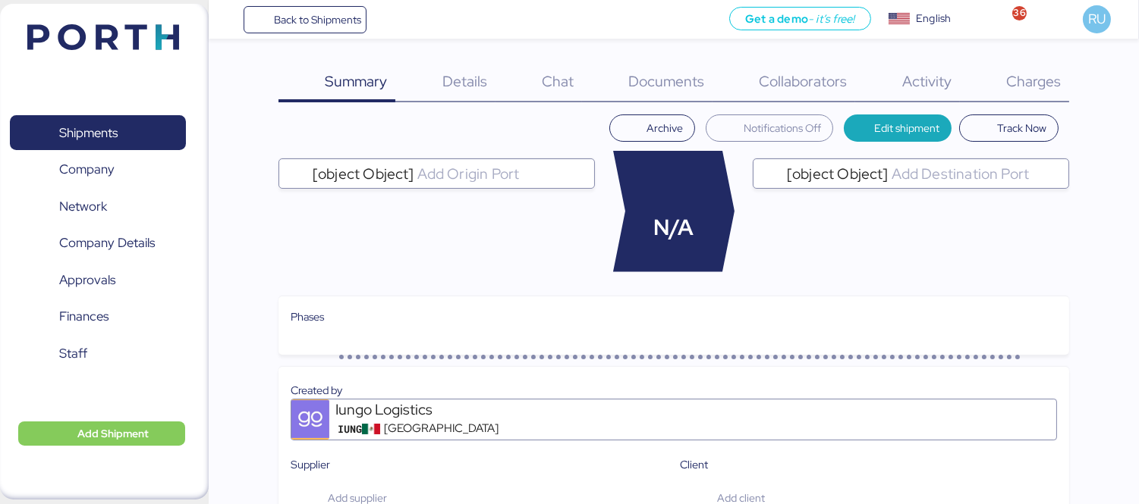
click at [1018, 78] on span "Charges" at bounding box center [1033, 81] width 55 height 20
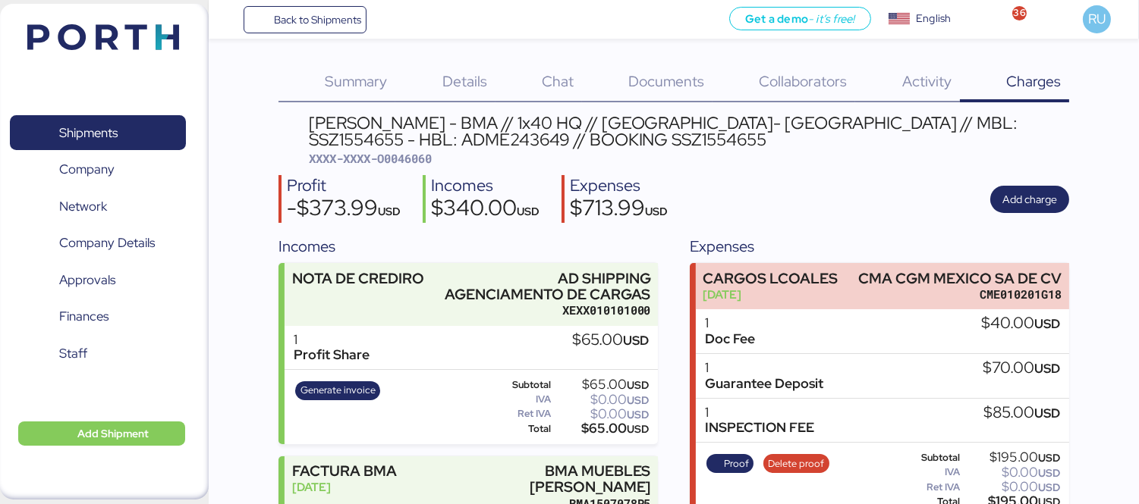
click at [126, 25] on img at bounding box center [103, 37] width 152 height 26
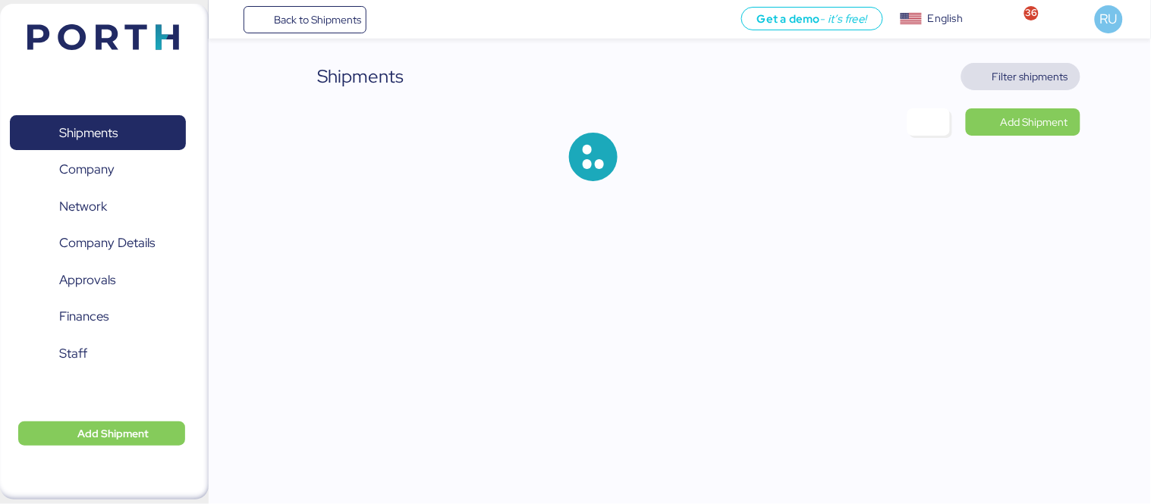
click at [1018, 77] on span "Filter shipments" at bounding box center [1030, 77] width 76 height 18
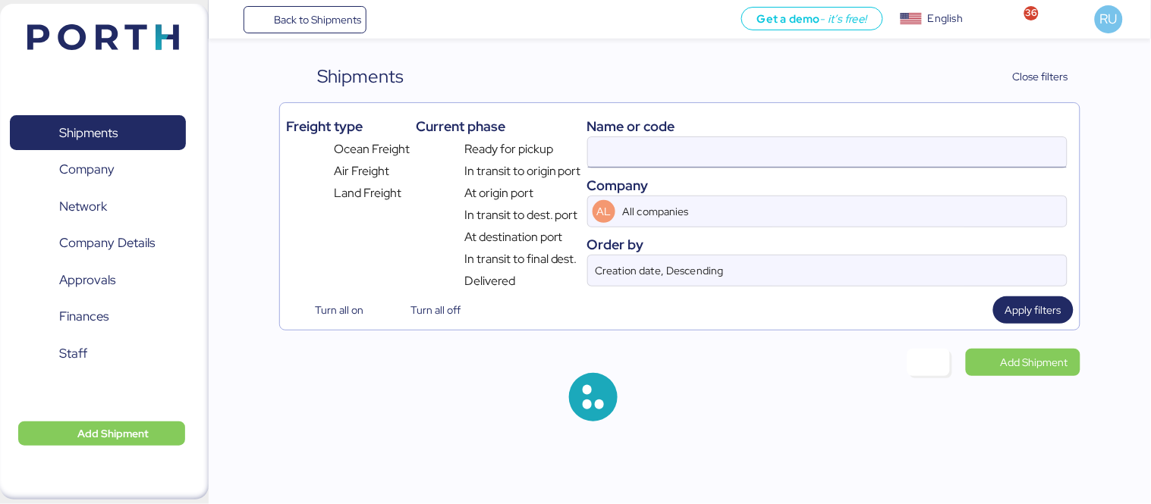
click at [746, 156] on input at bounding box center [827, 152] width 479 height 30
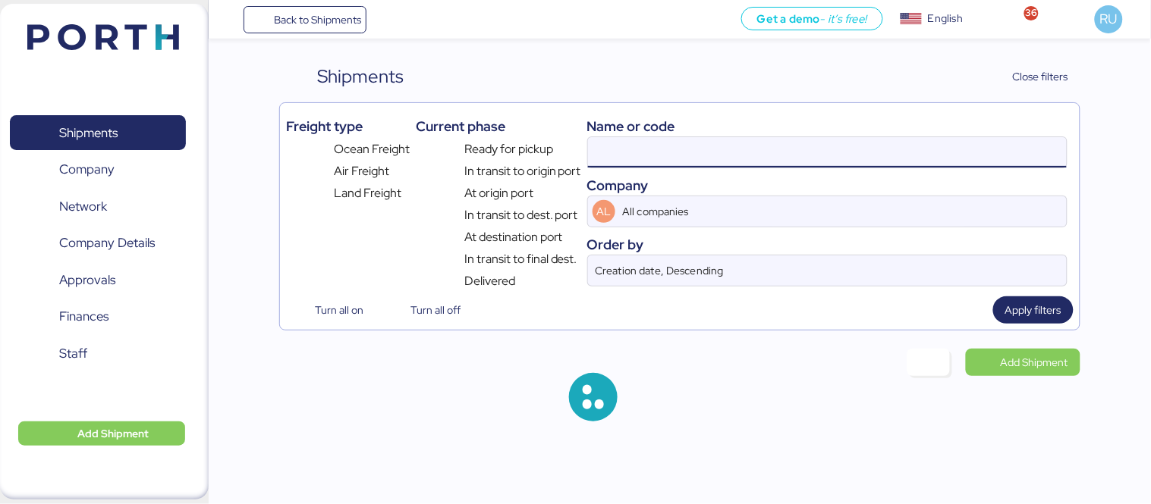
paste input "O0046060"
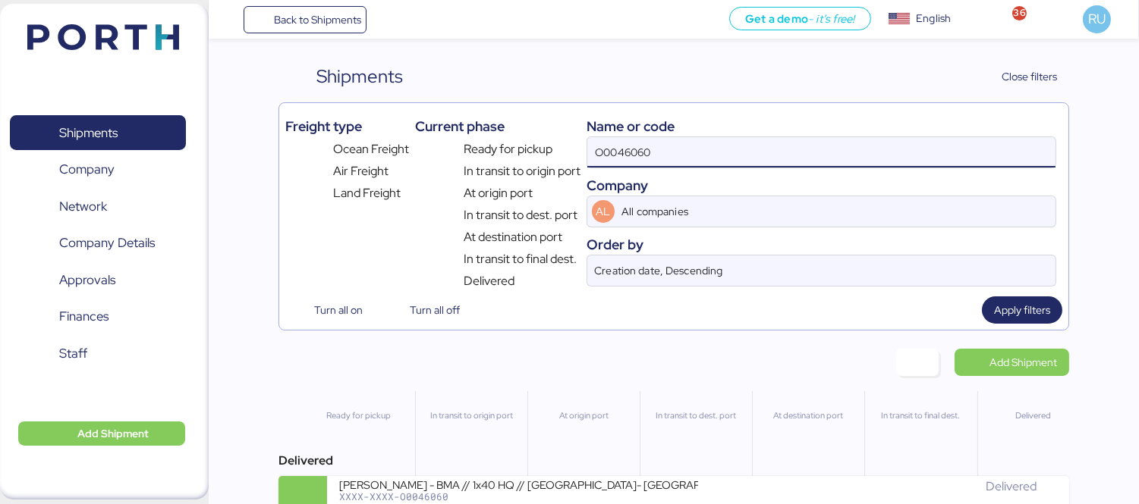
type input "O0046060"
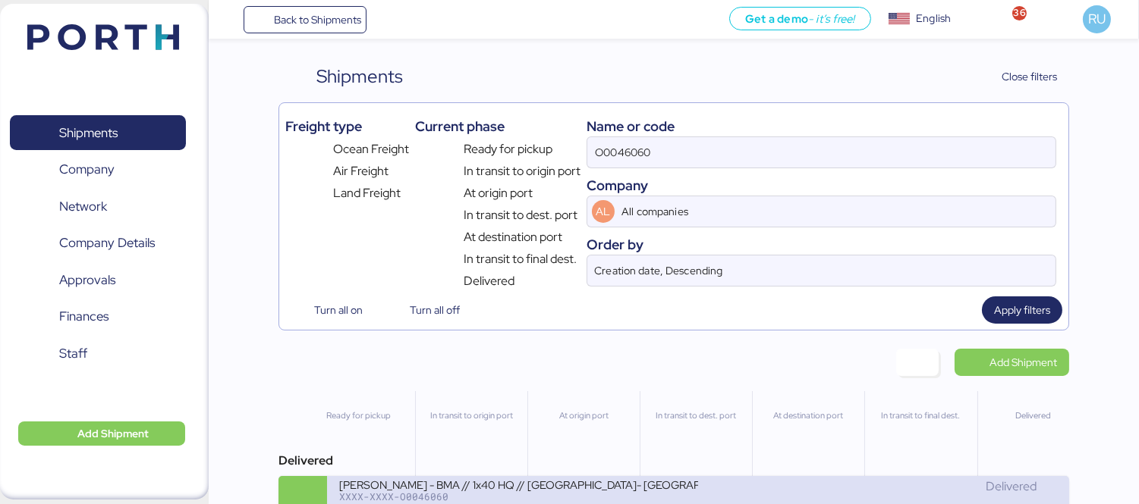
click at [640, 496] on div "XXXX-XXXX-O0046060" at bounding box center [518, 497] width 359 height 11
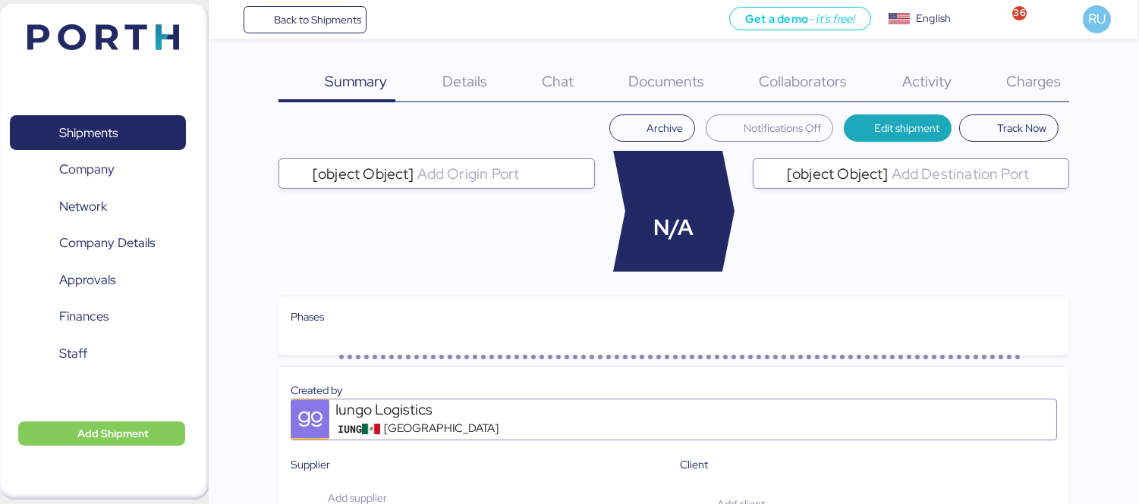
click at [1014, 78] on span "Charges" at bounding box center [1033, 81] width 55 height 20
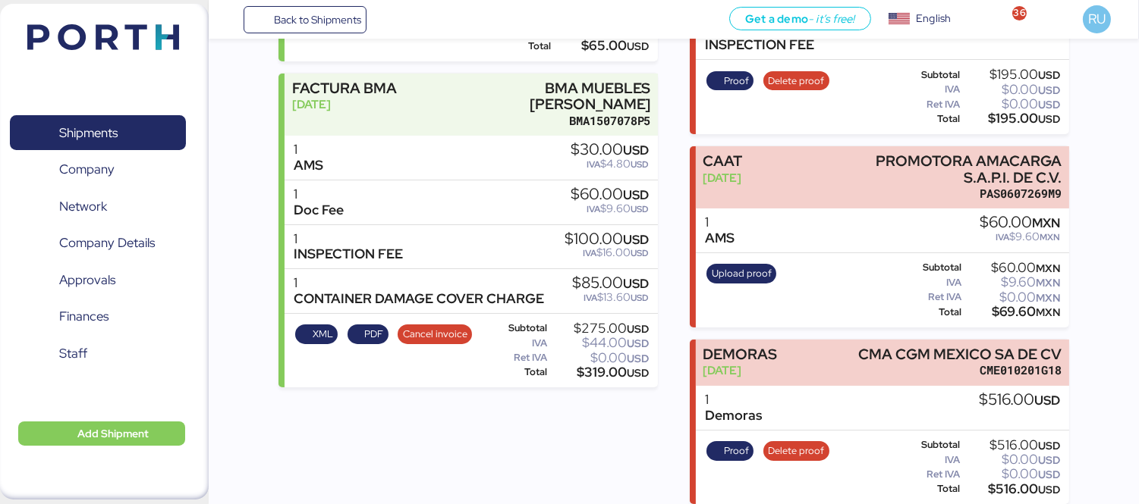
scroll to position [384, 0]
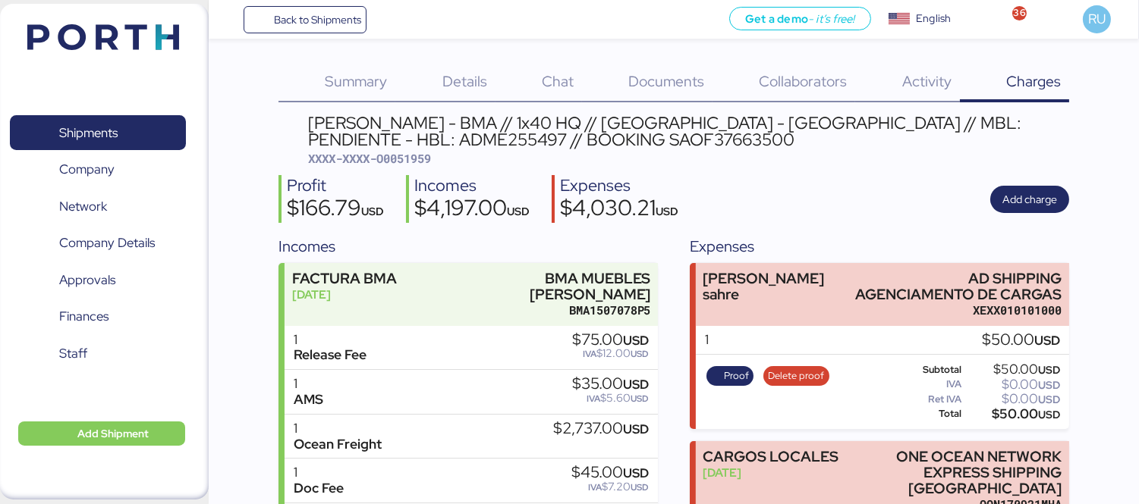
drag, startPoint x: 93, startPoint y: 35, endPoint x: 976, endPoint y: 49, distance: 883.1
click at [93, 35] on img at bounding box center [103, 37] width 152 height 26
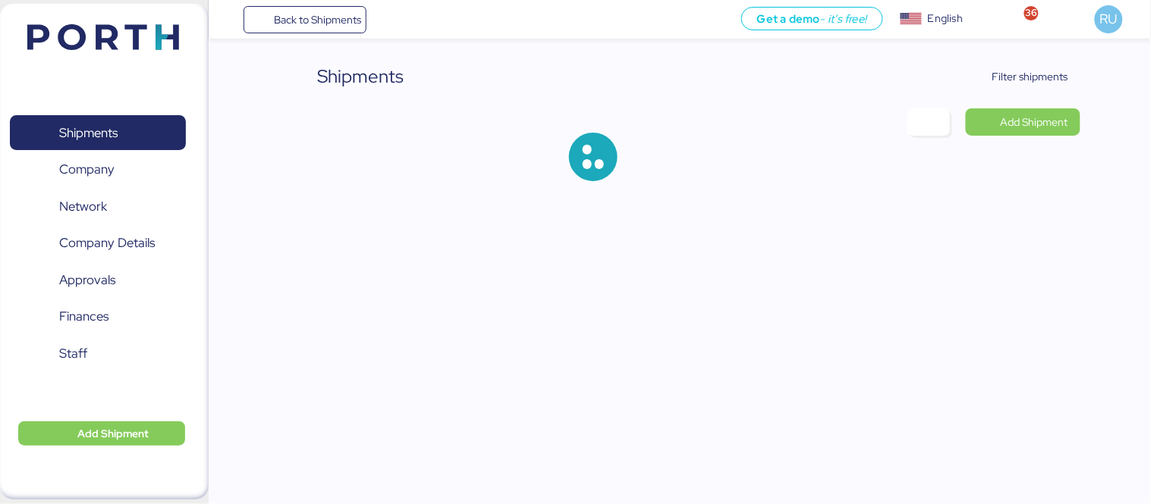
click at [1020, 83] on span "Filter shipments" at bounding box center [1030, 77] width 76 height 18
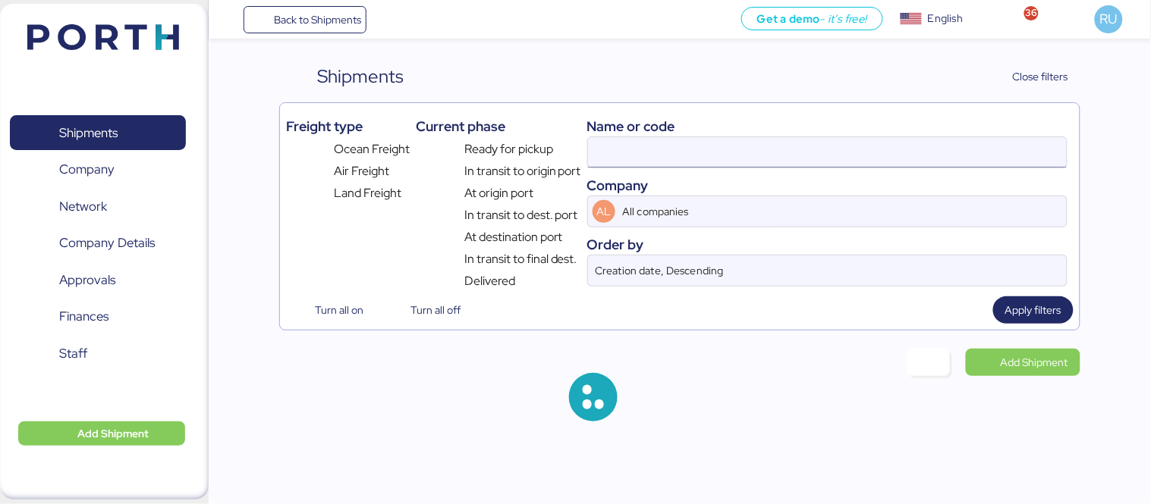
click at [718, 150] on input at bounding box center [827, 152] width 479 height 30
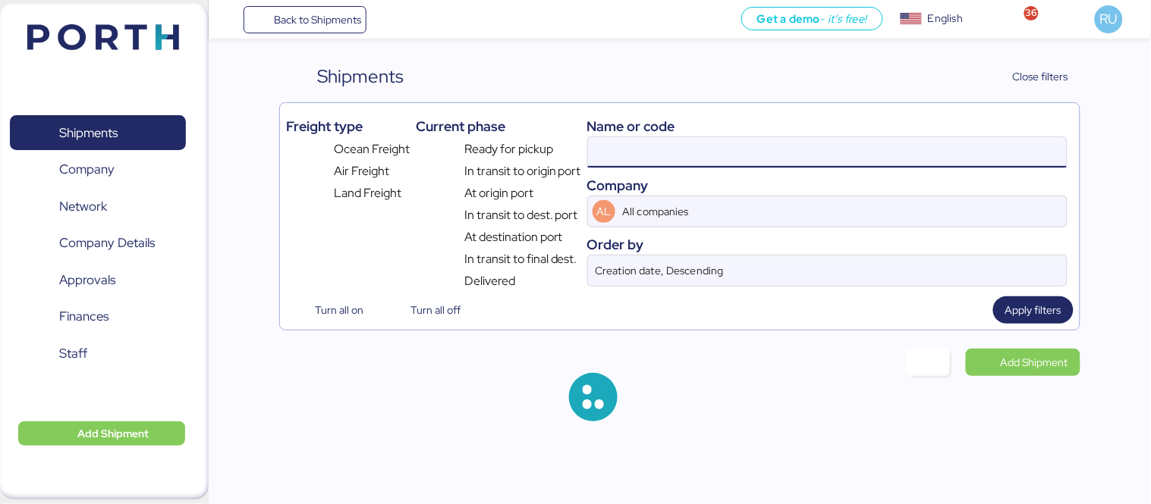
paste input "O0051977"
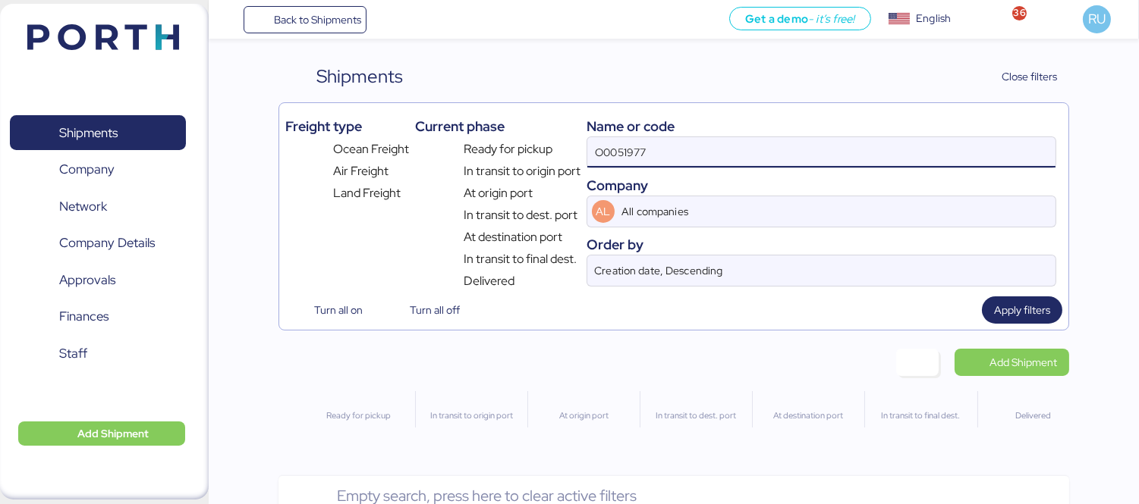
type input "O0051977"
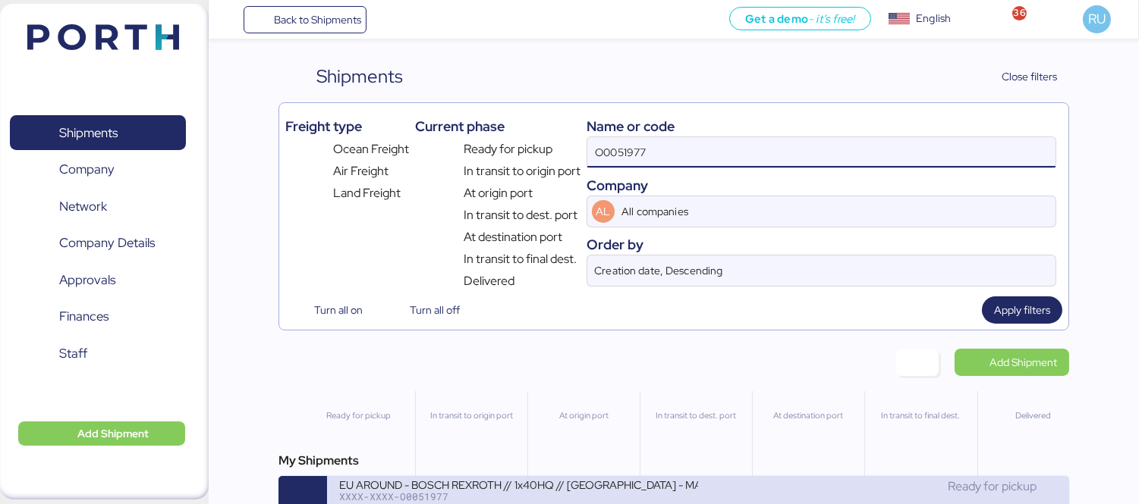
click at [713, 481] on div "EU AROUND - BOSCH REXROTH // 1x40HQ // SHANGHAI - MANZANILLO // MBL: 7575104900…" at bounding box center [698, 500] width 742 height 49
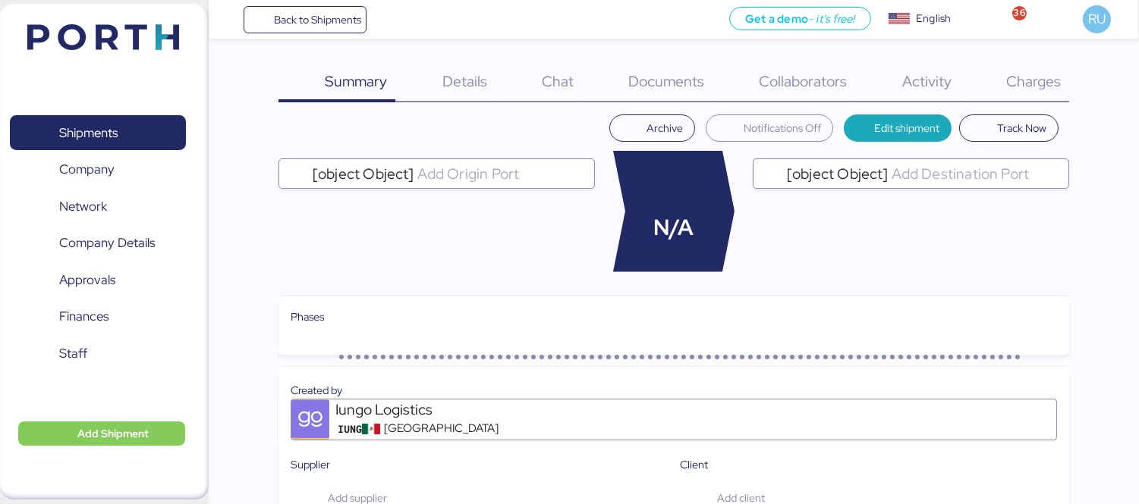
click at [995, 71] on div "Charges 0" at bounding box center [1014, 82] width 109 height 39
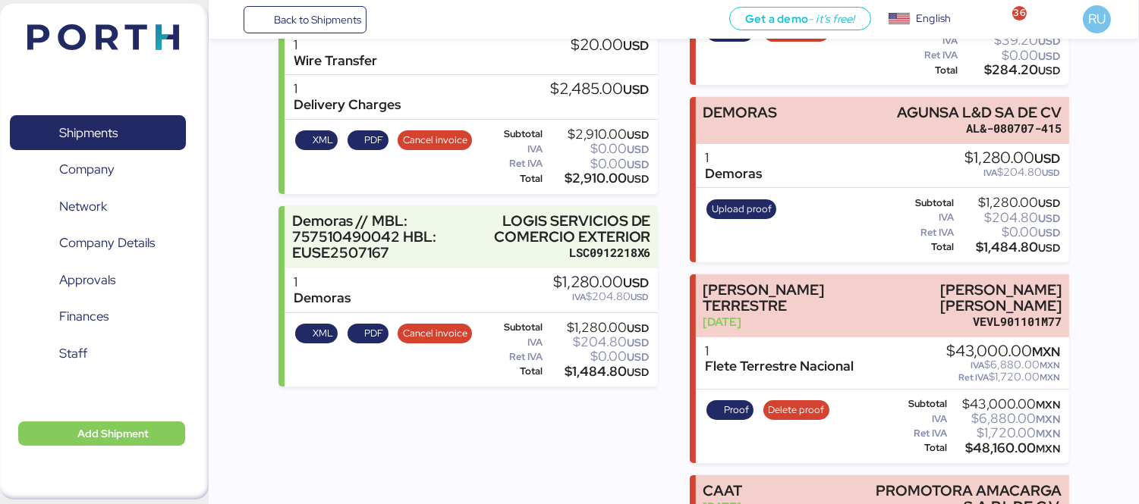
scroll to position [476, 0]
click at [740, 212] on span "Upload proof" at bounding box center [742, 210] width 60 height 17
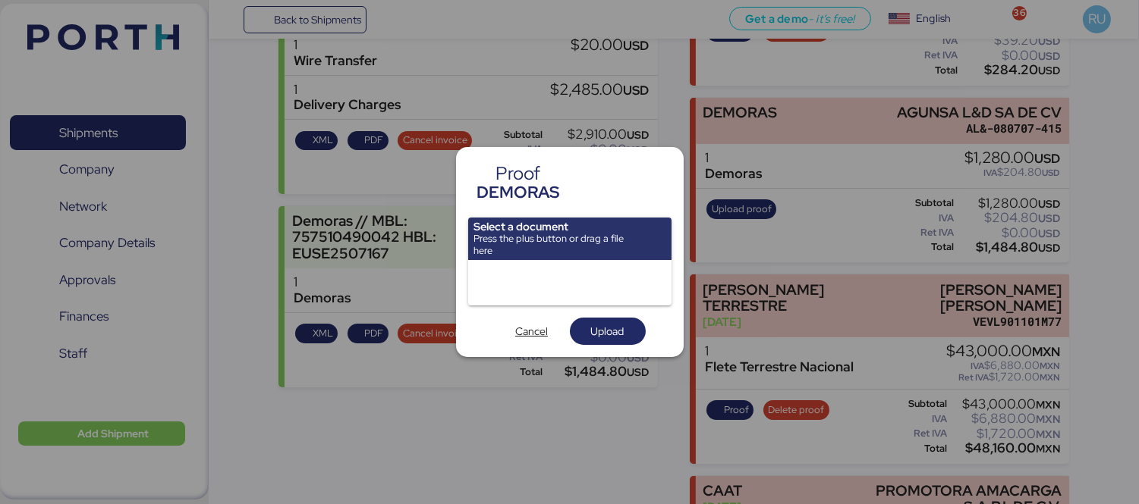
click at [556, 277] on div at bounding box center [569, 283] width 203 height 46
click at [542, 281] on div at bounding box center [569, 283] width 203 height 46
click at [548, 301] on div at bounding box center [569, 283] width 203 height 46
click at [489, 275] on div at bounding box center [569, 283] width 203 height 46
click at [522, 334] on span "Cancel" at bounding box center [531, 331] width 33 height 18
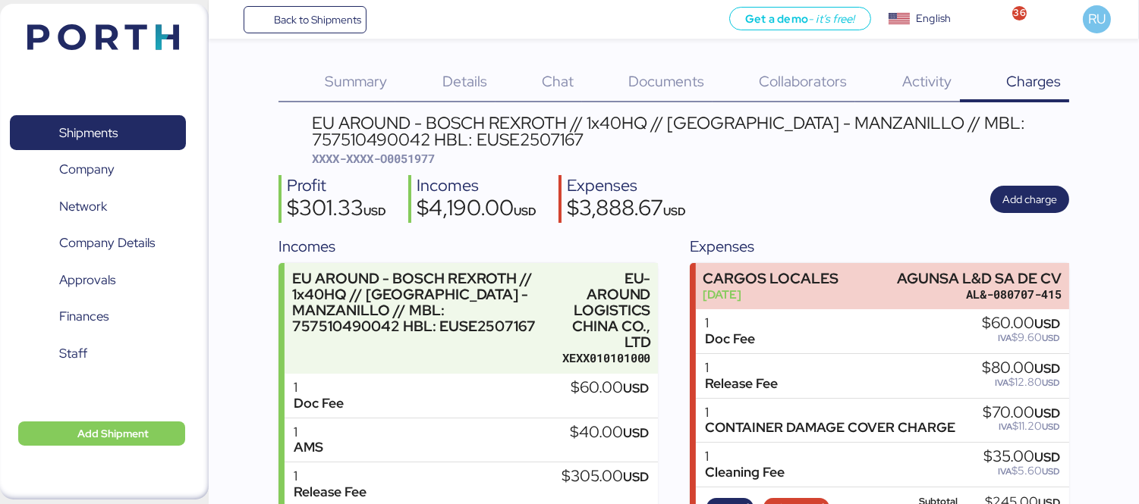
click at [403, 162] on span "XXXX-XXXX-O0051977" at bounding box center [373, 158] width 123 height 15
copy span "O0051977"
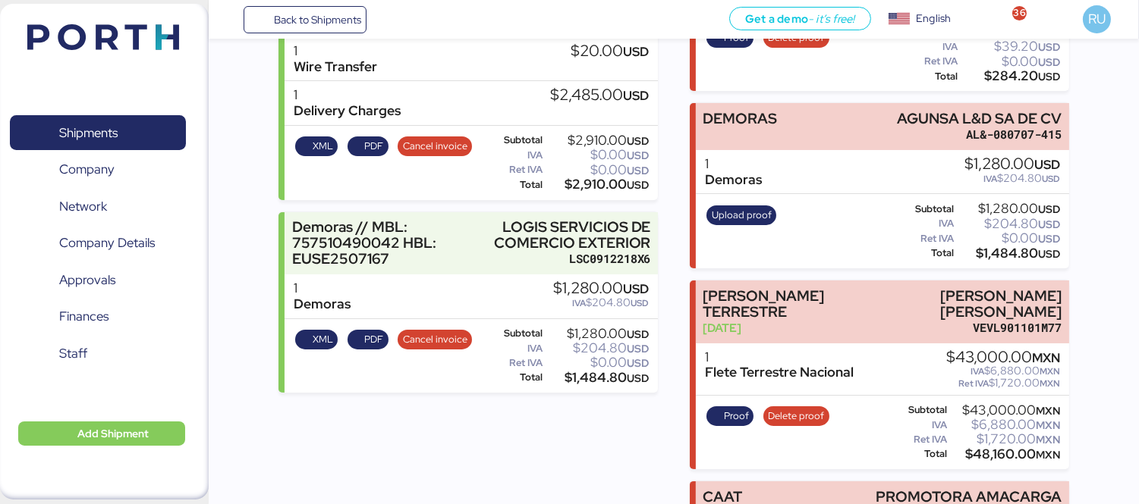
scroll to position [468, 0]
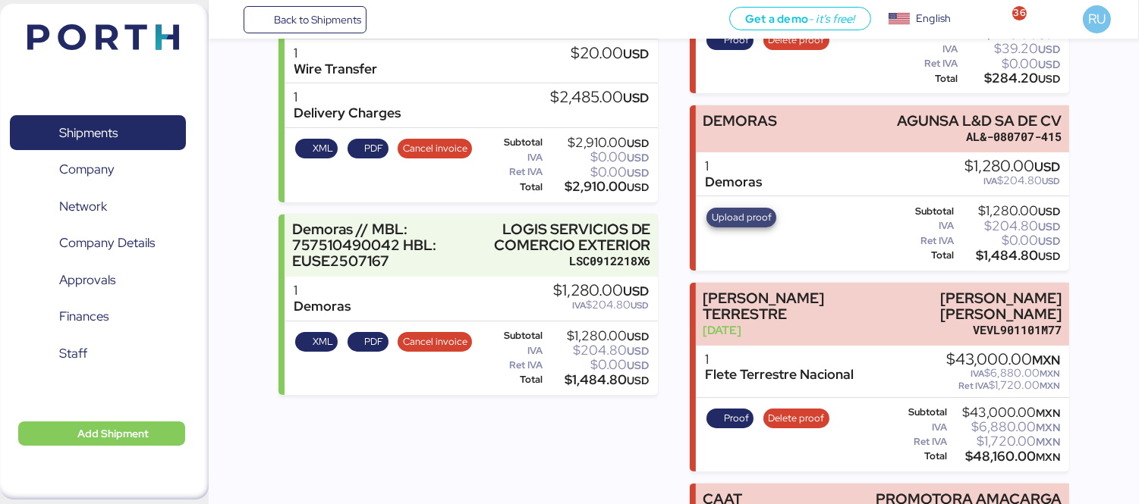
click at [751, 222] on span "Upload proof" at bounding box center [742, 217] width 60 height 17
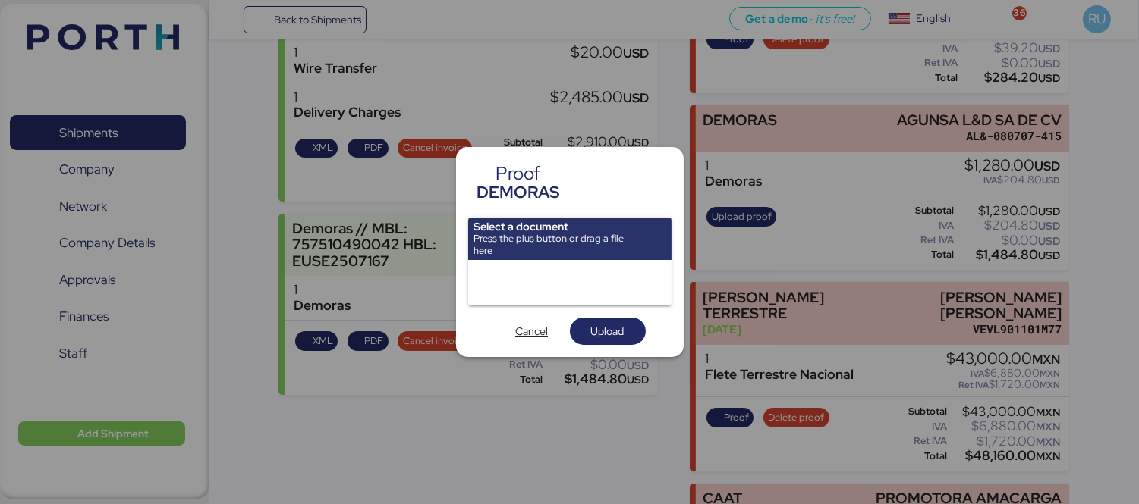
click at [513, 269] on div at bounding box center [569, 283] width 203 height 46
click at [498, 272] on div at bounding box center [569, 283] width 203 height 46
click at [580, 275] on div at bounding box center [569, 283] width 203 height 46
click at [657, 240] on input "file" at bounding box center [569, 239] width 203 height 42
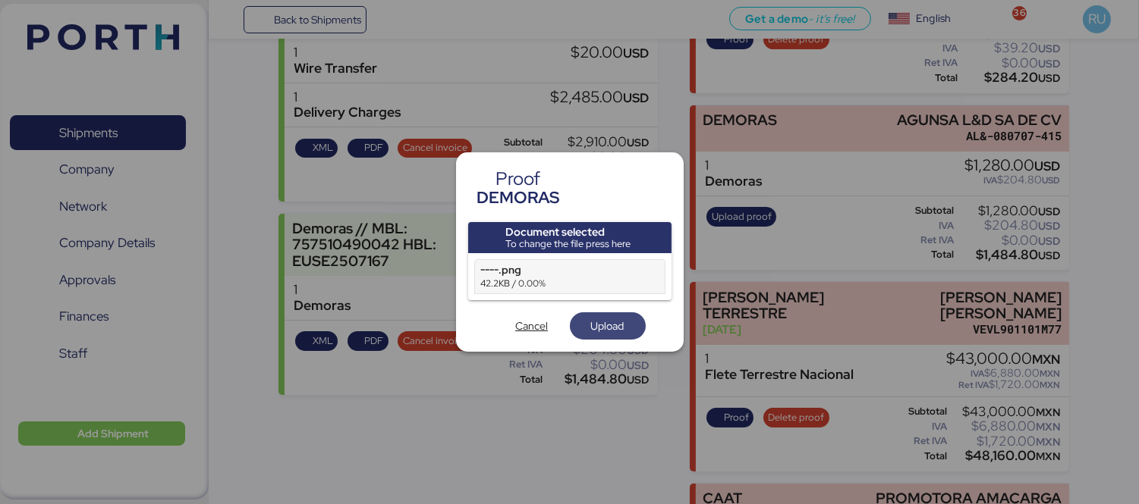
click at [602, 334] on span "Upload" at bounding box center [607, 326] width 33 height 18
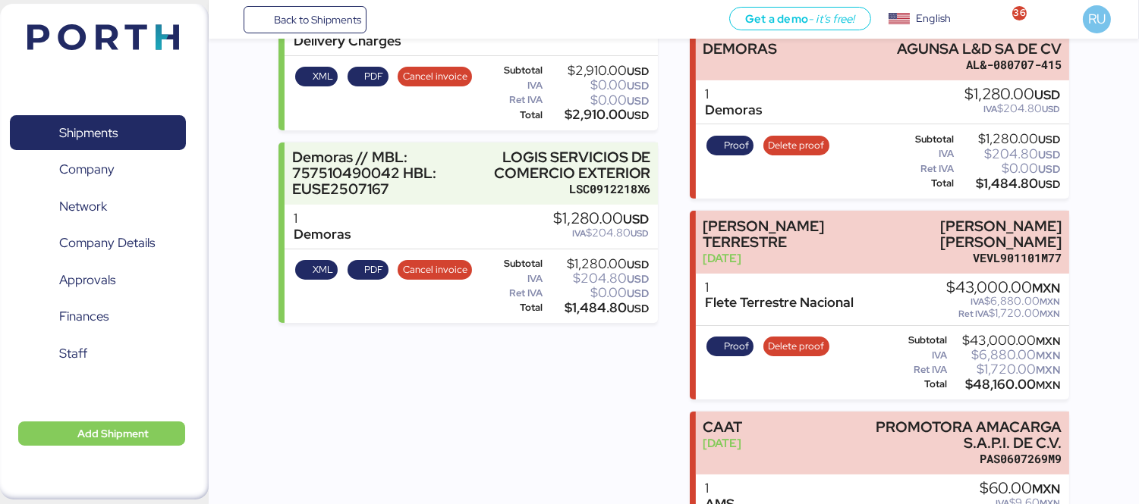
scroll to position [541, 0]
click at [458, 474] on div "Incomes EU AROUND - BOSCH REXROTH // 1x40HQ // SHANGHAI - MANZANILLO // MBL: 75…" at bounding box center [467, 232] width 379 height 1076
click at [175, 14] on div "Shipments 0 Company 0 Network 0 Company Details 0 Approvals 0 Finances 0 Staff …" at bounding box center [104, 252] width 209 height 496
click at [156, 31] on img at bounding box center [103, 37] width 152 height 26
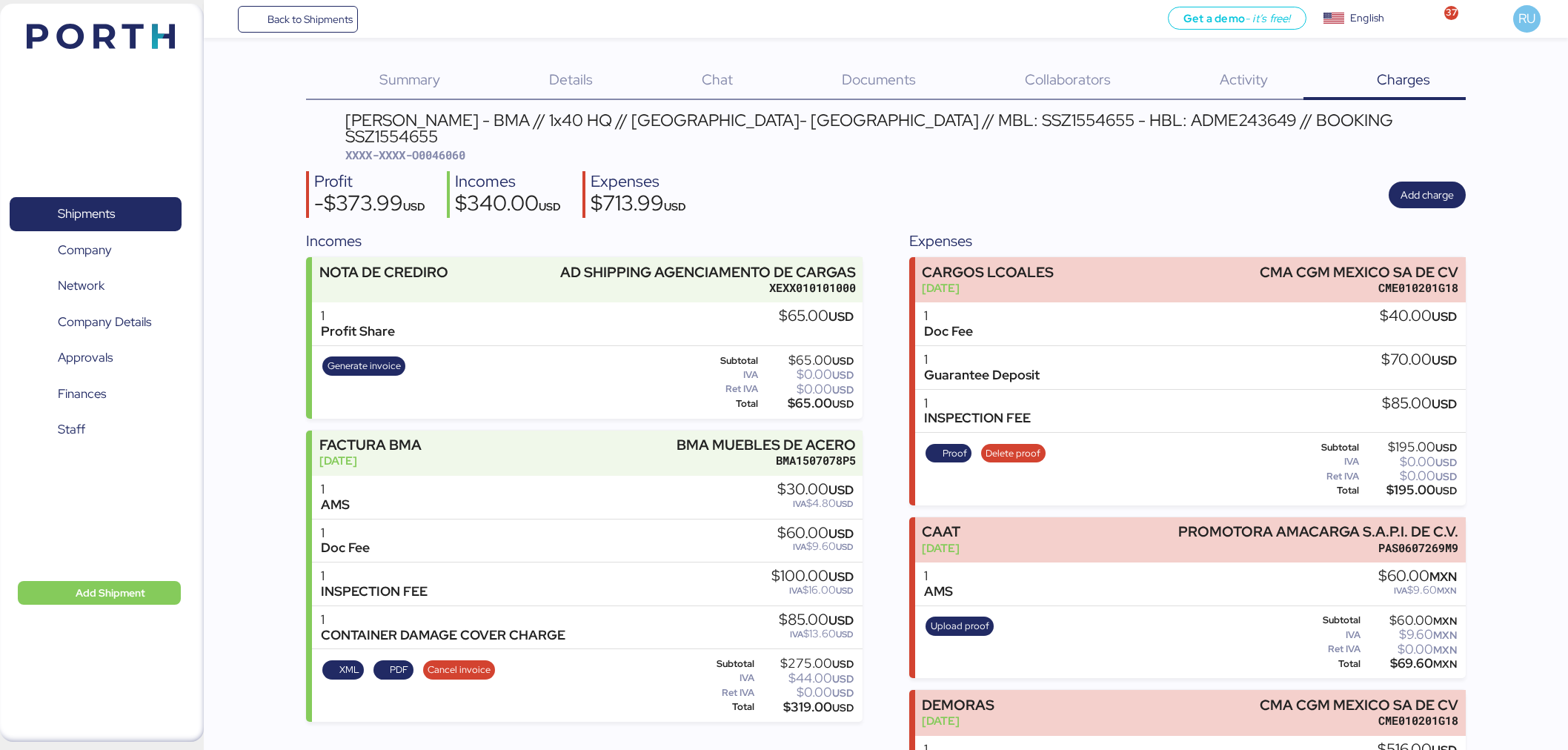
scroll to position [97, 0]
